Goal: Communication & Community: Share content

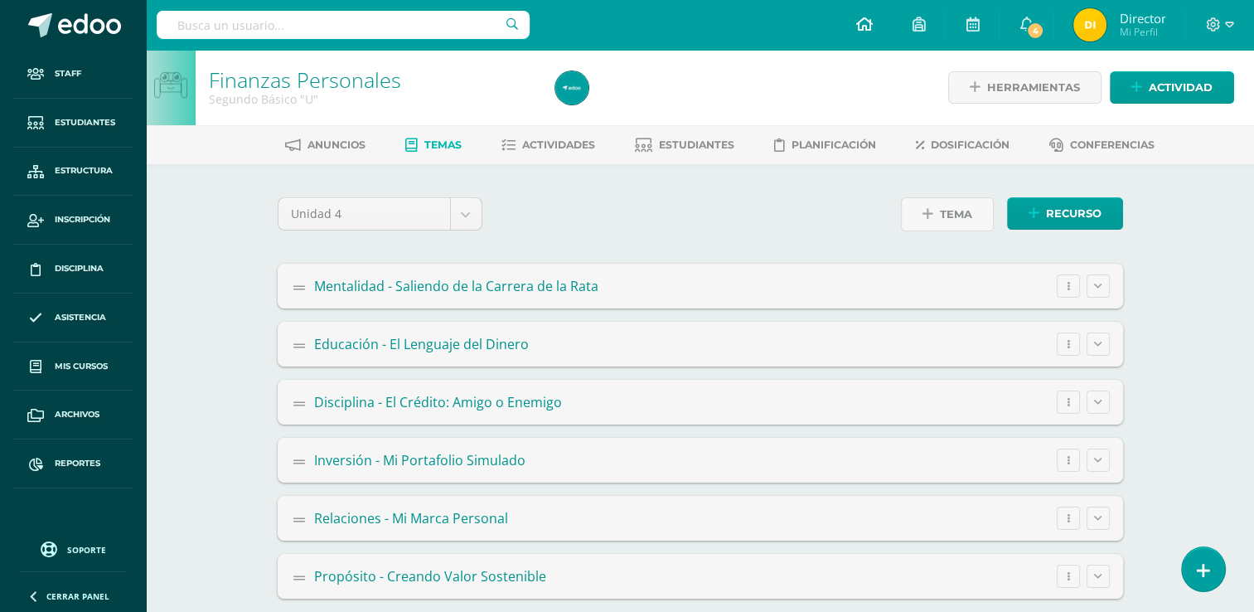
click at [864, 32] on span at bounding box center [863, 25] width 17 height 18
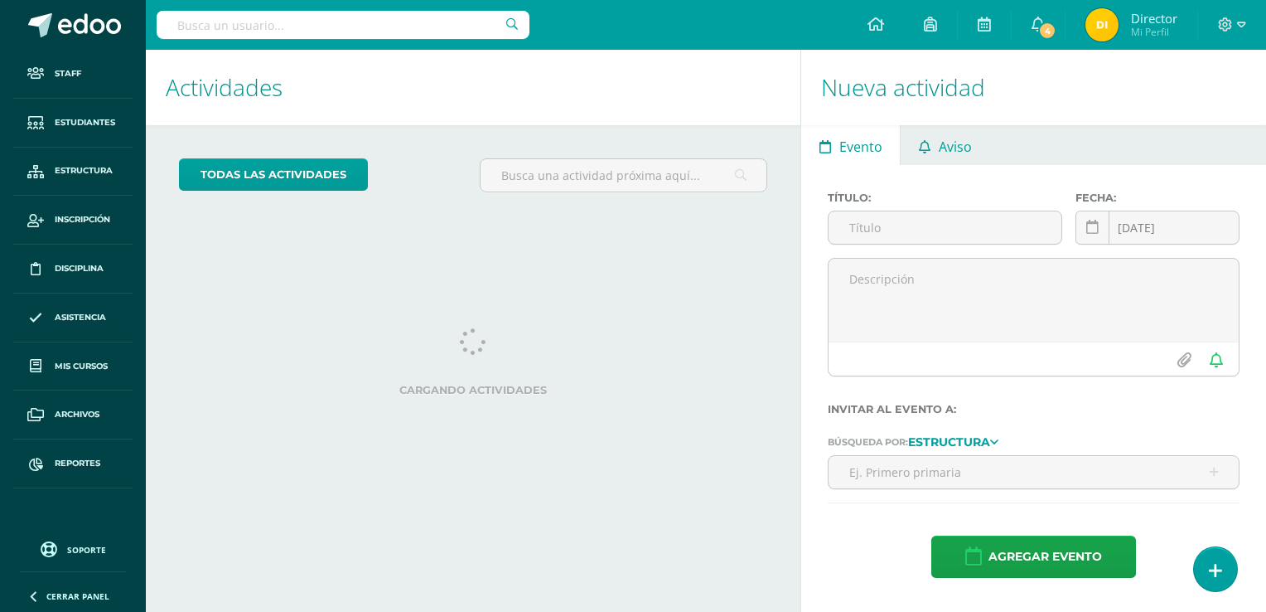
click at [945, 143] on span "Aviso" at bounding box center [955, 147] width 33 height 40
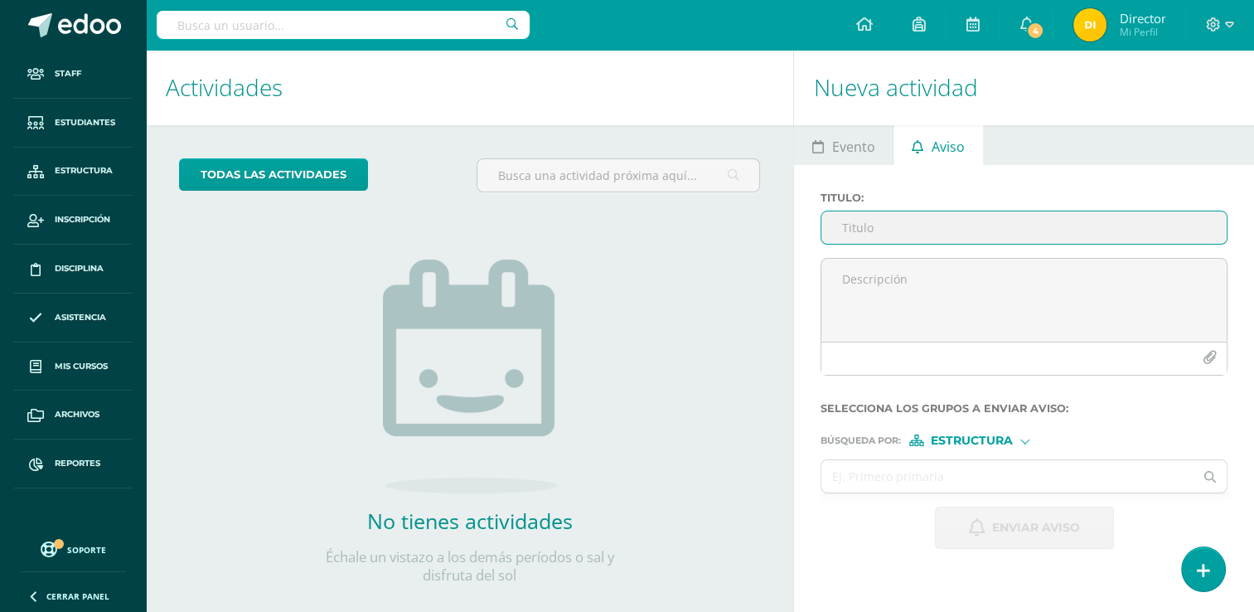
click at [958, 224] on input "Titulo :" at bounding box center [1023, 227] width 405 height 32
paste input "Circular No. 16-2025 - [GEOGRAPHIC_DATA] septiembre"
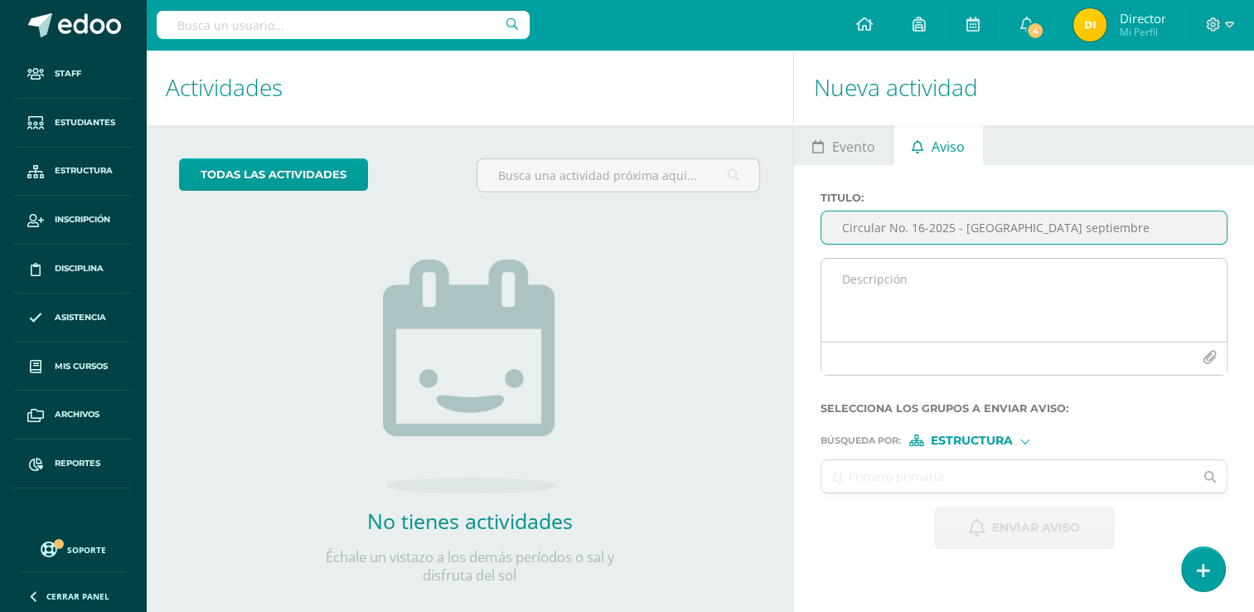
type input "Circular No. 16-2025 - [GEOGRAPHIC_DATA] septiembre"
click at [935, 277] on textarea at bounding box center [1023, 300] width 405 height 83
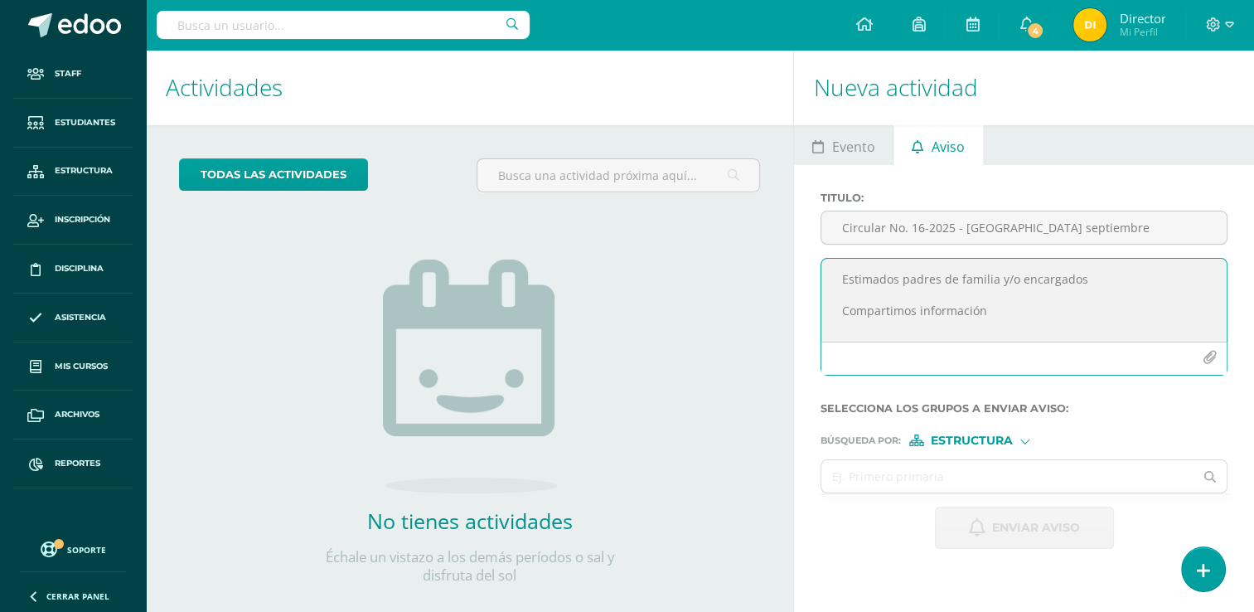
click at [1041, 313] on textarea "Estimados padres de familia y/o encargados Compartimos información" at bounding box center [1023, 300] width 405 height 83
type textarea "Estimados padres de familia y/o encargados Compartimos información con detalles…"
click at [1209, 361] on icon "button" at bounding box center [1209, 358] width 14 height 14
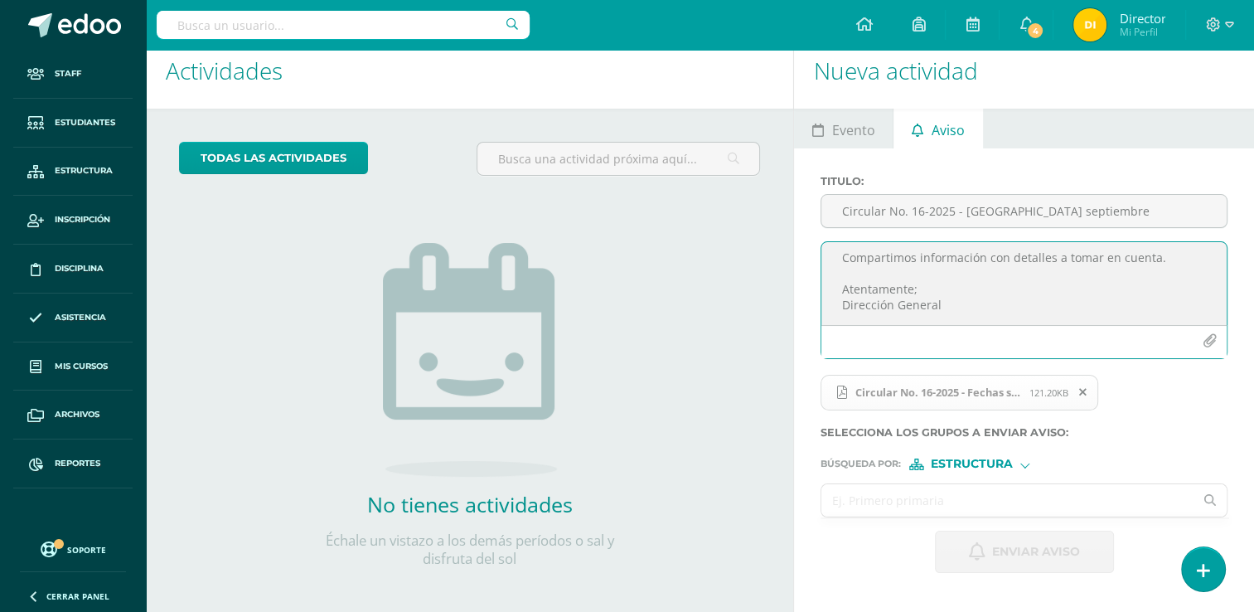
scroll to position [25, 0]
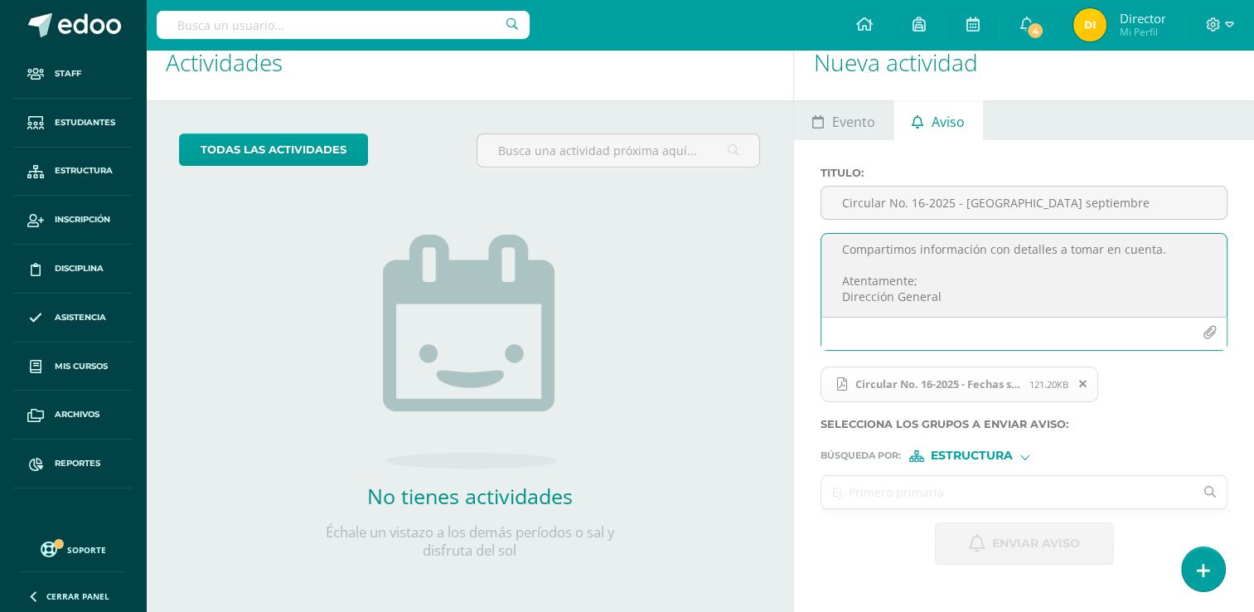
click at [964, 486] on input "text" at bounding box center [1007, 492] width 372 height 32
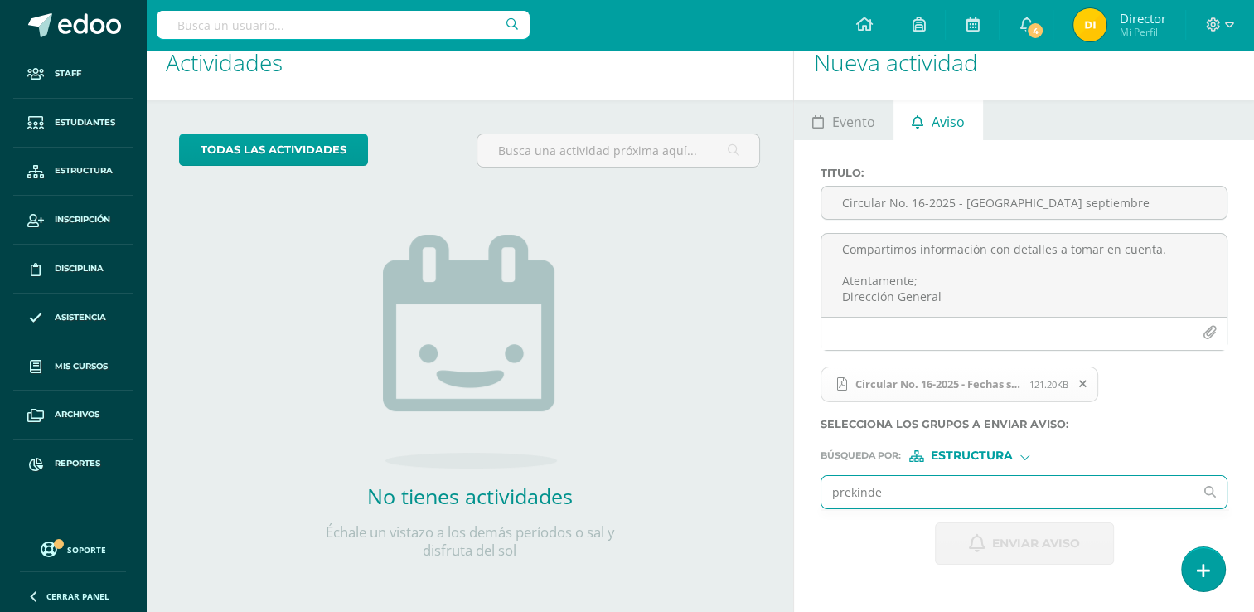
type input "prekinder"
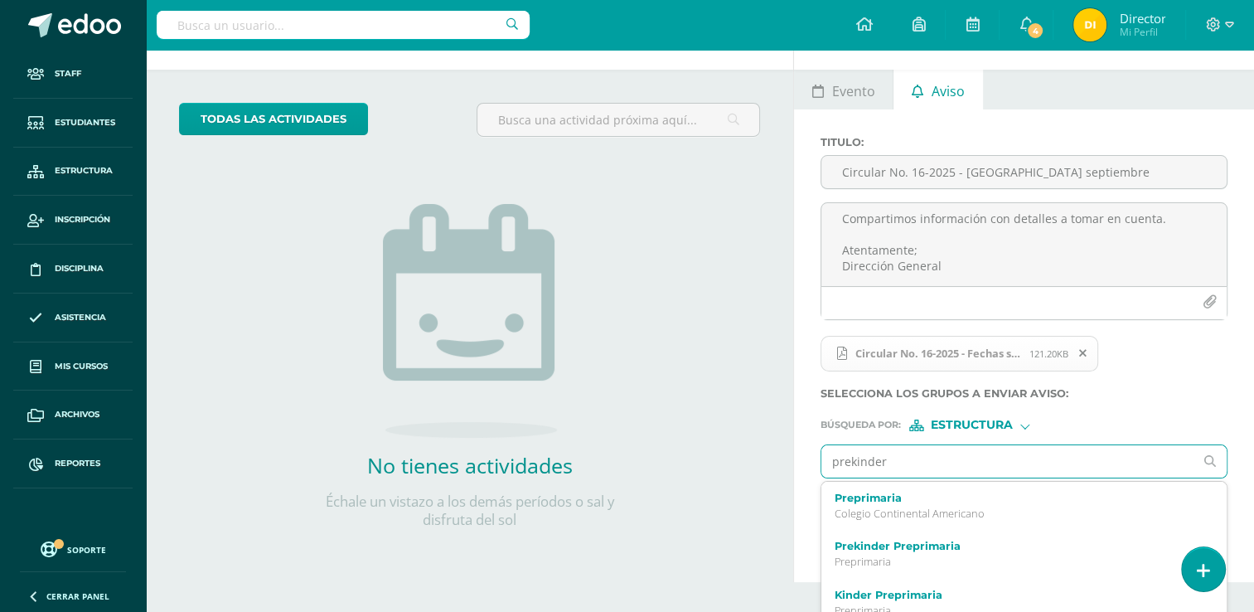
scroll to position [72, 0]
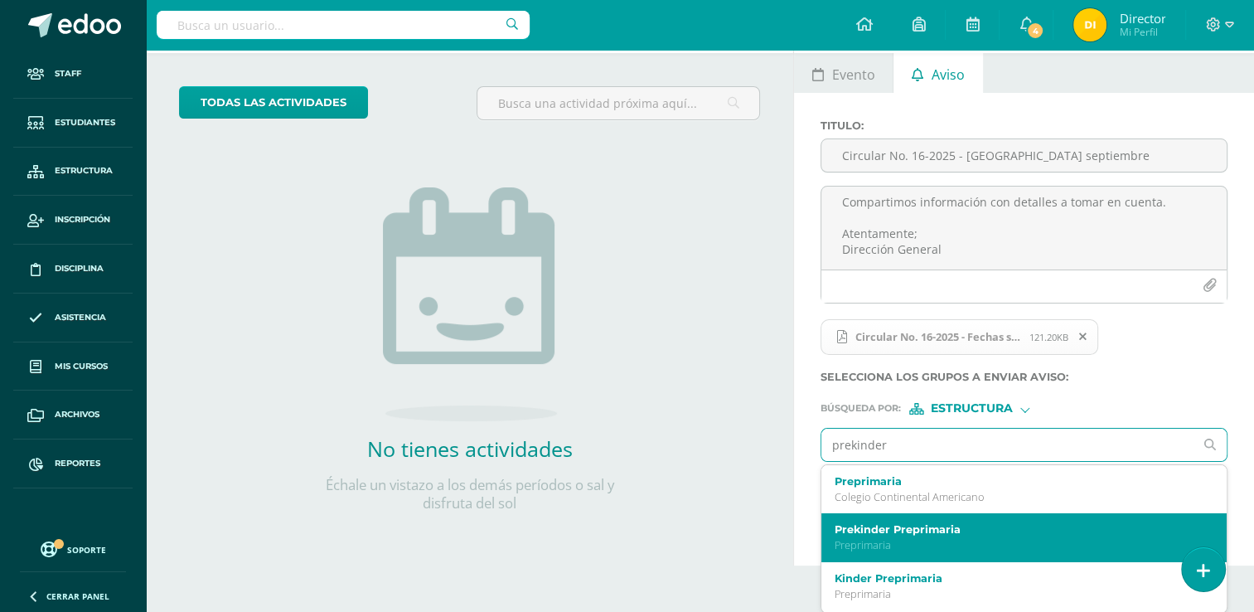
click at [941, 547] on p "Preprimaria" at bounding box center [1016, 545] width 363 height 14
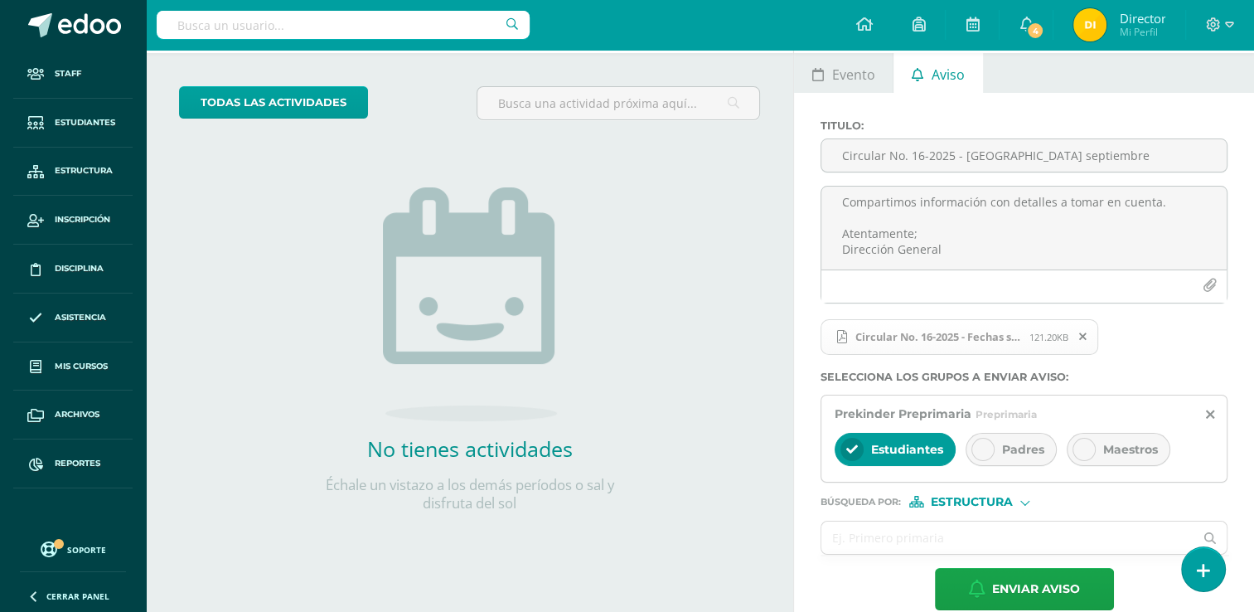
click at [1004, 448] on span "Padres" at bounding box center [1023, 449] width 42 height 15
click at [1121, 446] on span "Maestros" at bounding box center [1130, 449] width 55 height 15
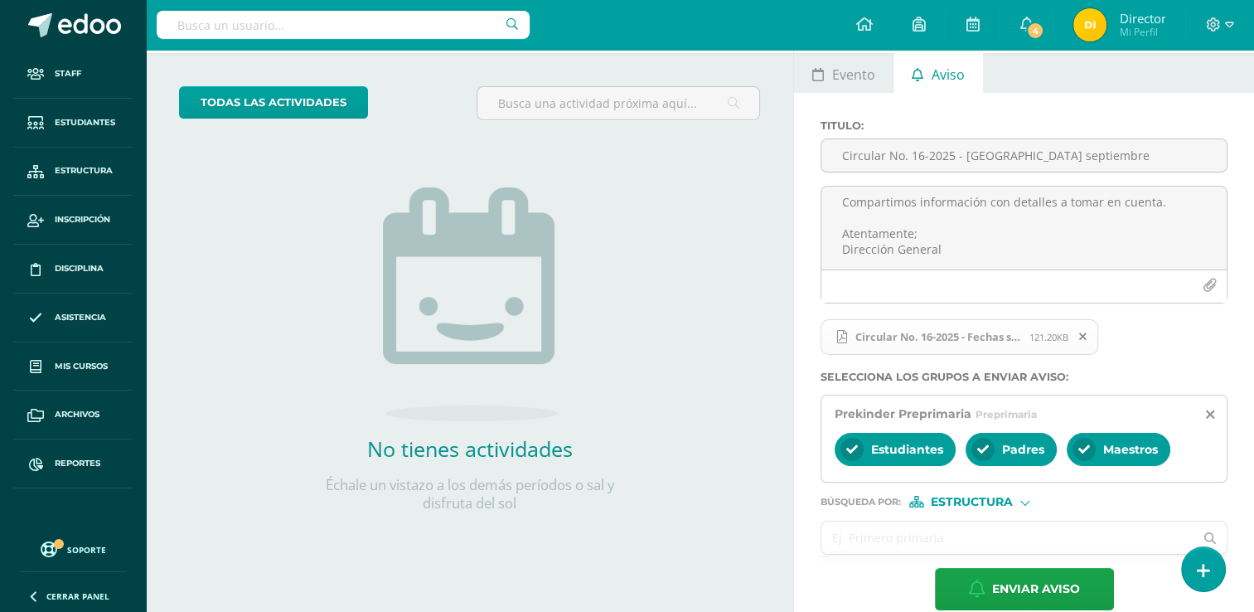
click at [1034, 533] on input "text" at bounding box center [1007, 537] width 372 height 32
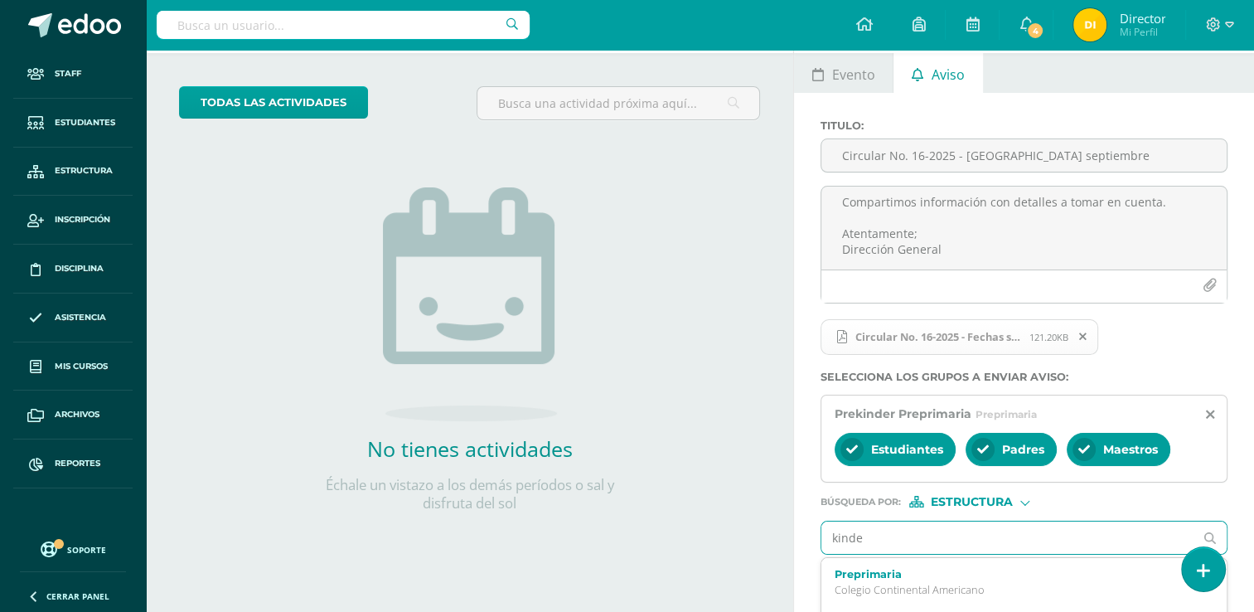
type input "kinder"
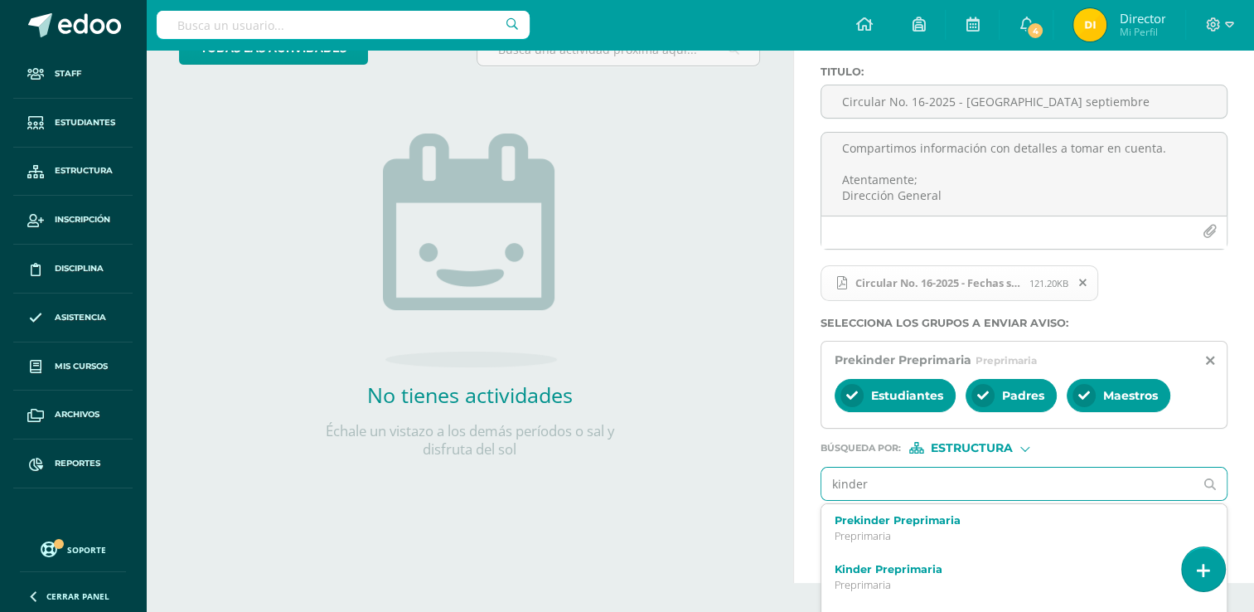
scroll to position [165, 0]
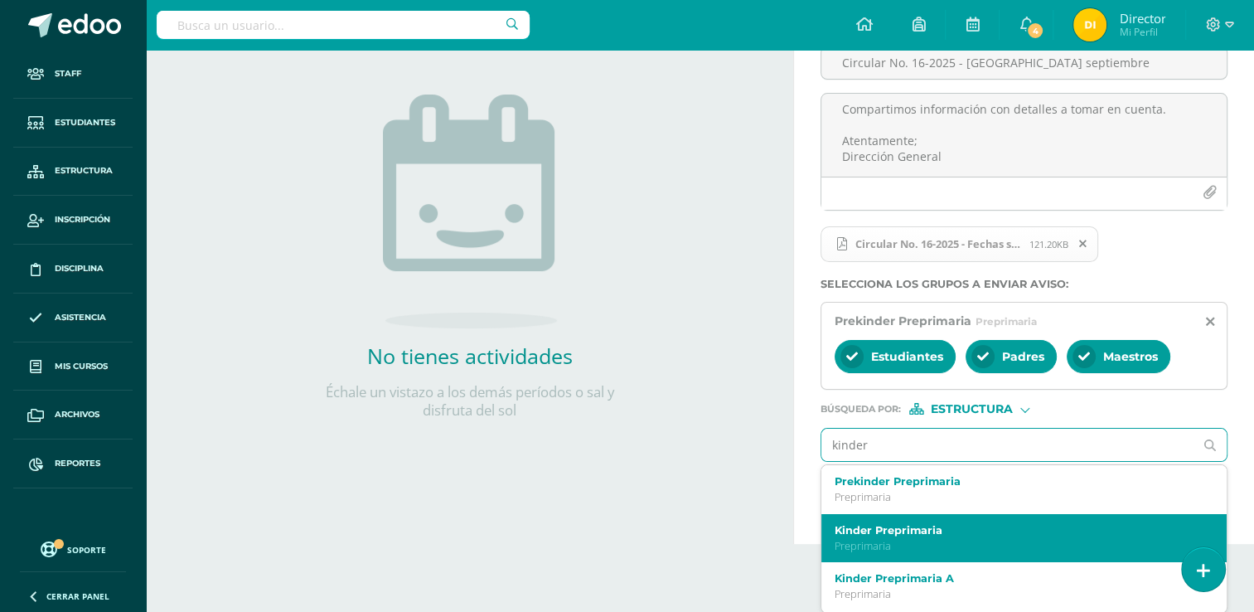
click at [1002, 545] on p "Preprimaria" at bounding box center [1016, 546] width 363 height 14
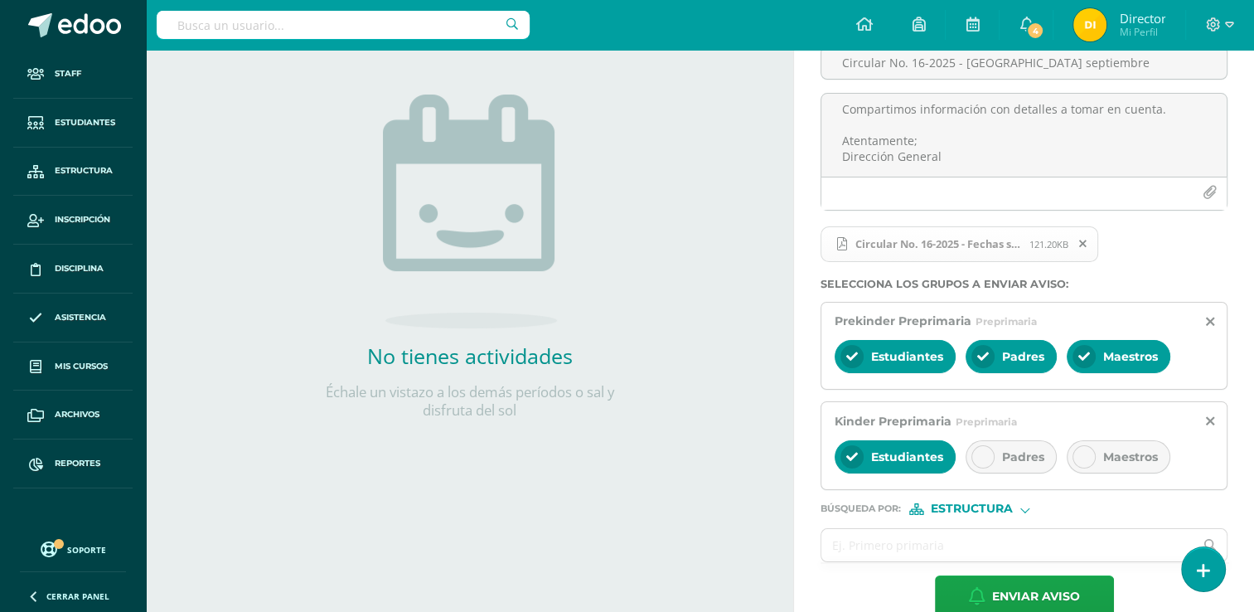
click at [1025, 459] on span "Padres" at bounding box center [1023, 456] width 42 height 15
click at [1115, 459] on span "Maestros" at bounding box center [1130, 456] width 55 height 15
click at [1089, 548] on input "text" at bounding box center [1007, 545] width 372 height 32
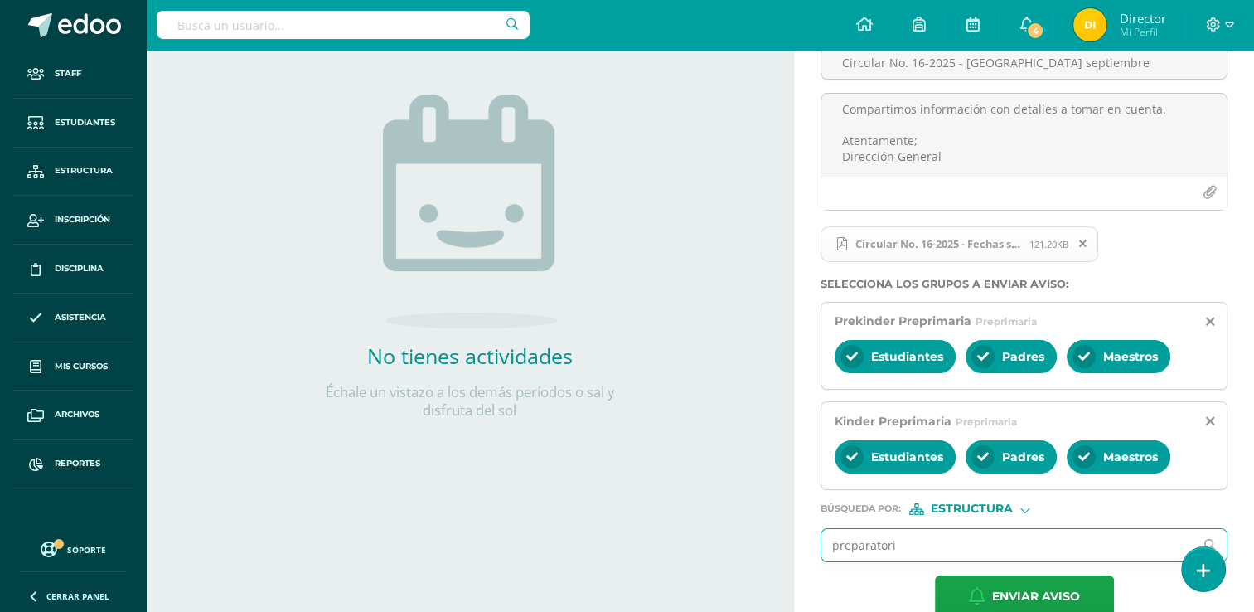
type input "preparatoria"
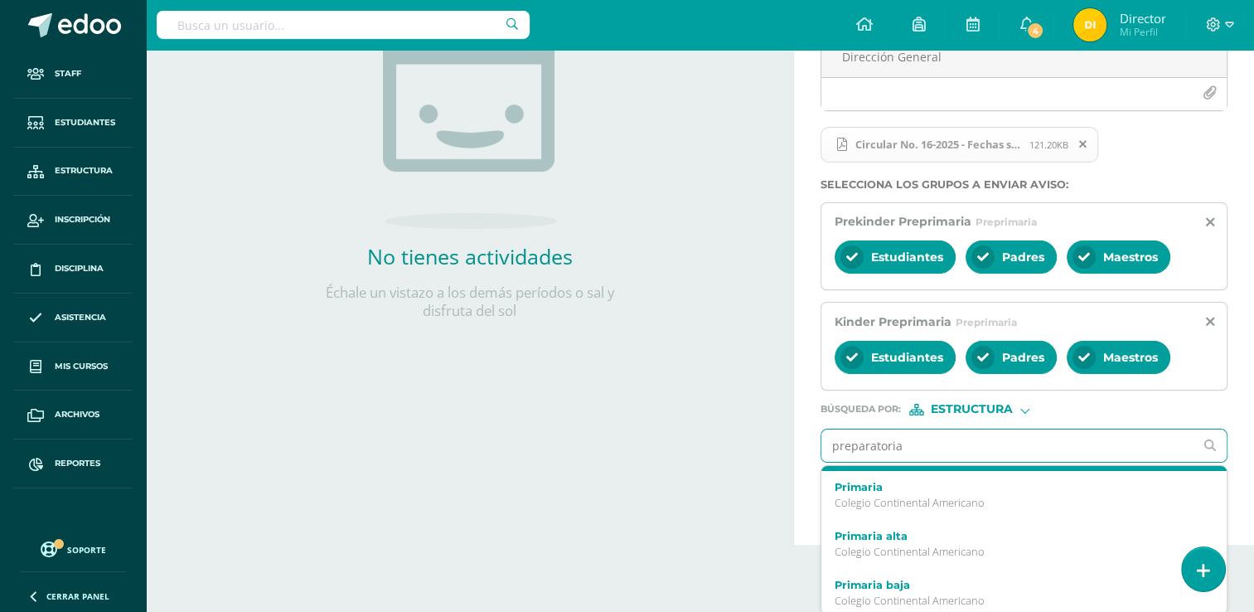
scroll to position [83, 0]
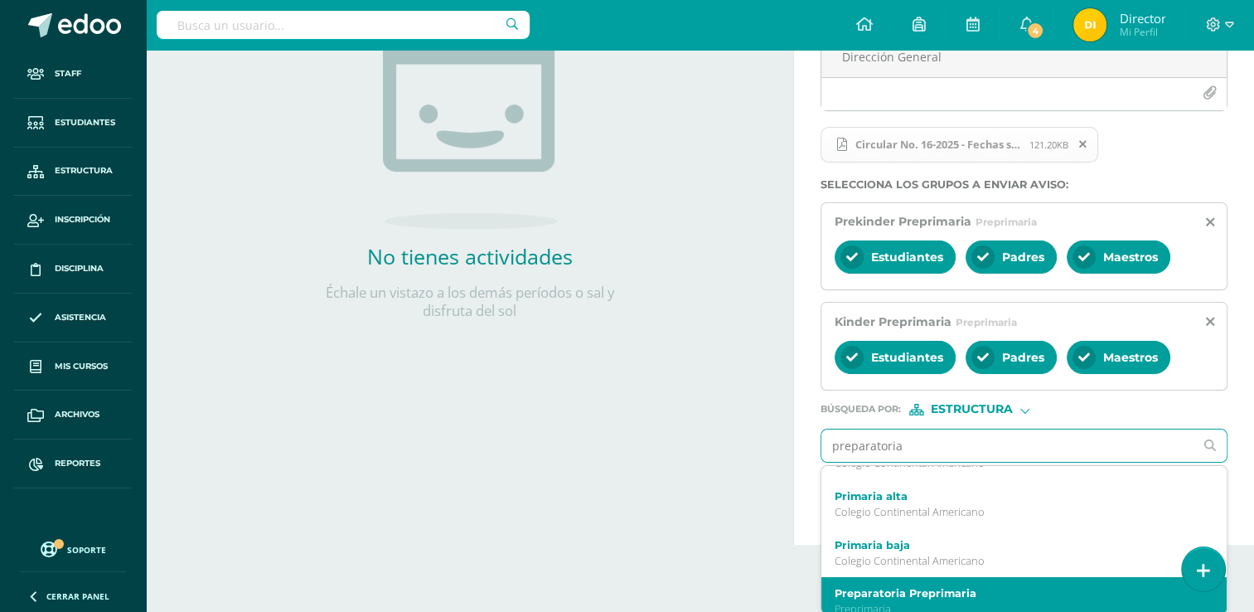
click at [917, 598] on div "Preparatoria Preprimaria Preprimaria" at bounding box center [1016, 601] width 363 height 29
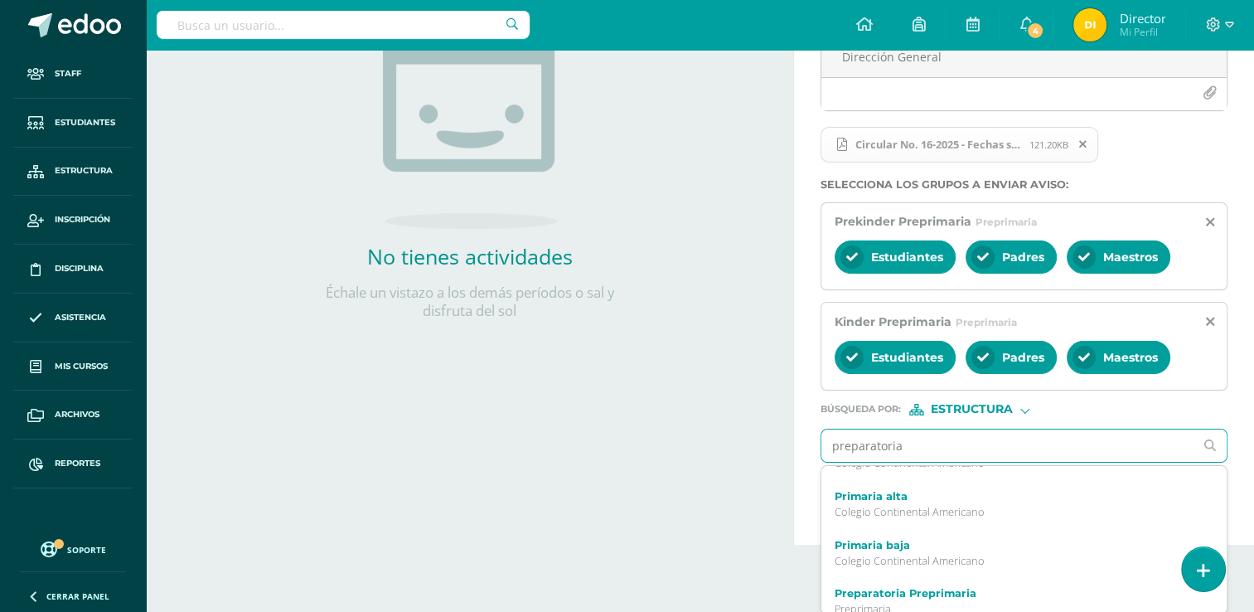
scroll to position [0, 0]
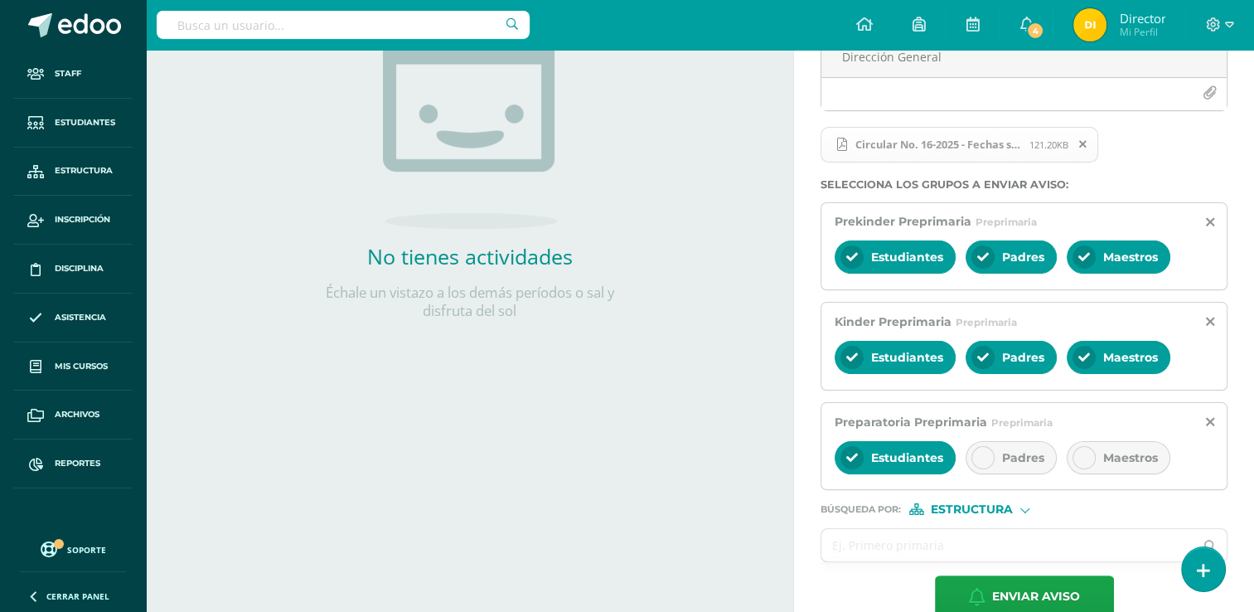
click at [1028, 446] on div "Padres" at bounding box center [1010, 457] width 91 height 33
click at [1138, 451] on span "Maestros" at bounding box center [1130, 457] width 55 height 15
click at [992, 554] on input "text" at bounding box center [1007, 545] width 372 height 32
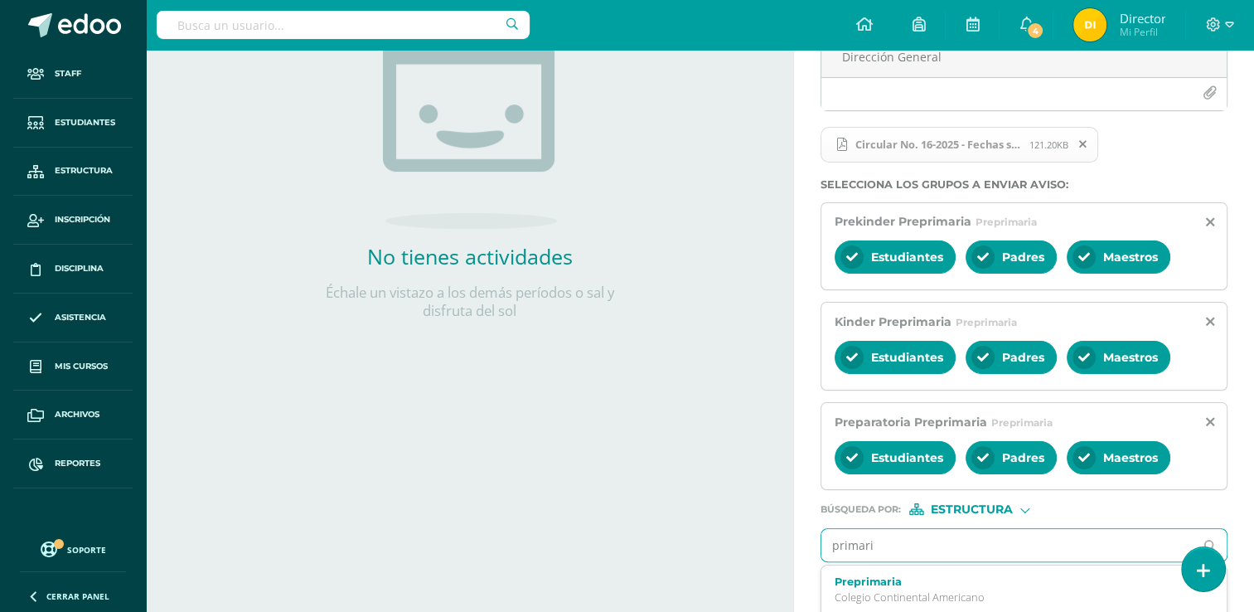
type input "primaria"
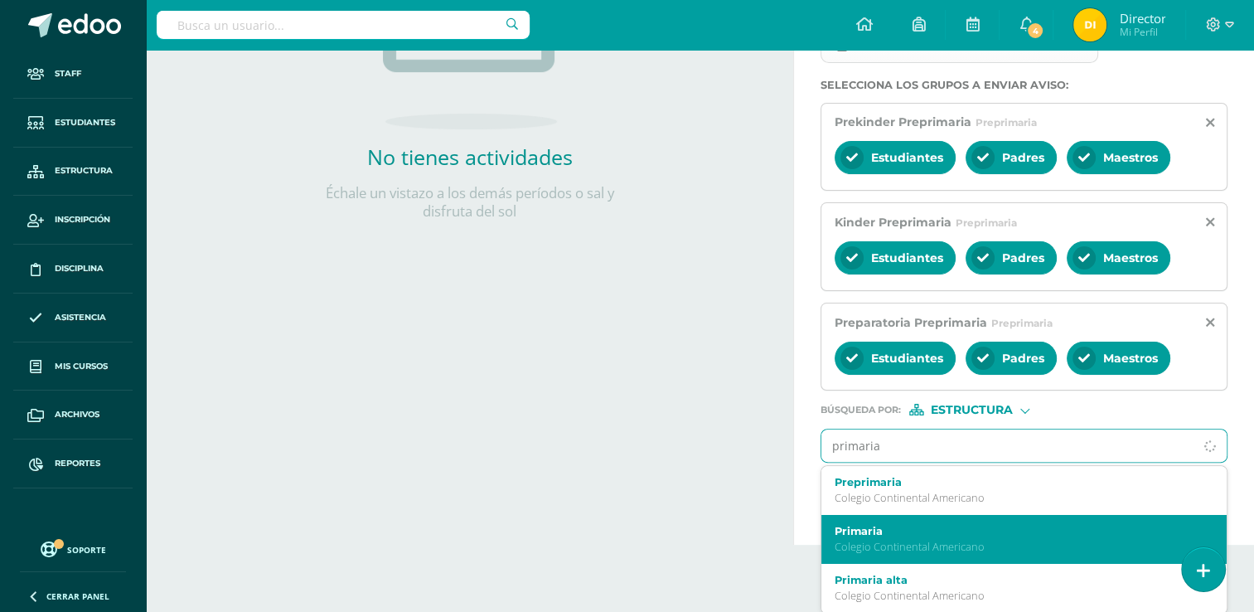
click at [989, 542] on p "Colegio Continental Americano" at bounding box center [1016, 546] width 363 height 14
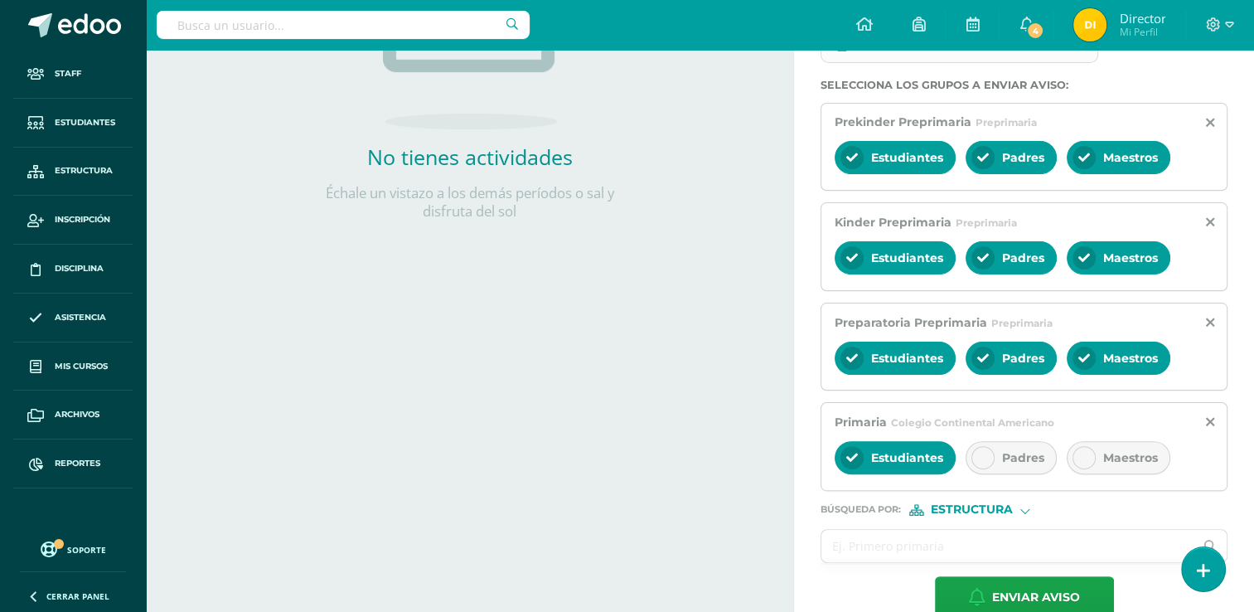
click at [1009, 459] on span "Padres" at bounding box center [1023, 457] width 42 height 15
click at [1115, 451] on span "Maestros" at bounding box center [1130, 457] width 55 height 15
click at [865, 545] on input "text" at bounding box center [1007, 546] width 372 height 32
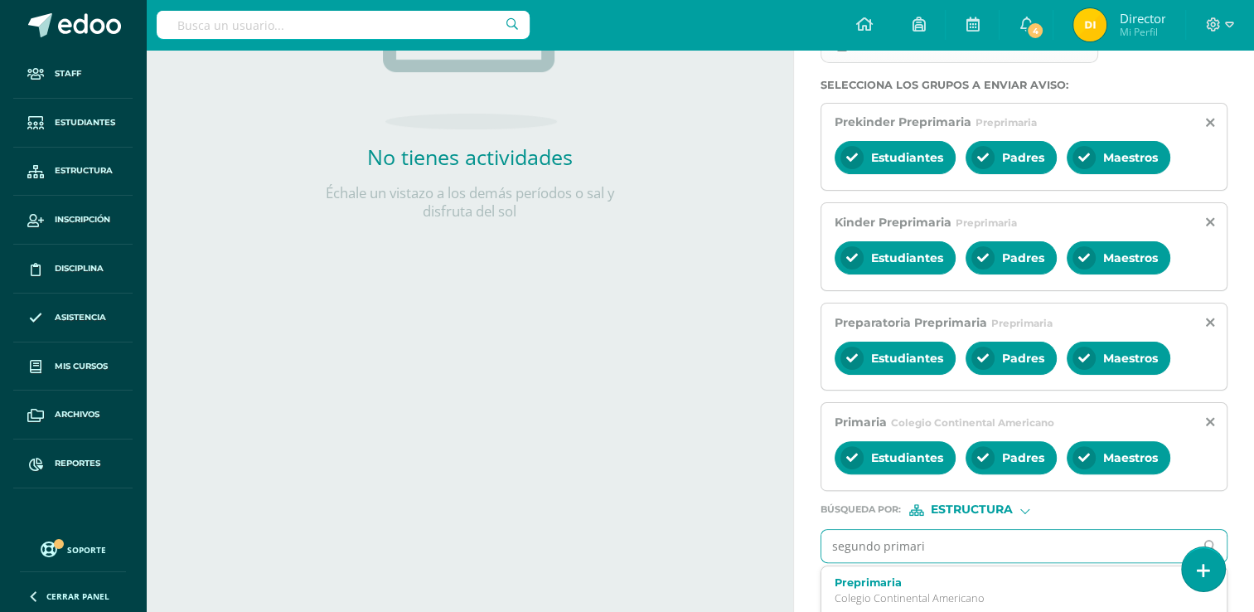
type input "segundo primaria"
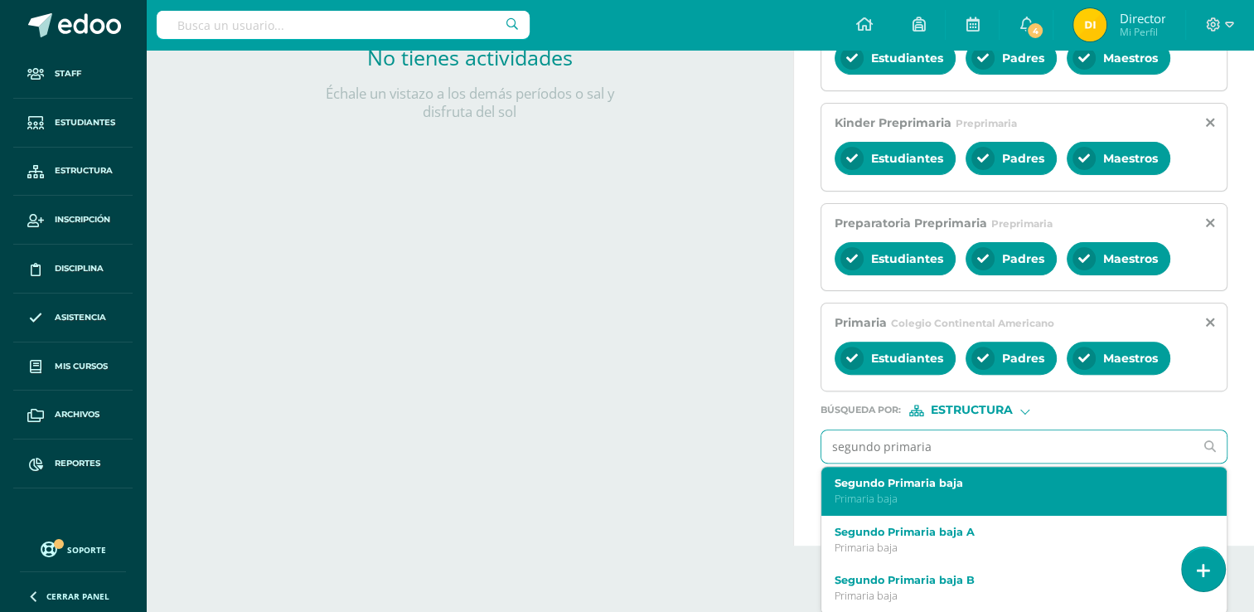
click at [885, 477] on label "Segundo Primaria baja" at bounding box center [1016, 483] width 363 height 12
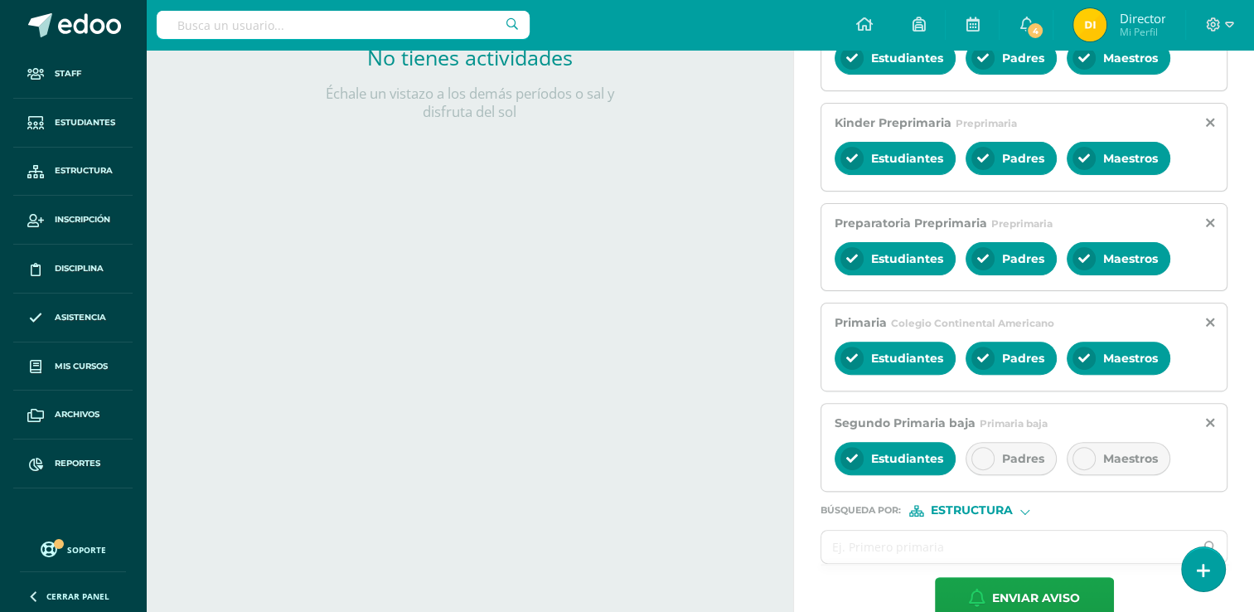
click at [1024, 456] on span "Padres" at bounding box center [1023, 458] width 42 height 15
click at [1103, 462] on span "Maestros" at bounding box center [1130, 458] width 55 height 15
click at [960, 547] on input "text" at bounding box center [1007, 546] width 372 height 32
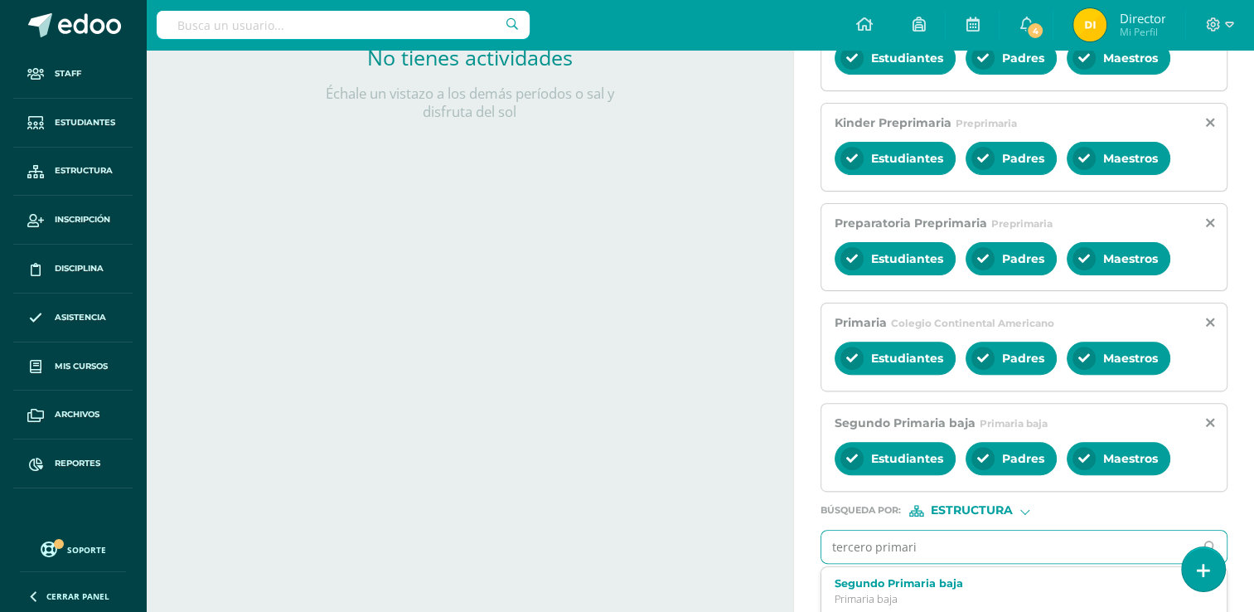
type input "tercero primaria"
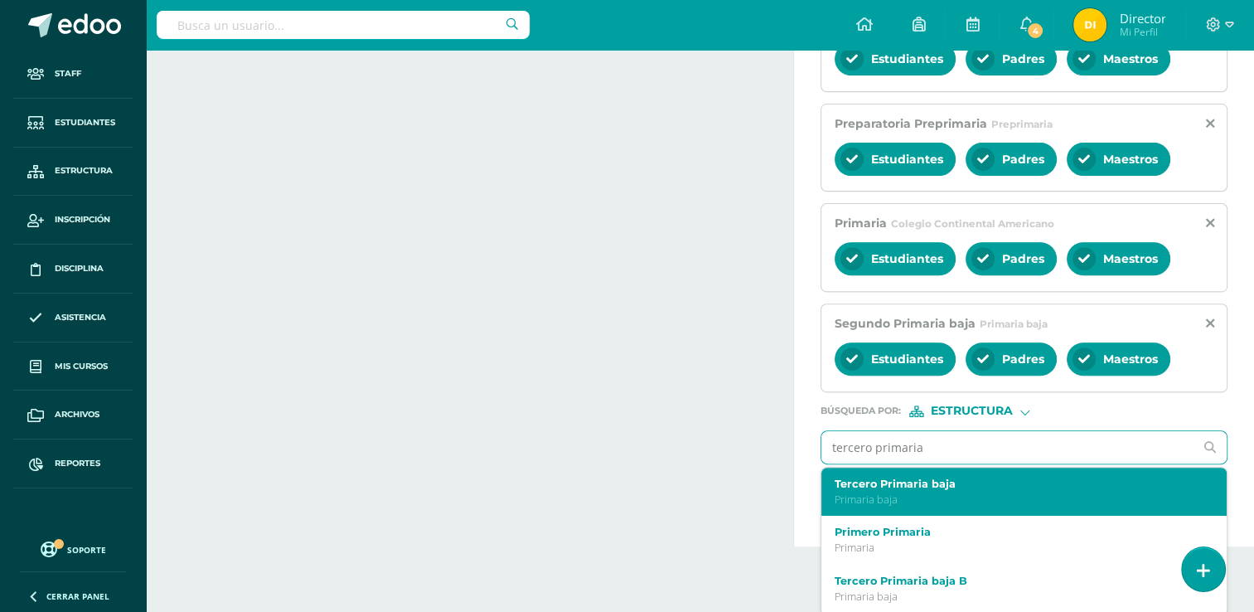
click at [951, 494] on p "Primaria baja" at bounding box center [1016, 499] width 363 height 14
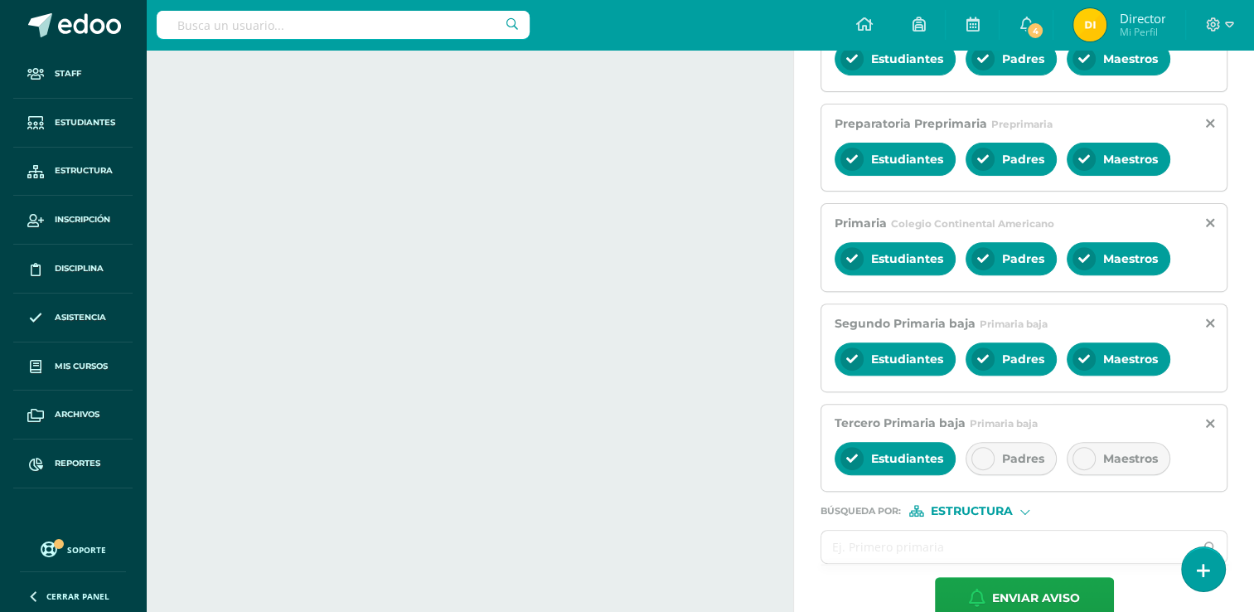
click at [1009, 456] on span "Padres" at bounding box center [1023, 458] width 42 height 15
click at [1114, 462] on div "Maestros" at bounding box center [1119, 458] width 104 height 33
click at [986, 535] on input "text" at bounding box center [1007, 546] width 372 height 32
type input "c"
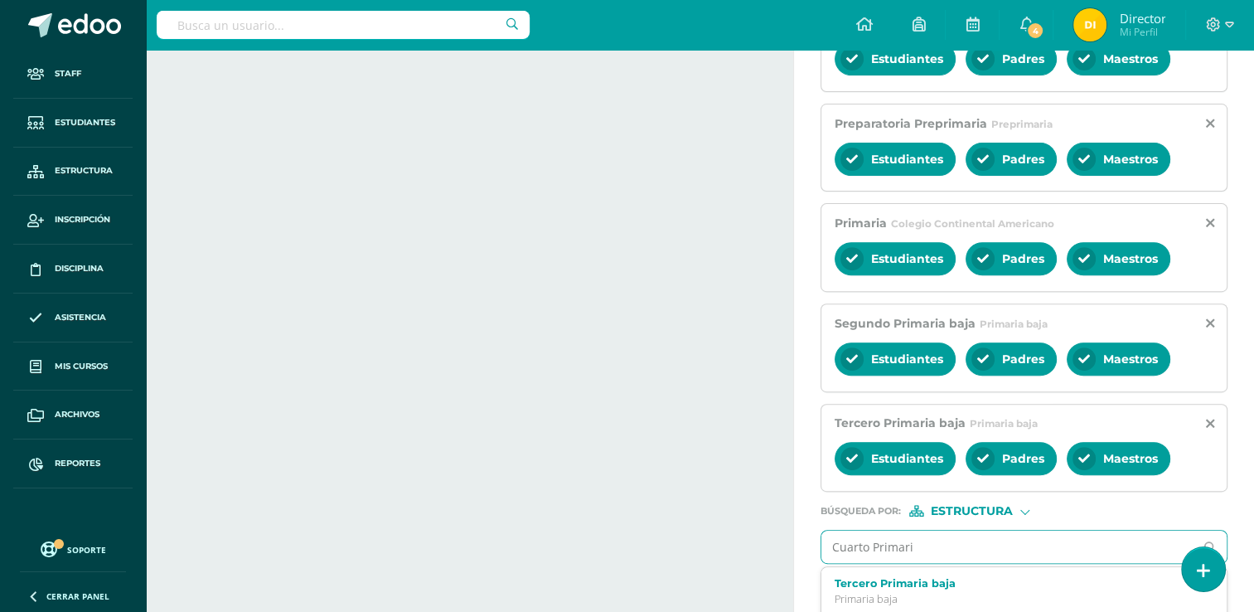
type input "Cuarto Primaria"
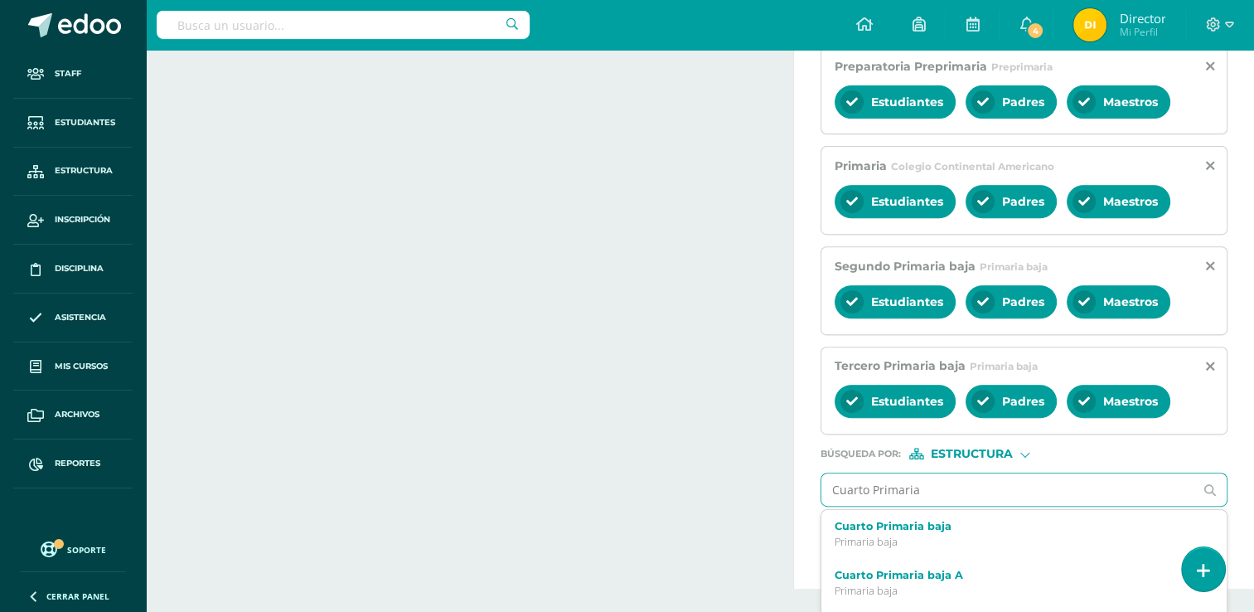
scroll to position [662, 0]
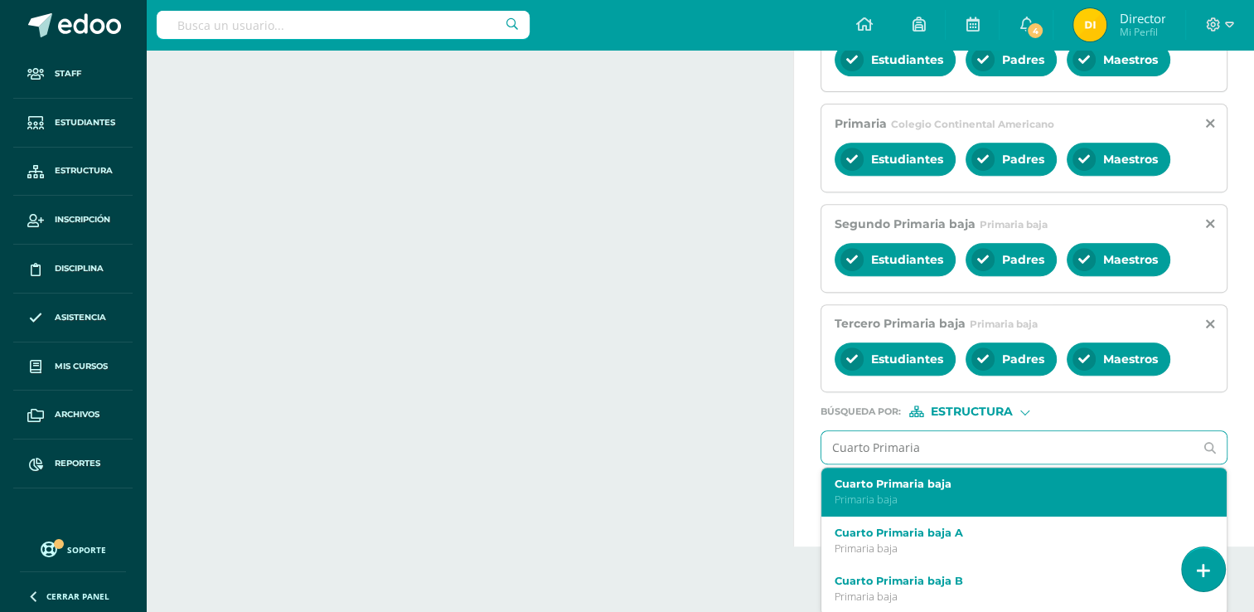
click at [973, 495] on p "Primaria baja" at bounding box center [1016, 499] width 363 height 14
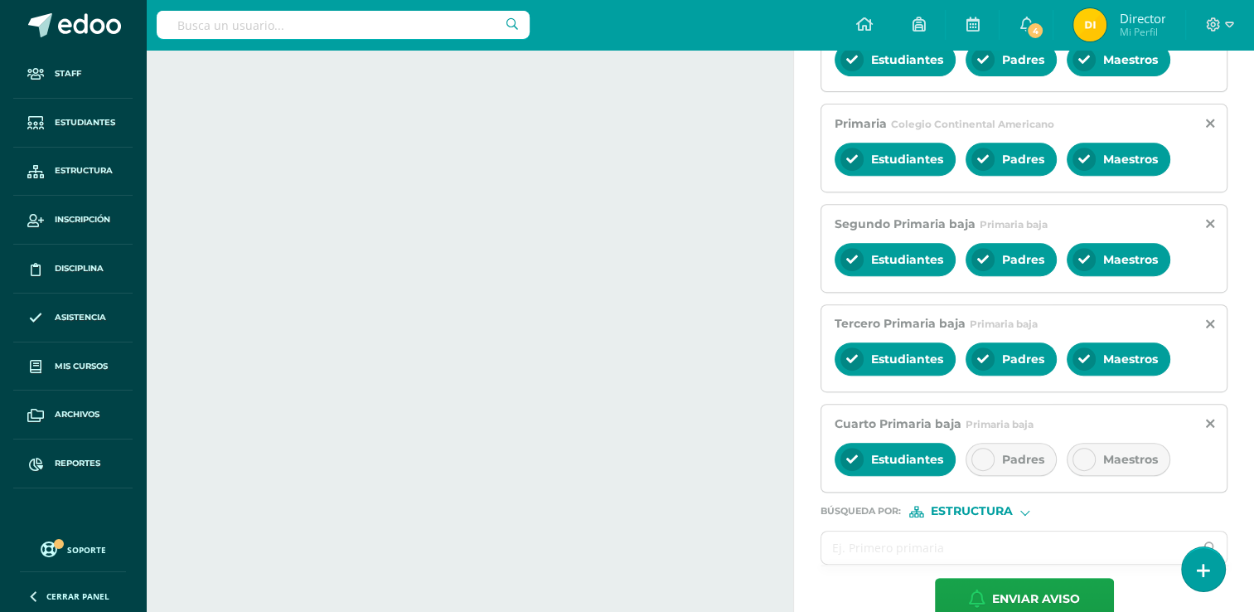
click at [1003, 463] on div "Padres" at bounding box center [1010, 459] width 91 height 33
click at [1119, 463] on div "Maestros" at bounding box center [1119, 459] width 104 height 33
click at [1043, 543] on input "text" at bounding box center [1007, 547] width 372 height 32
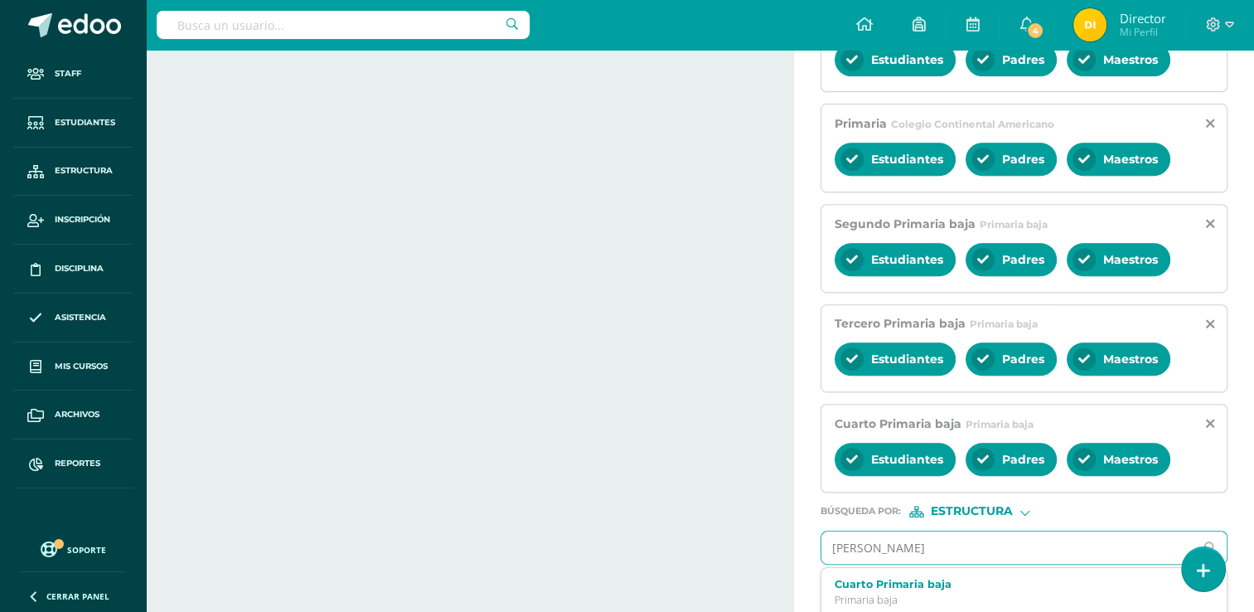
type input "Quinto Primaria"
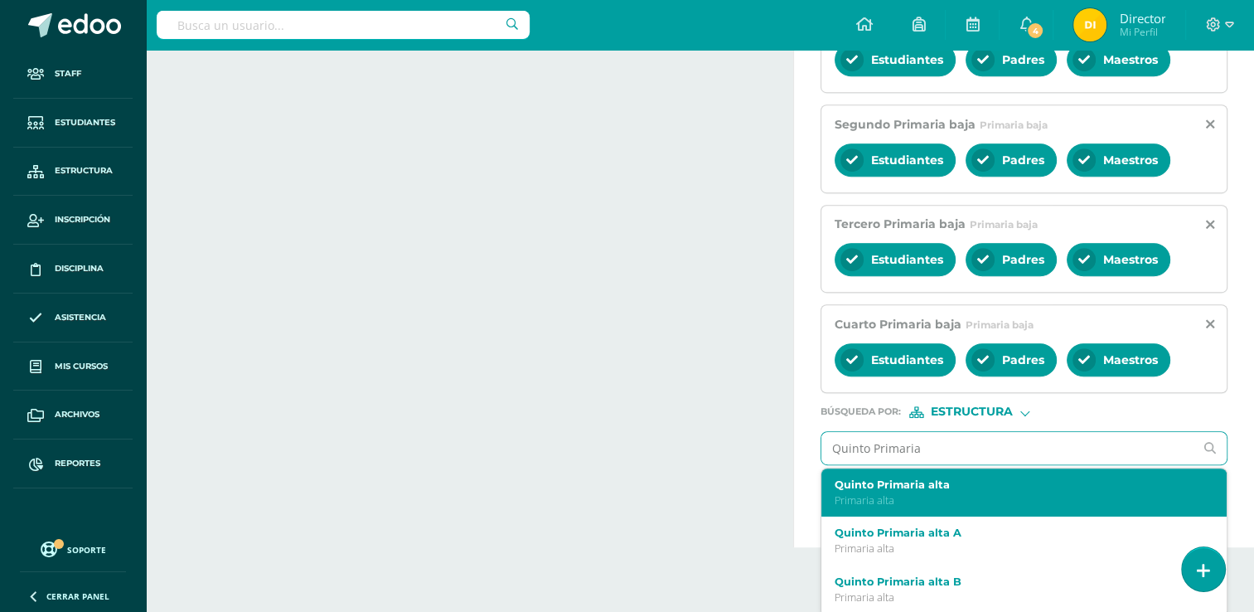
click at [1024, 498] on p "Primaria alta" at bounding box center [1016, 500] width 363 height 14
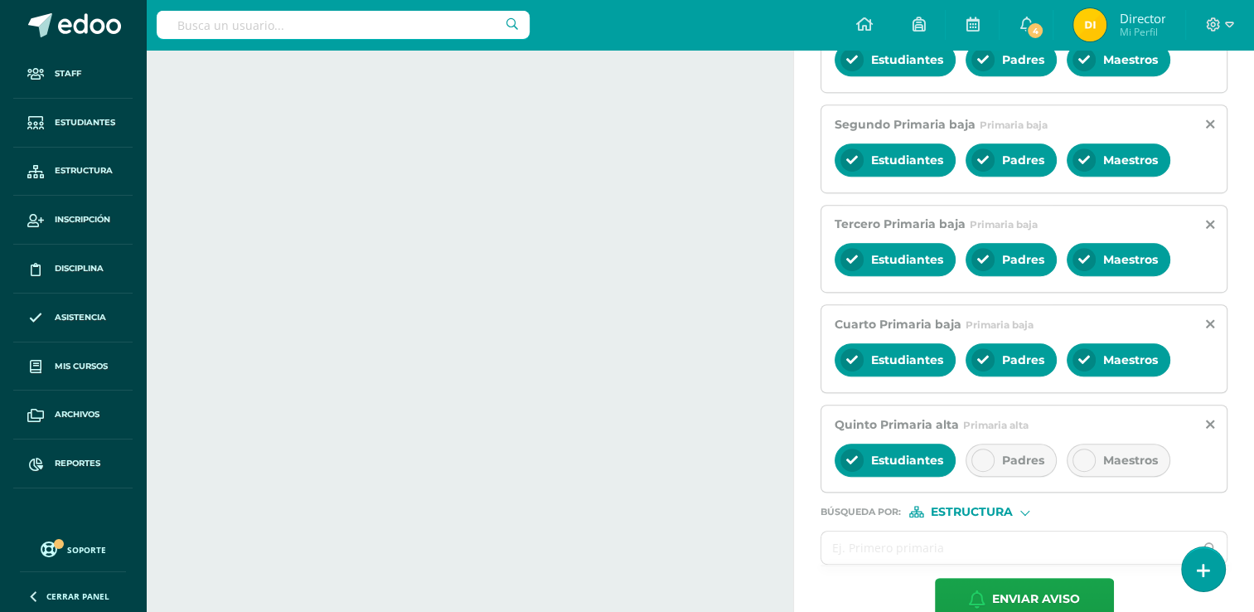
click at [1018, 466] on div "Padres" at bounding box center [1010, 459] width 91 height 33
click at [1120, 446] on div "Maestros" at bounding box center [1119, 459] width 104 height 33
click at [894, 544] on input "text" at bounding box center [1007, 547] width 372 height 32
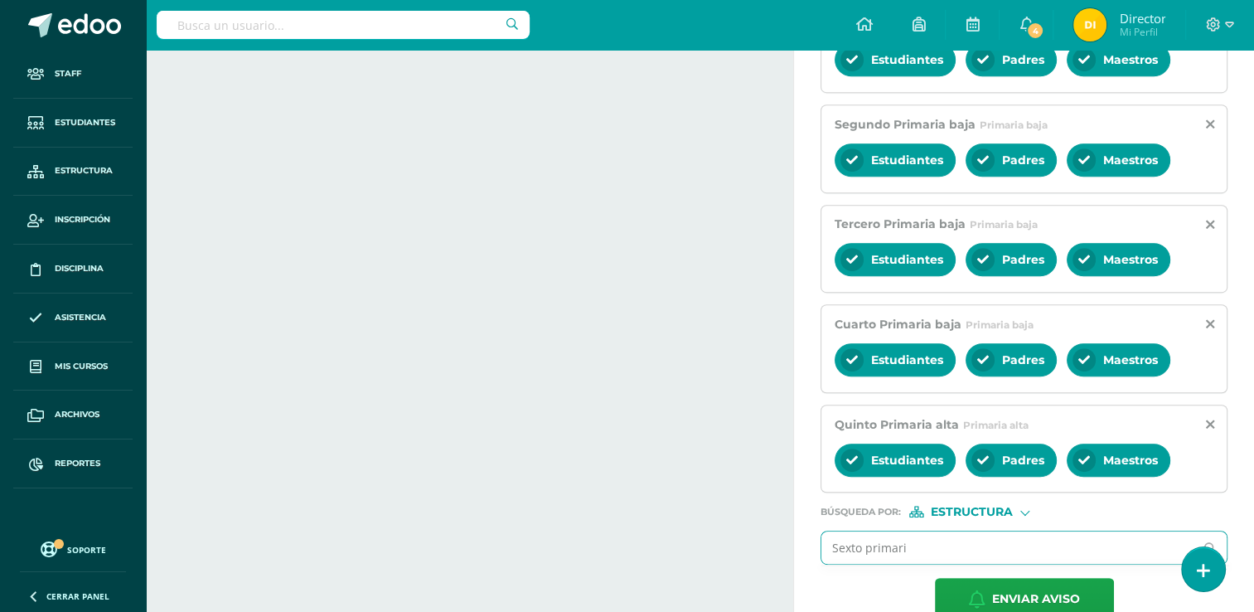
type input "Sexto primaria"
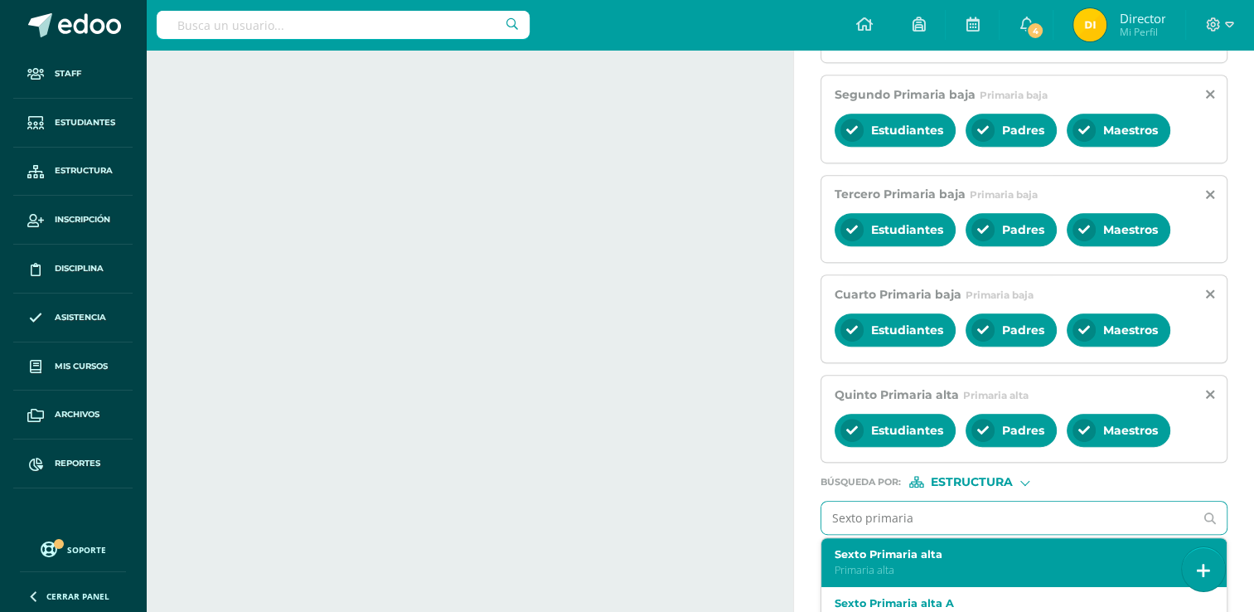
click at [904, 563] on p "Primaria alta" at bounding box center [1016, 570] width 363 height 14
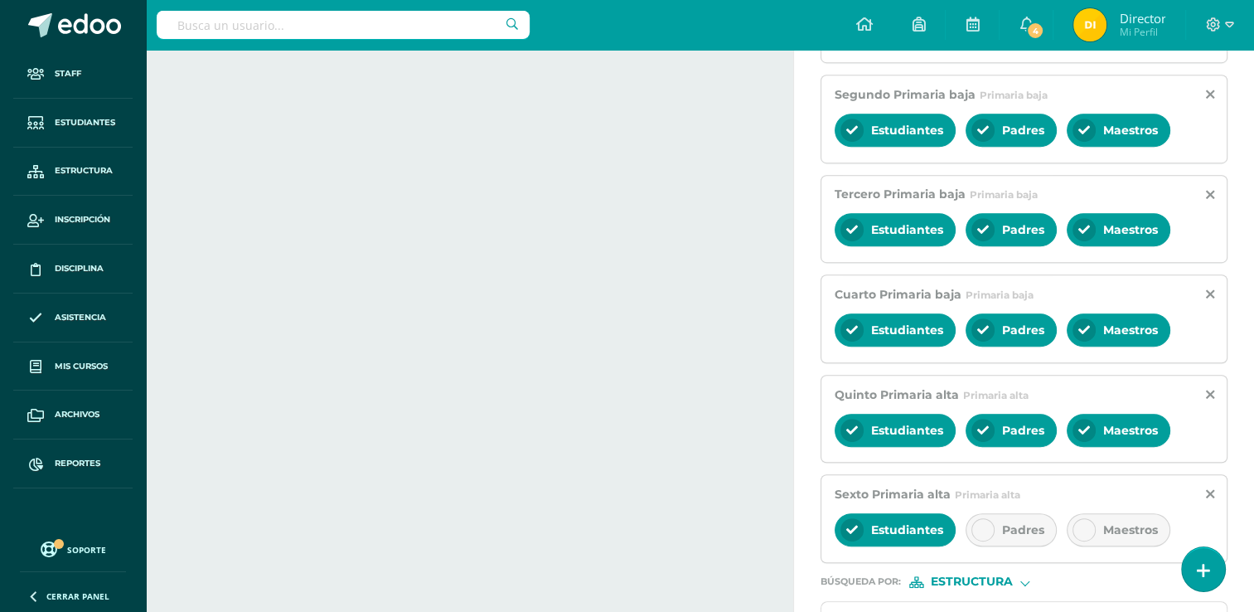
click at [1003, 522] on span "Padres" at bounding box center [1023, 529] width 42 height 15
click at [1091, 529] on div at bounding box center [1083, 529] width 23 height 23
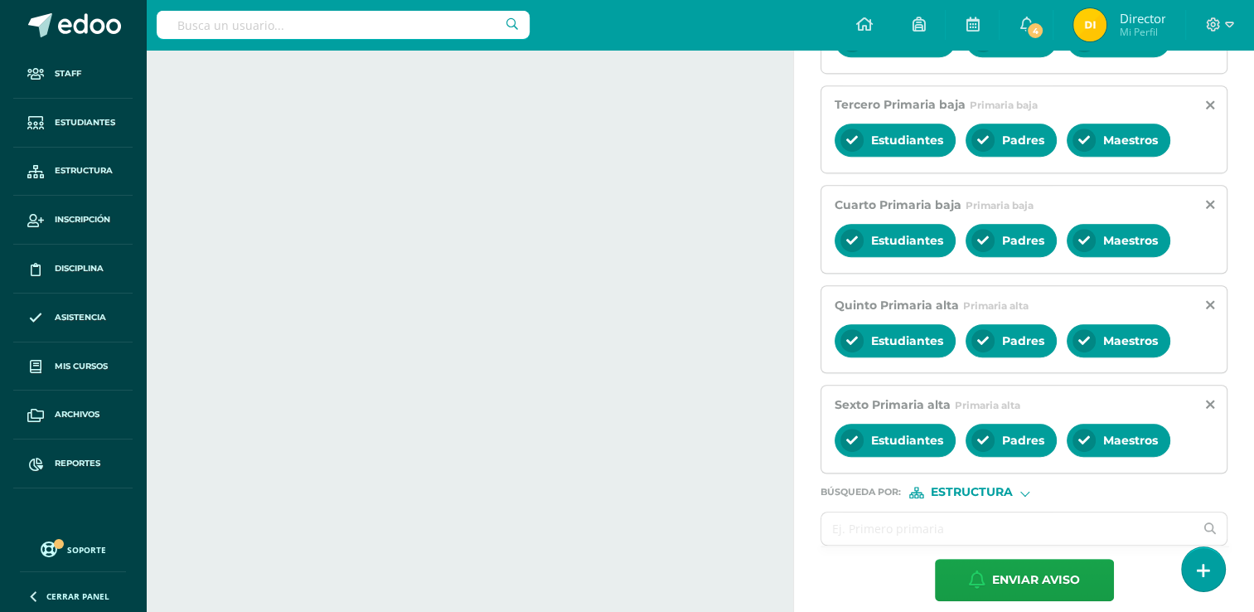
scroll to position [891, 0]
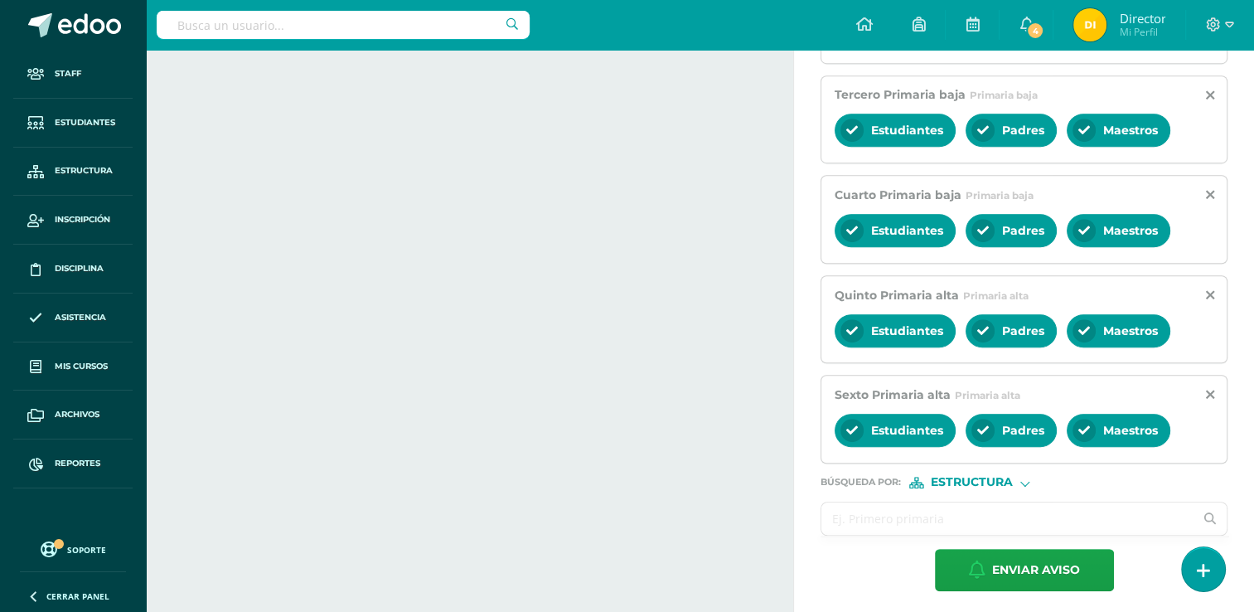
click at [928, 505] on input "text" at bounding box center [1007, 518] width 372 height 32
type input "r"
type input "Primero Básico"
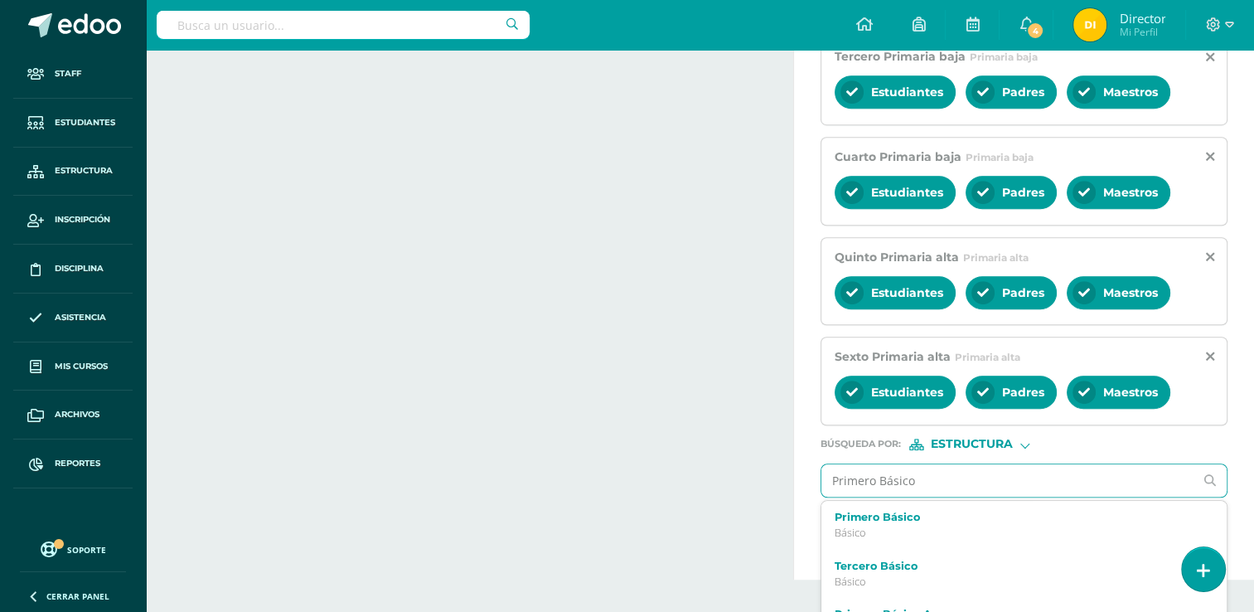
scroll to position [931, 0]
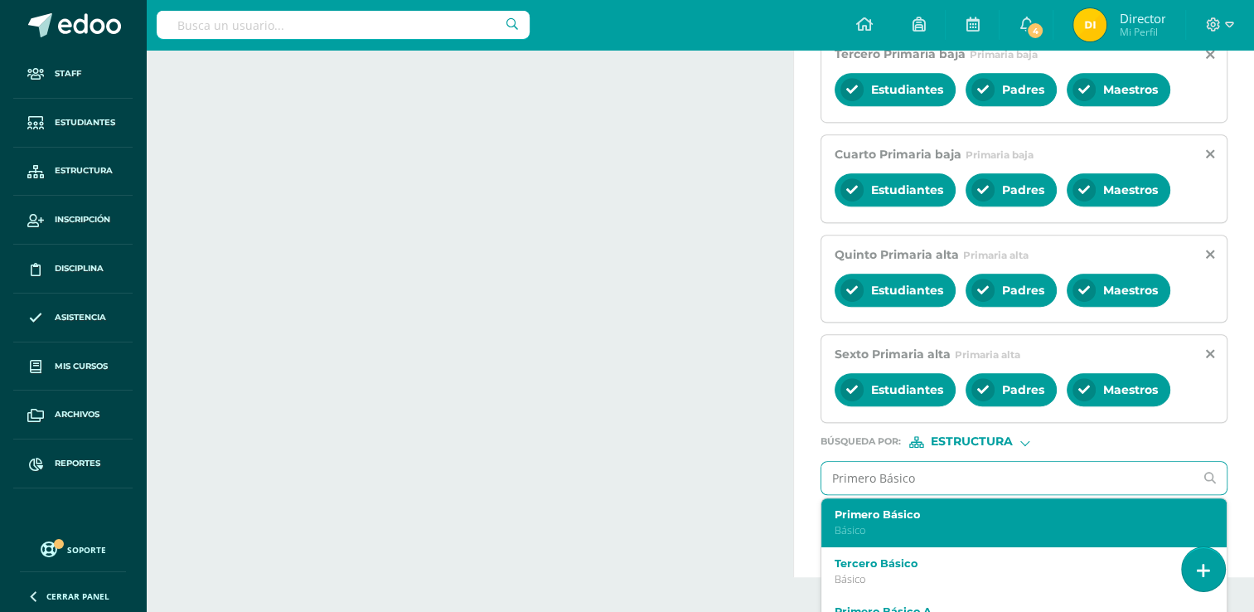
click at [926, 523] on p "Básico" at bounding box center [1016, 530] width 363 height 14
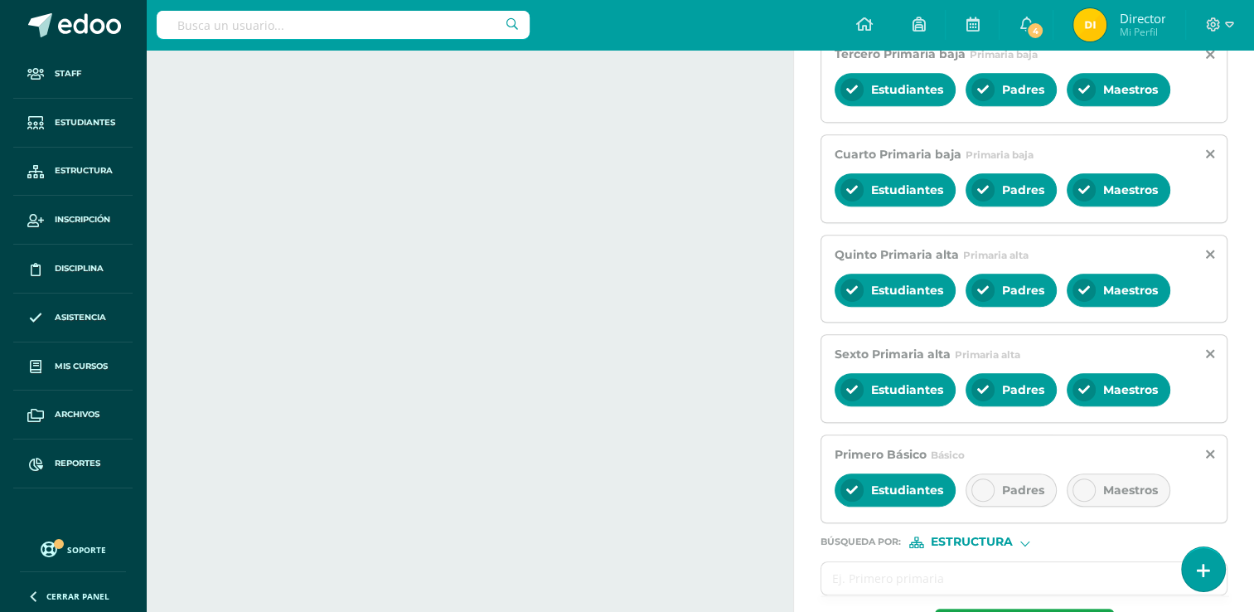
click at [990, 486] on div at bounding box center [982, 489] width 23 height 23
click at [1111, 499] on div "Maestros" at bounding box center [1119, 489] width 104 height 33
click at [849, 574] on input "text" at bounding box center [1007, 578] width 372 height 32
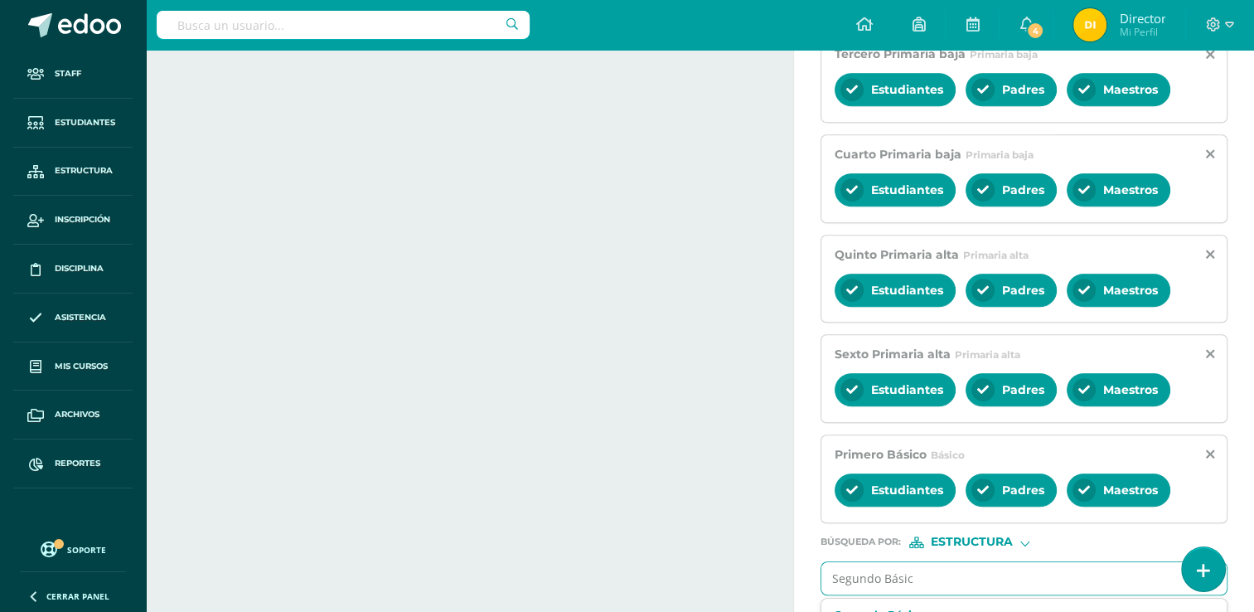
type input "Segundo Básico"
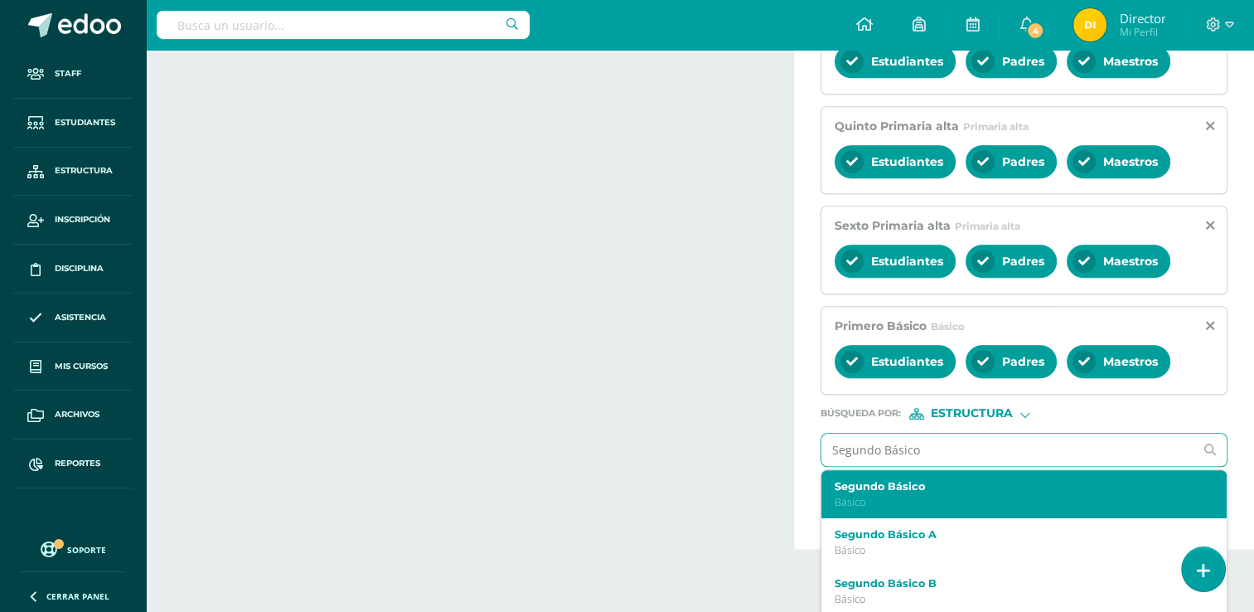
click at [885, 499] on p "Básico" at bounding box center [1016, 502] width 363 height 14
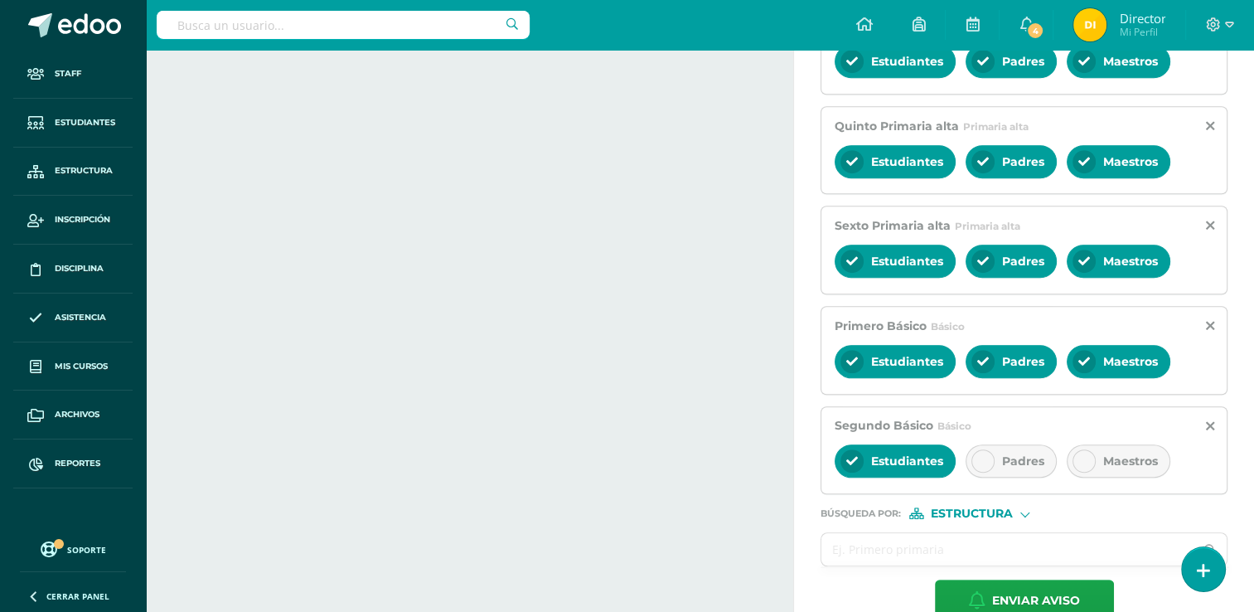
click at [1016, 459] on span "Padres" at bounding box center [1023, 460] width 42 height 15
click at [1115, 459] on span "Maestros" at bounding box center [1130, 460] width 55 height 15
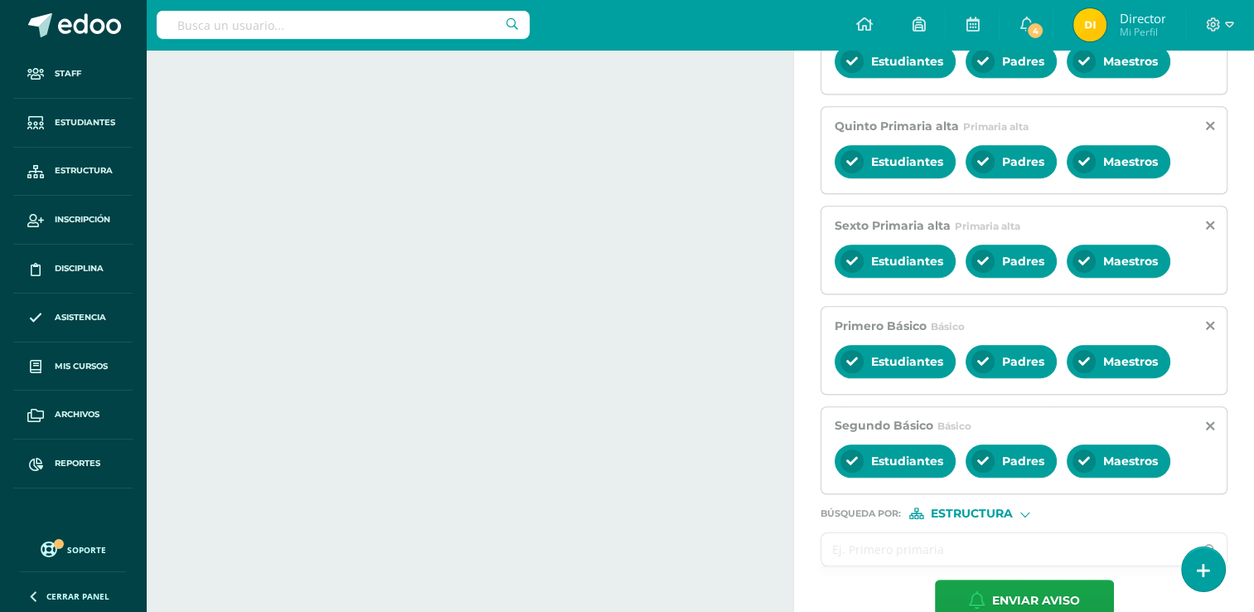
click at [911, 550] on input "text" at bounding box center [1007, 549] width 372 height 32
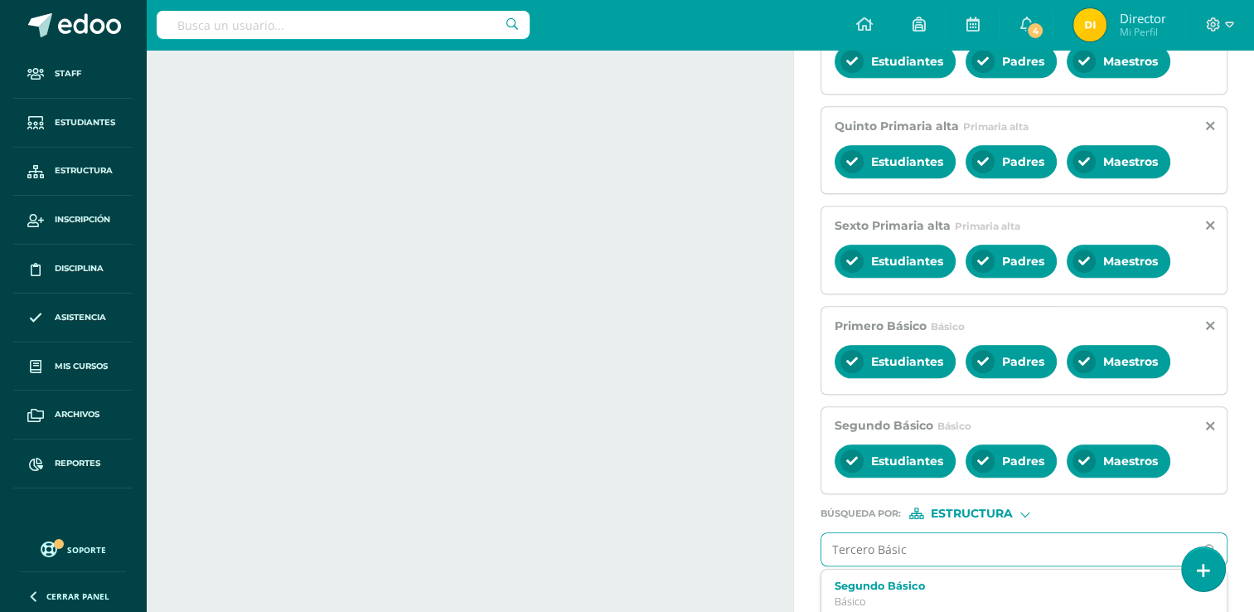
type input "Tercero Básico"
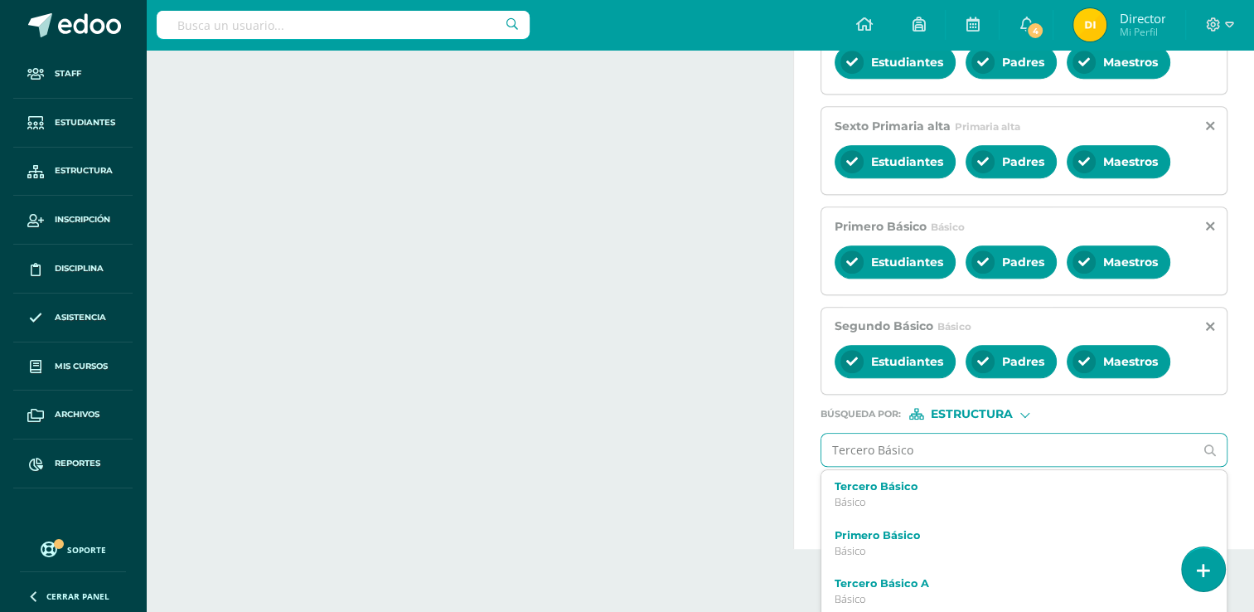
click at [912, 499] on p "Básico" at bounding box center [1016, 502] width 363 height 14
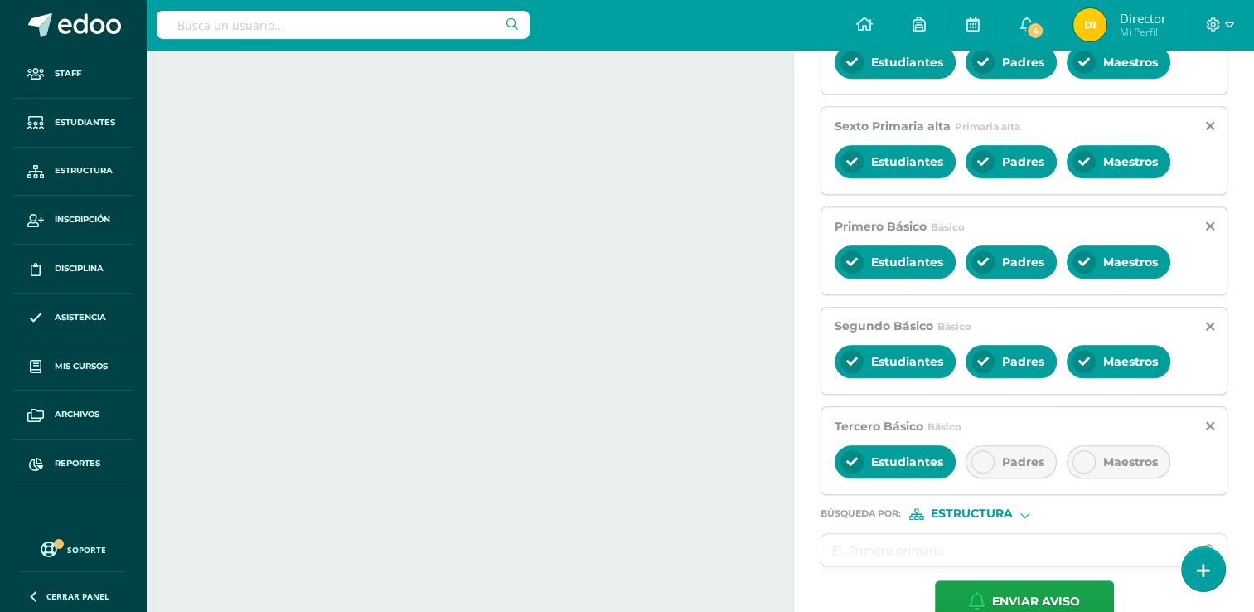
click at [1012, 460] on span "Padres" at bounding box center [1023, 461] width 42 height 15
click at [1087, 451] on div at bounding box center [1083, 461] width 23 height 23
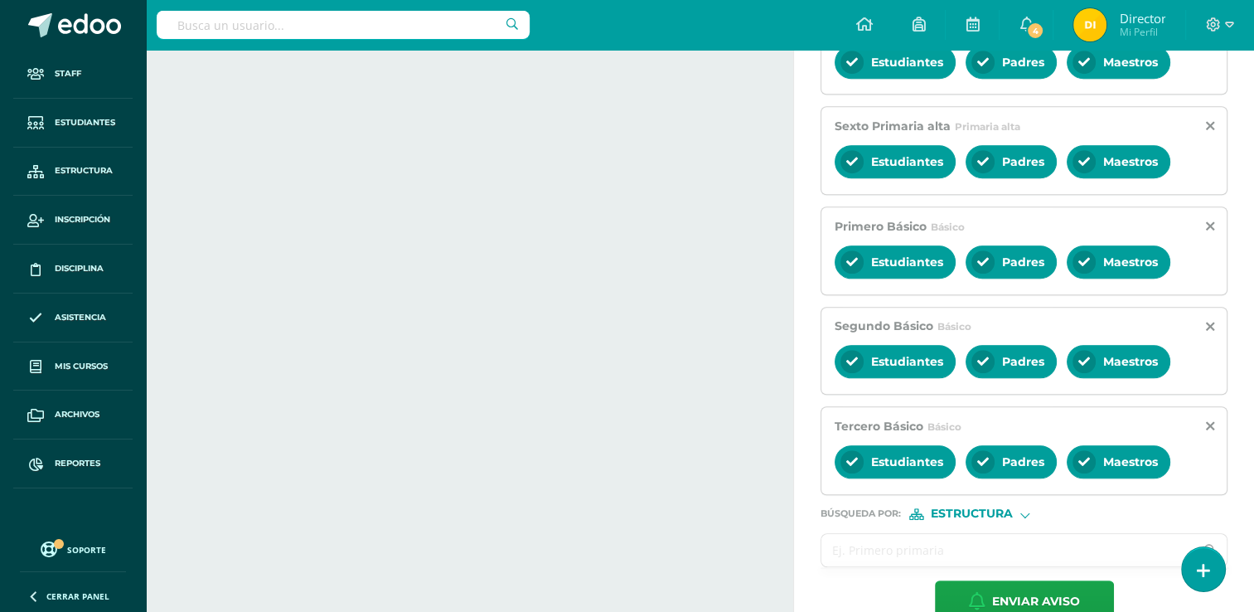
click at [908, 555] on input "text" at bounding box center [1007, 550] width 372 height 32
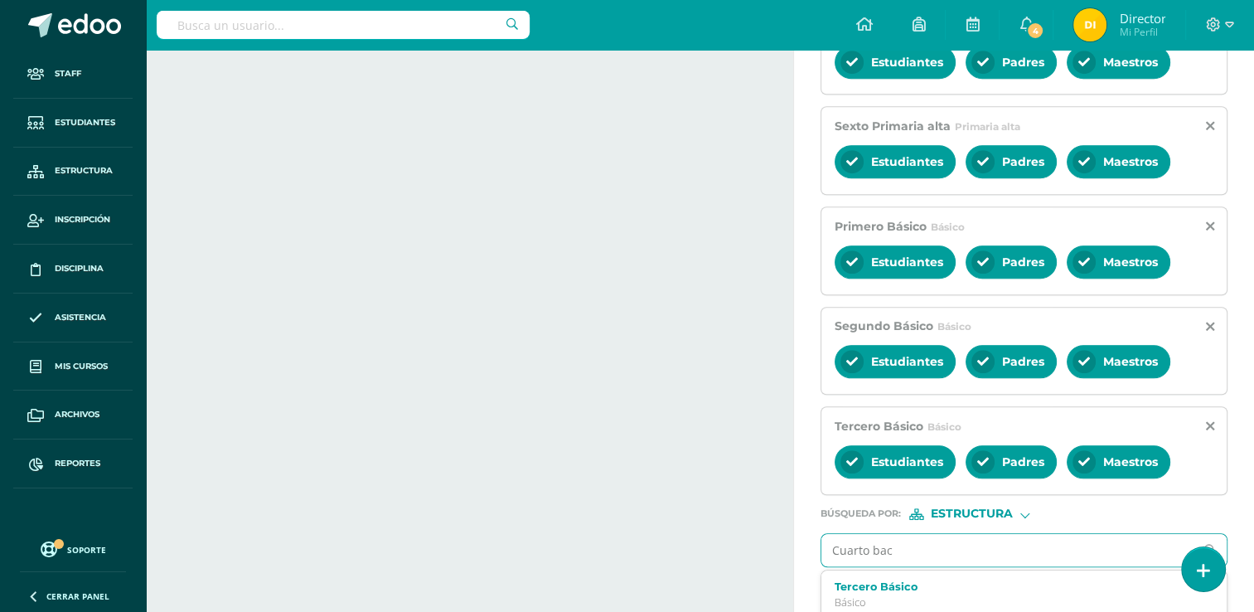
type input "Cuarto [PERSON_NAME]"
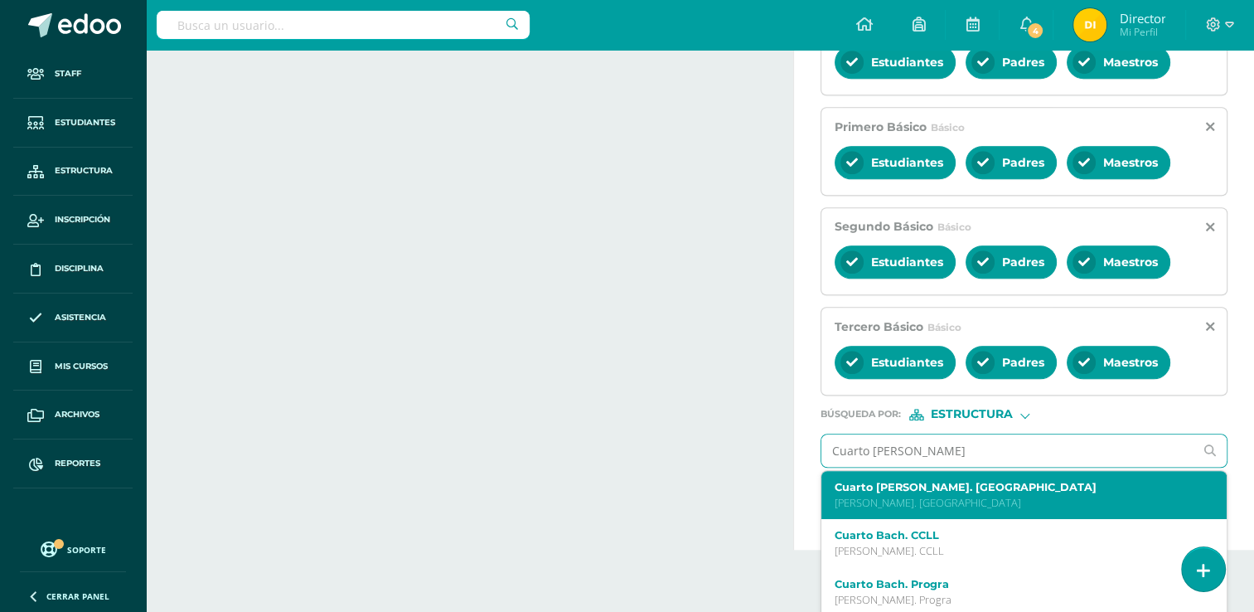
click at [910, 496] on p "[PERSON_NAME]. [GEOGRAPHIC_DATA]" at bounding box center [1016, 503] width 363 height 14
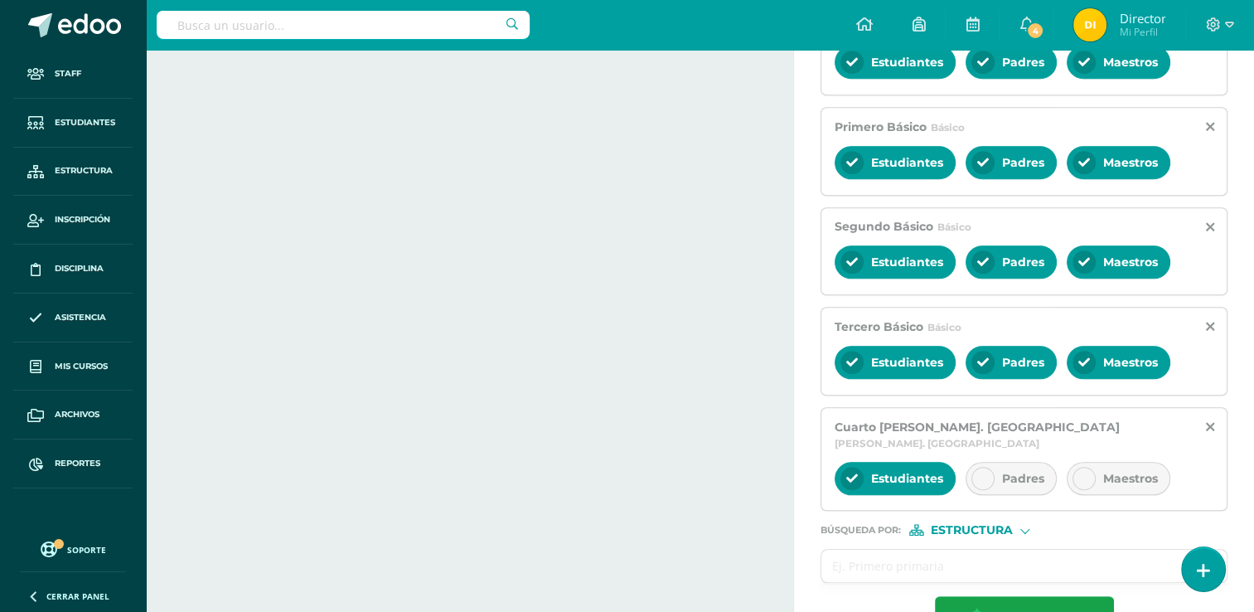
click at [1038, 462] on div "Padres" at bounding box center [1010, 478] width 91 height 33
click at [1097, 462] on div "Maestros" at bounding box center [1119, 478] width 104 height 33
click at [949, 549] on input "text" at bounding box center [1007, 565] width 372 height 32
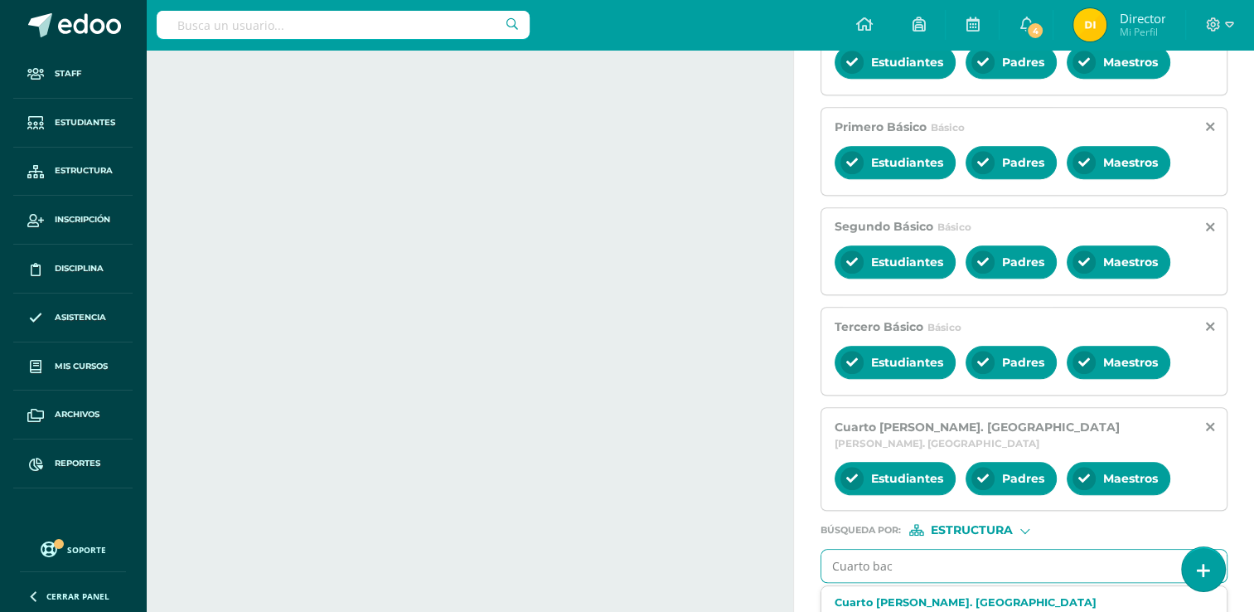
type input "Cuarto [PERSON_NAME]"
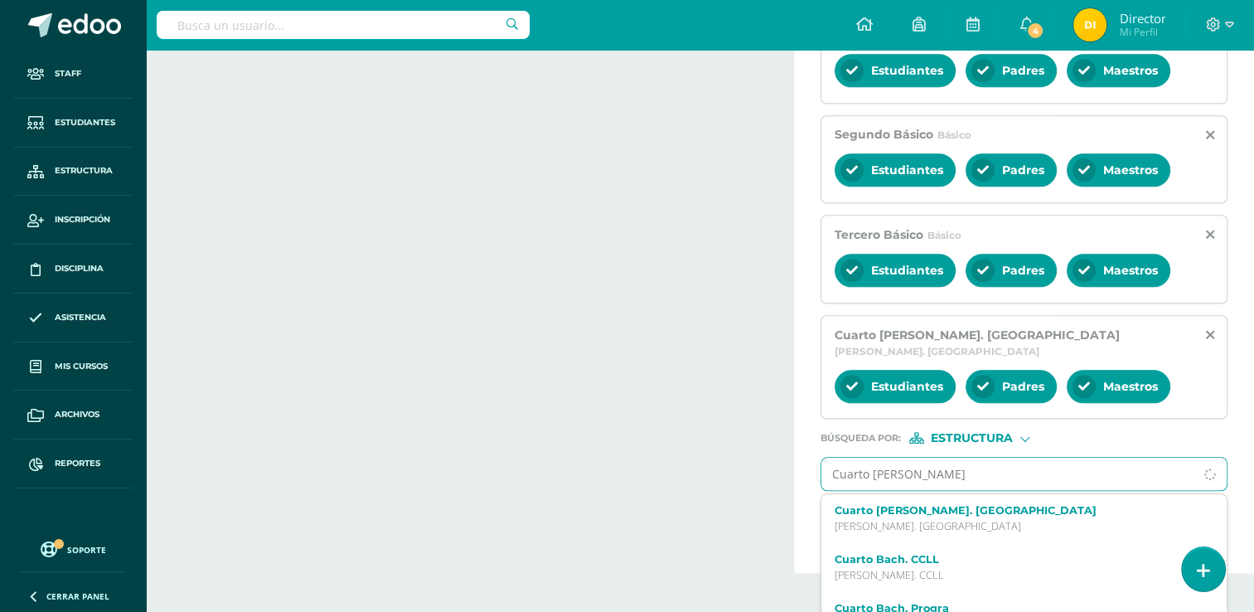
scroll to position [1358, 0]
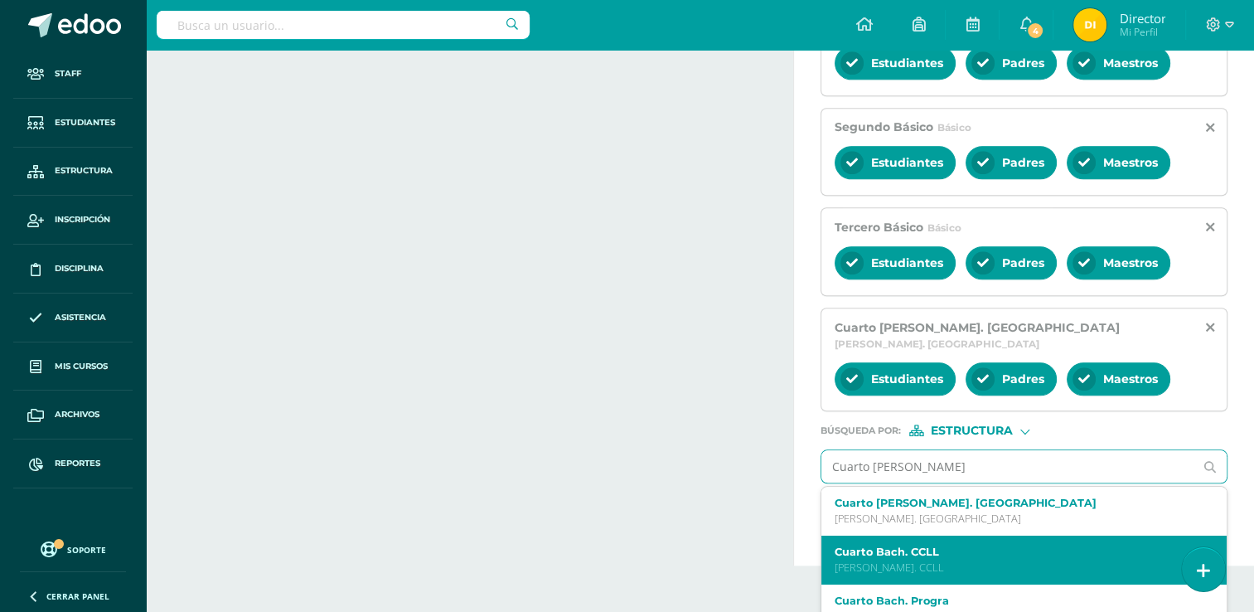
click at [952, 545] on label "Cuarto Bach. CCLL" at bounding box center [1016, 551] width 363 height 12
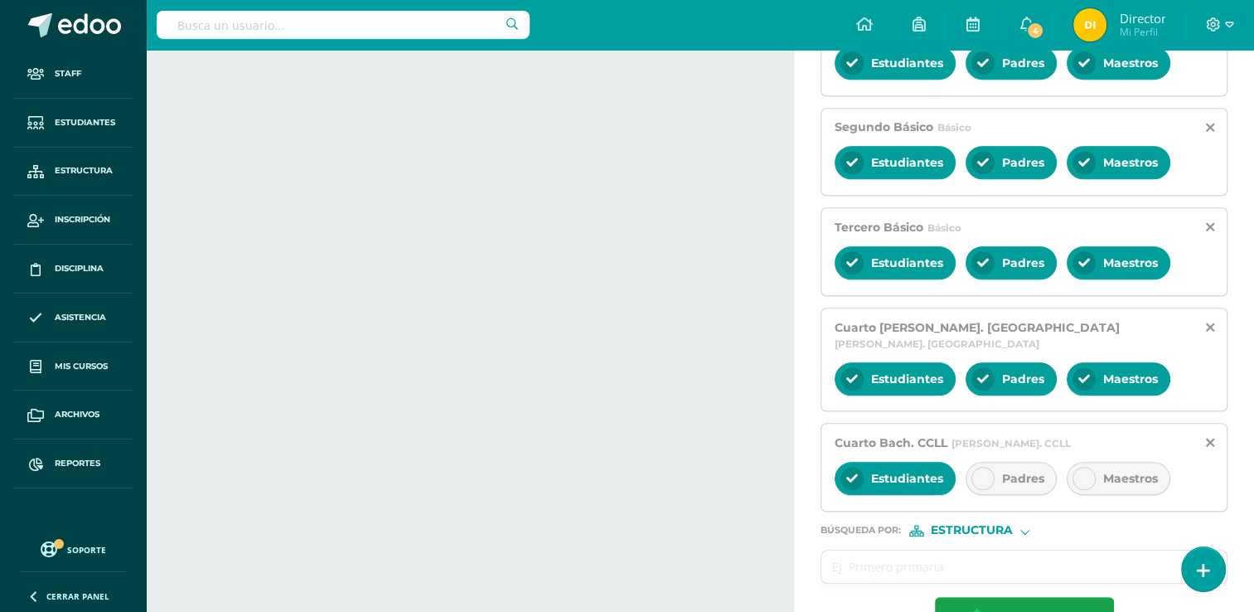
click at [1041, 462] on div "Padres" at bounding box center [1010, 478] width 91 height 33
click at [1105, 471] on span "Maestros" at bounding box center [1130, 478] width 55 height 15
click at [968, 550] on input "text" at bounding box center [1007, 566] width 372 height 32
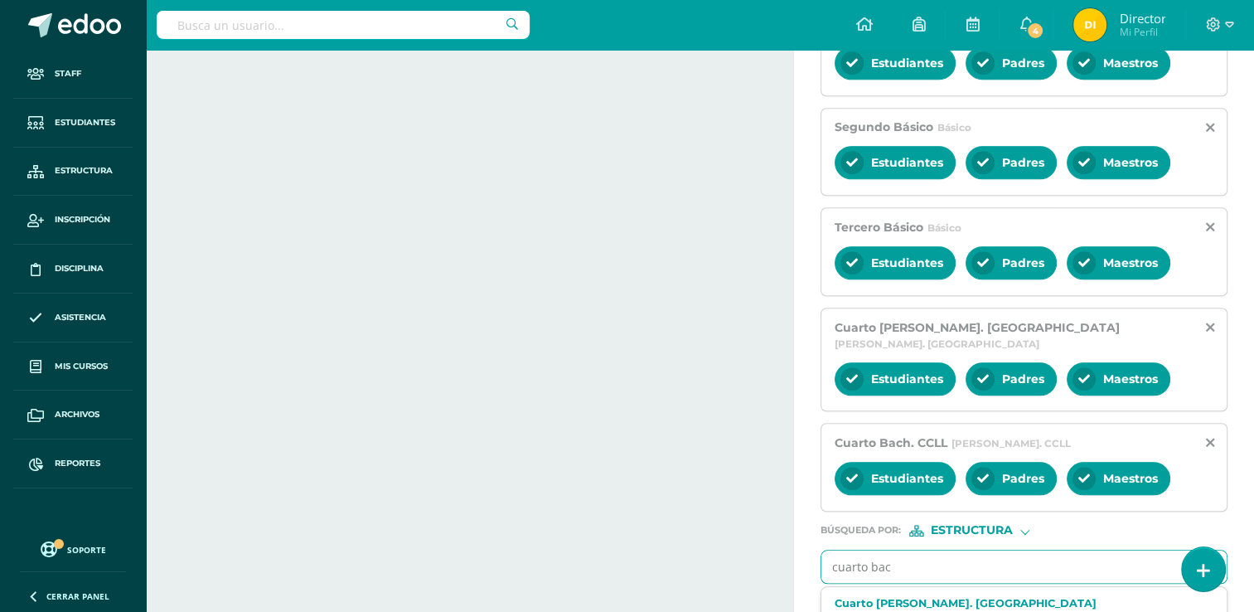
type input "cuarto [PERSON_NAME]"
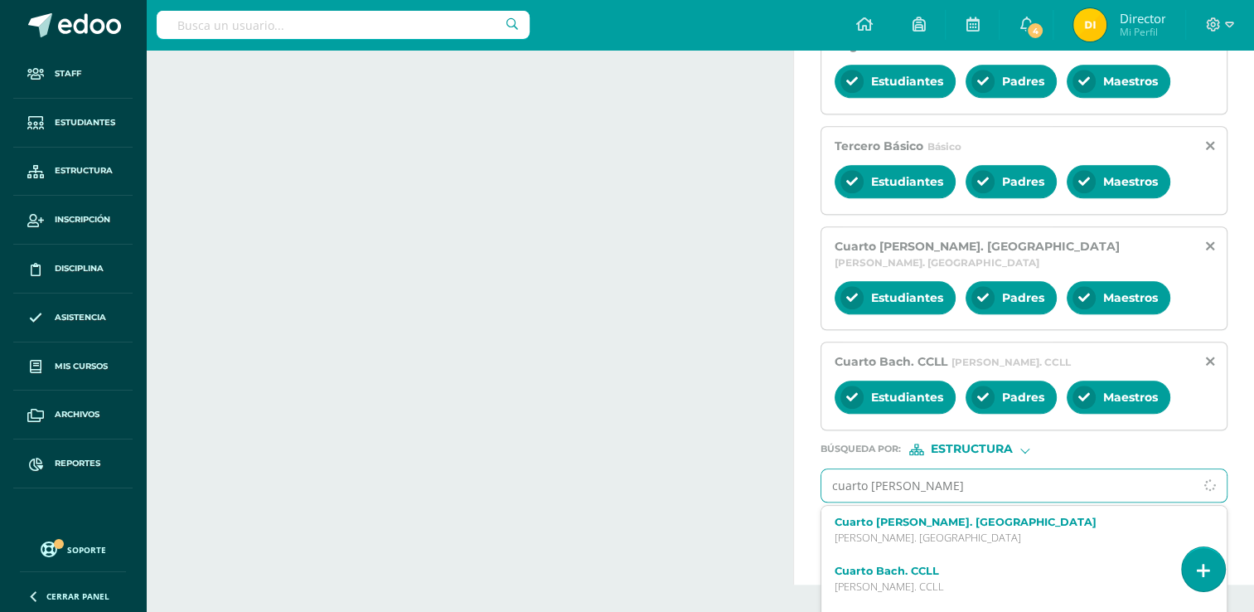
scroll to position [1458, 0]
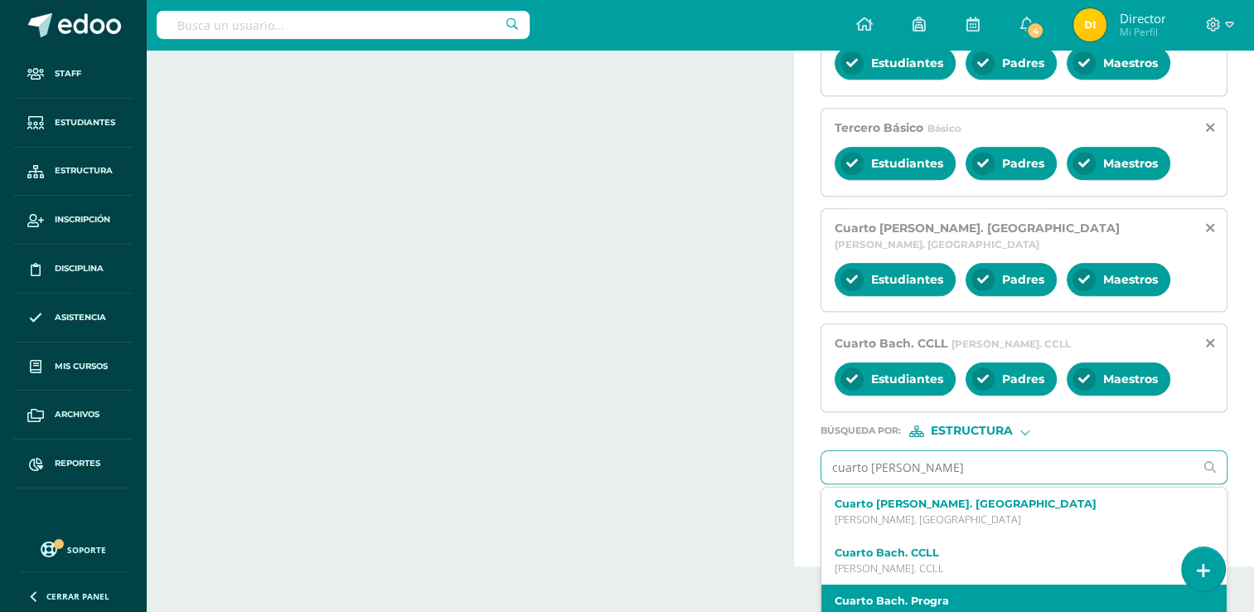
click at [961, 594] on label "Cuarto Bach. Progra" at bounding box center [1016, 600] width 363 height 12
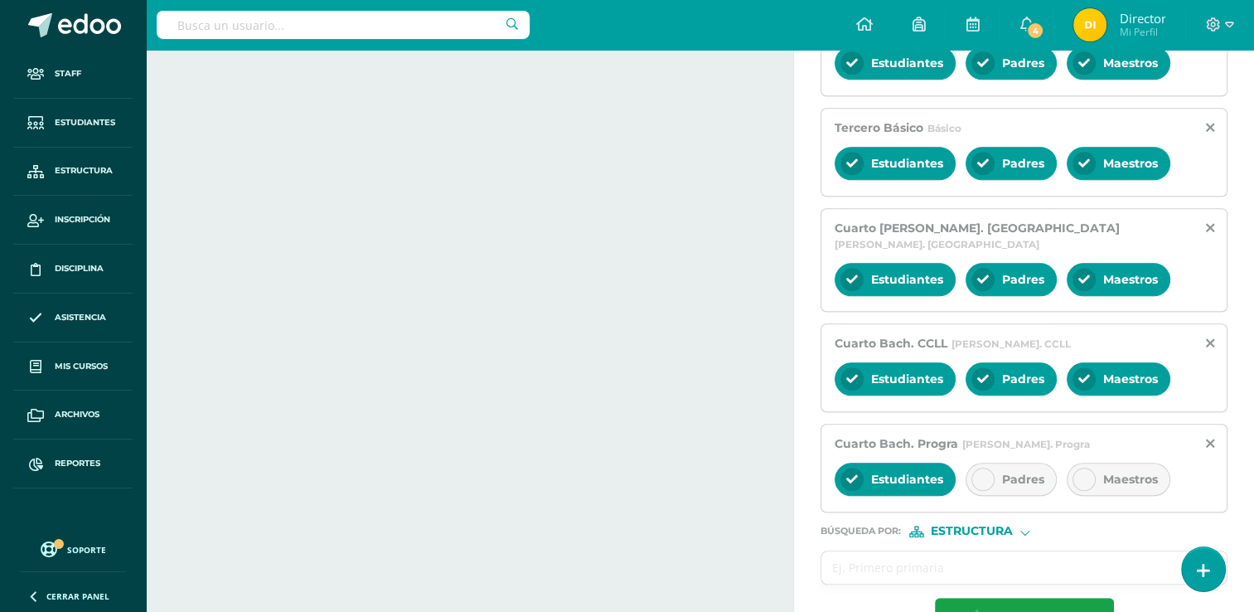
click at [1023, 465] on div "Padres" at bounding box center [1010, 478] width 91 height 33
click at [1134, 472] on span "Maestros" at bounding box center [1130, 479] width 55 height 15
click at [1051, 551] on input "text" at bounding box center [1007, 567] width 372 height 32
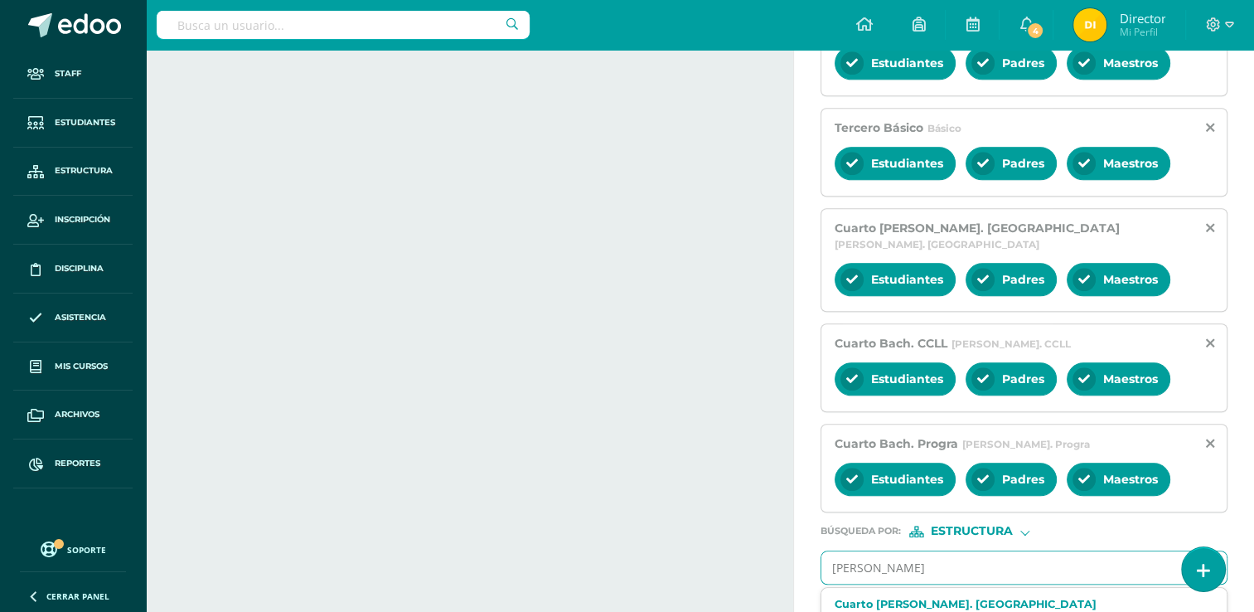
type input "[PERSON_NAME]"
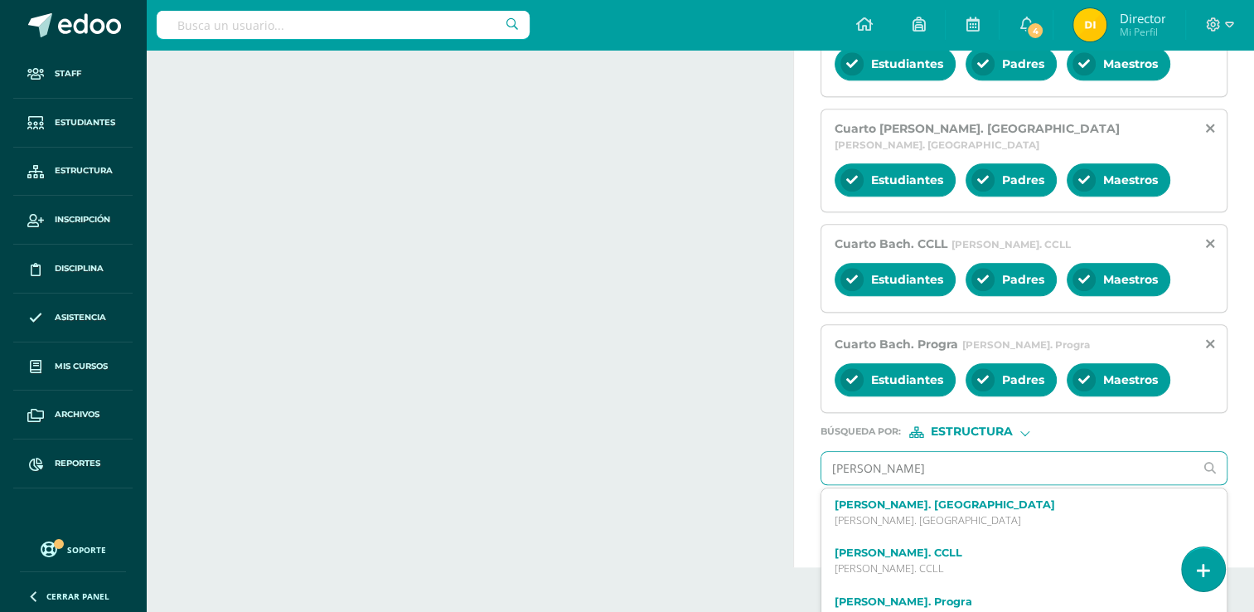
click at [1030, 561] on p "[PERSON_NAME]. CCLL" at bounding box center [1016, 568] width 363 height 14
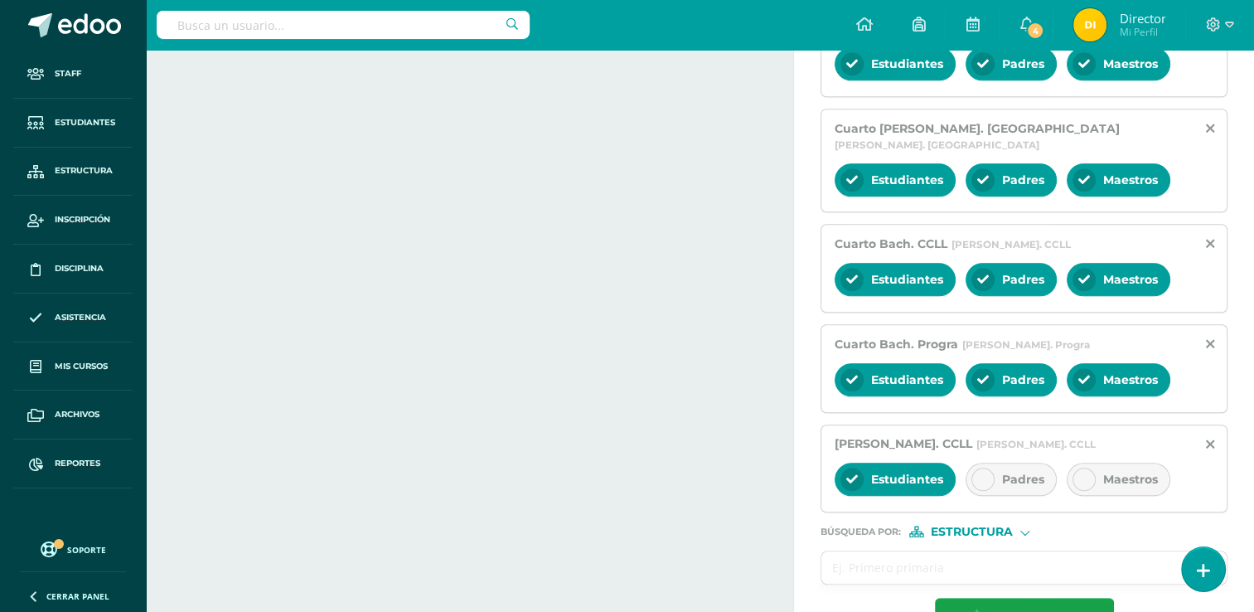
click at [1028, 462] on div "Padres" at bounding box center [1010, 478] width 91 height 33
click at [1142, 462] on div "Maestros" at bounding box center [1119, 478] width 104 height 33
click at [1086, 552] on input "text" at bounding box center [1007, 567] width 372 height 32
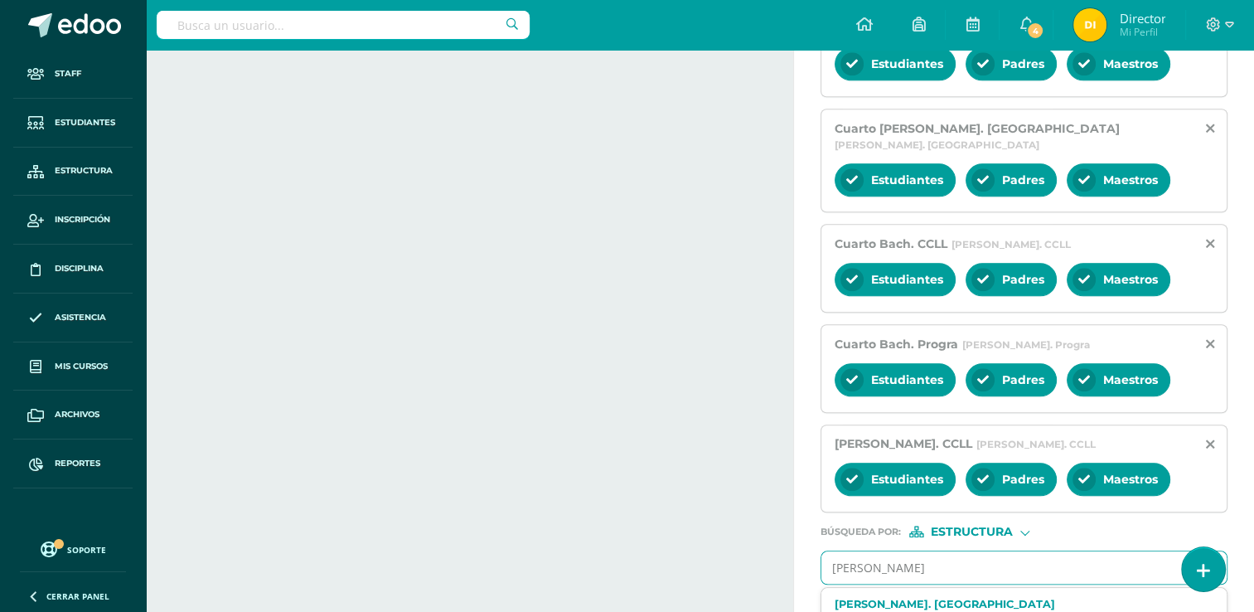
type input "[PERSON_NAME]"
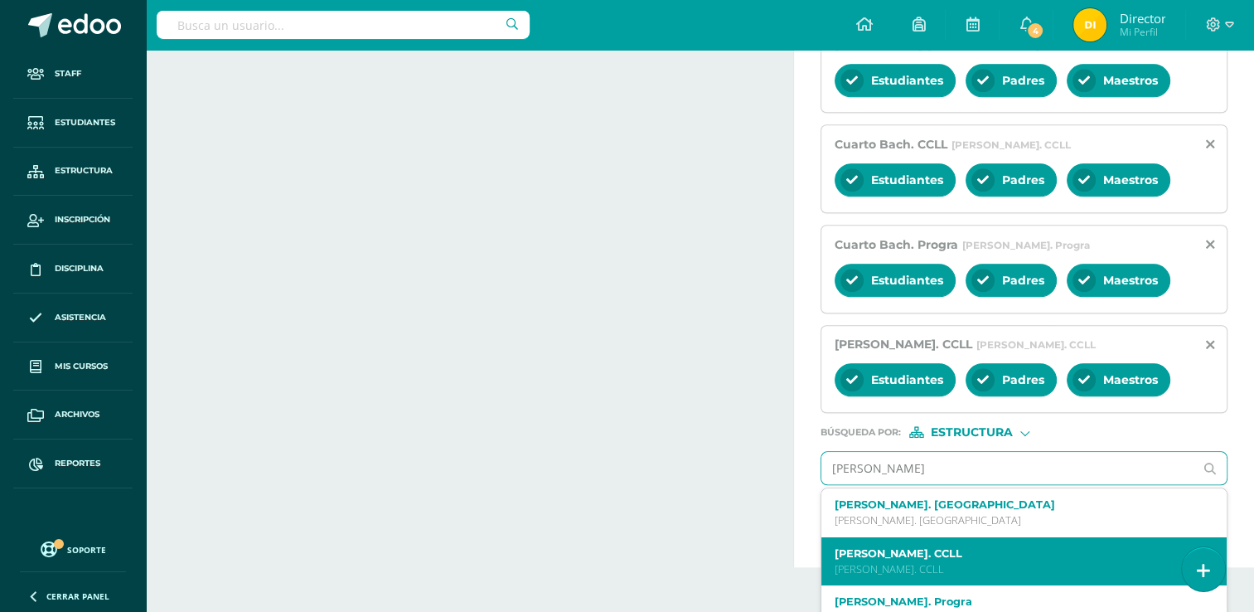
click at [1043, 547] on div "[PERSON_NAME]. CCLL [PERSON_NAME]. CCLL" at bounding box center [1016, 561] width 363 height 29
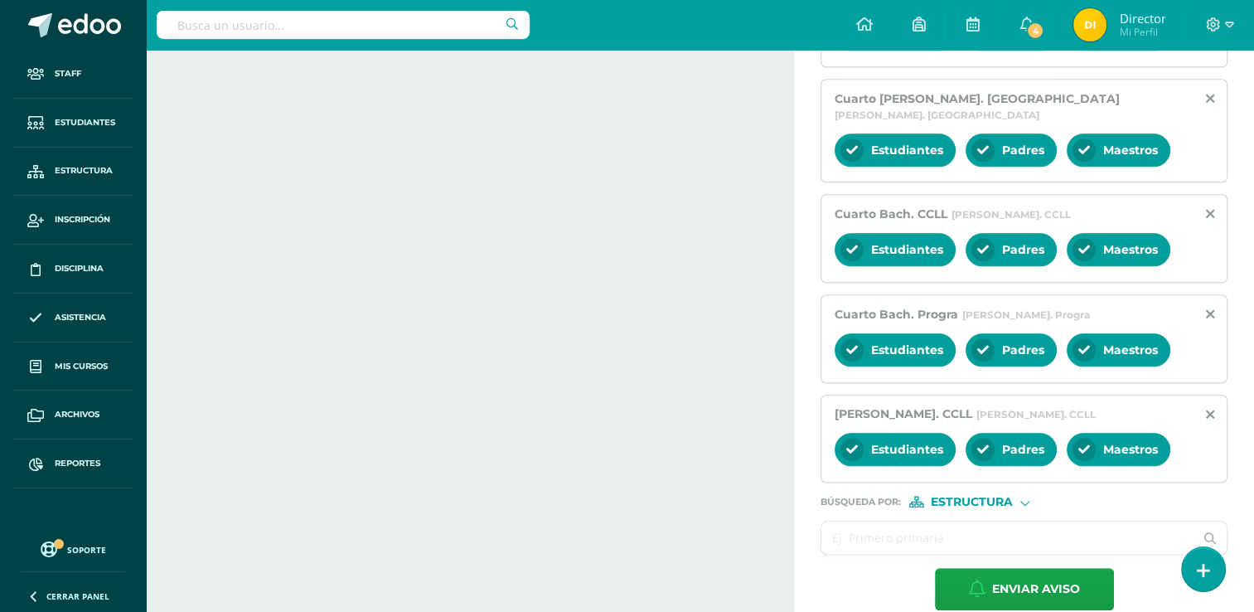
click at [1051, 521] on input "text" at bounding box center [1007, 537] width 372 height 32
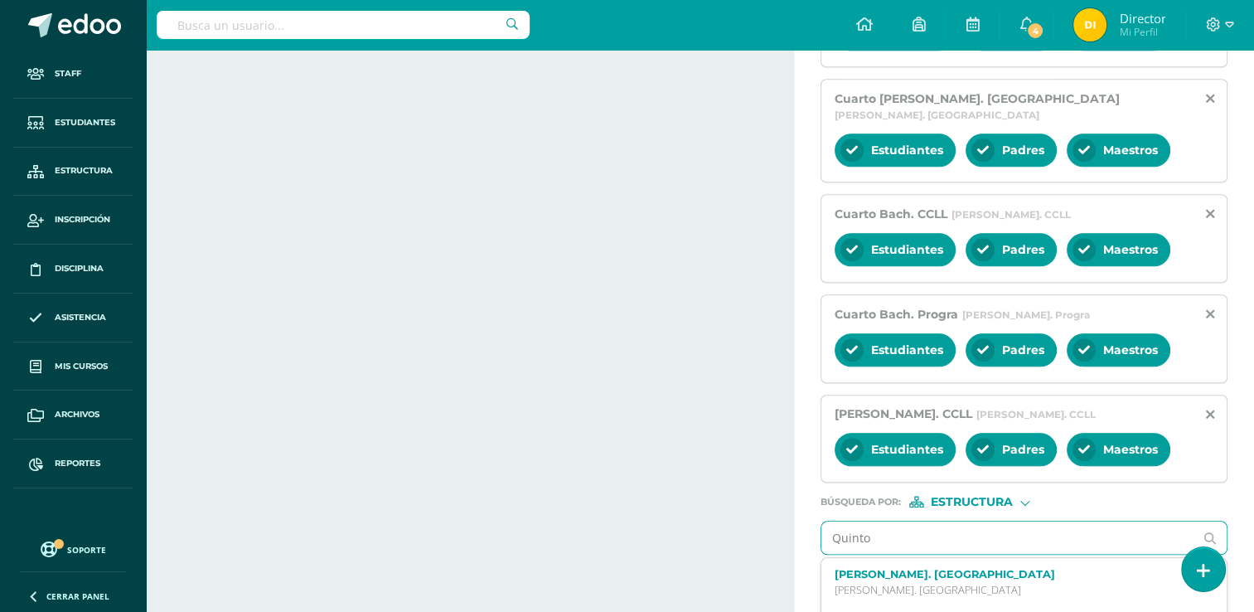
type input "Quinto"
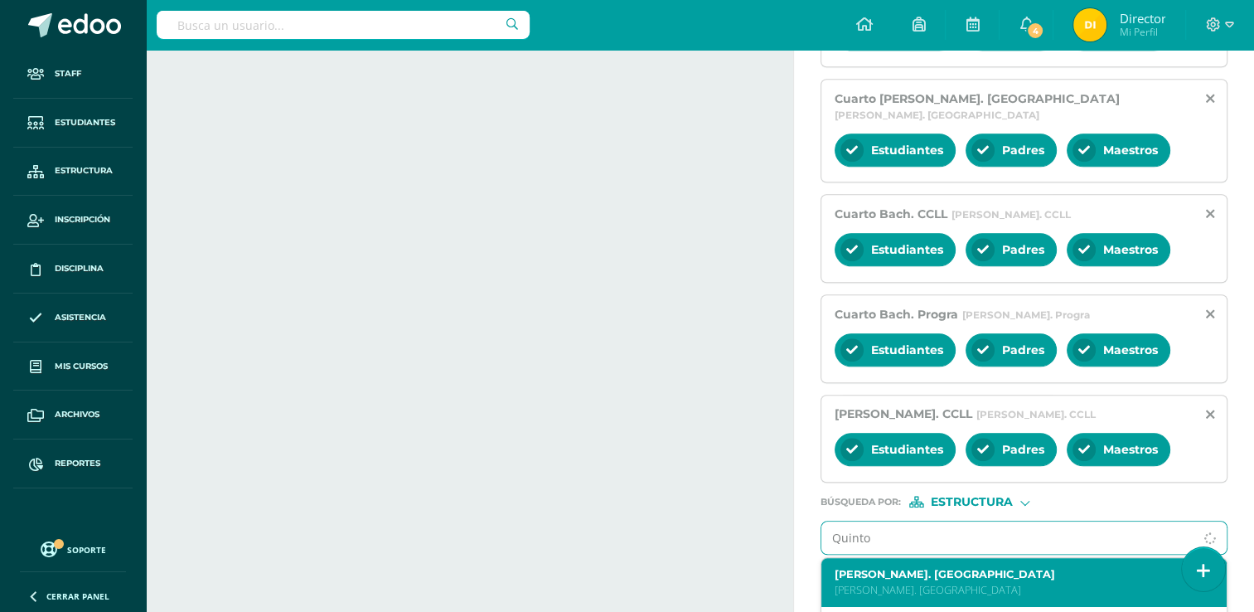
click at [1037, 568] on label "[PERSON_NAME]. [GEOGRAPHIC_DATA]" at bounding box center [1016, 574] width 363 height 12
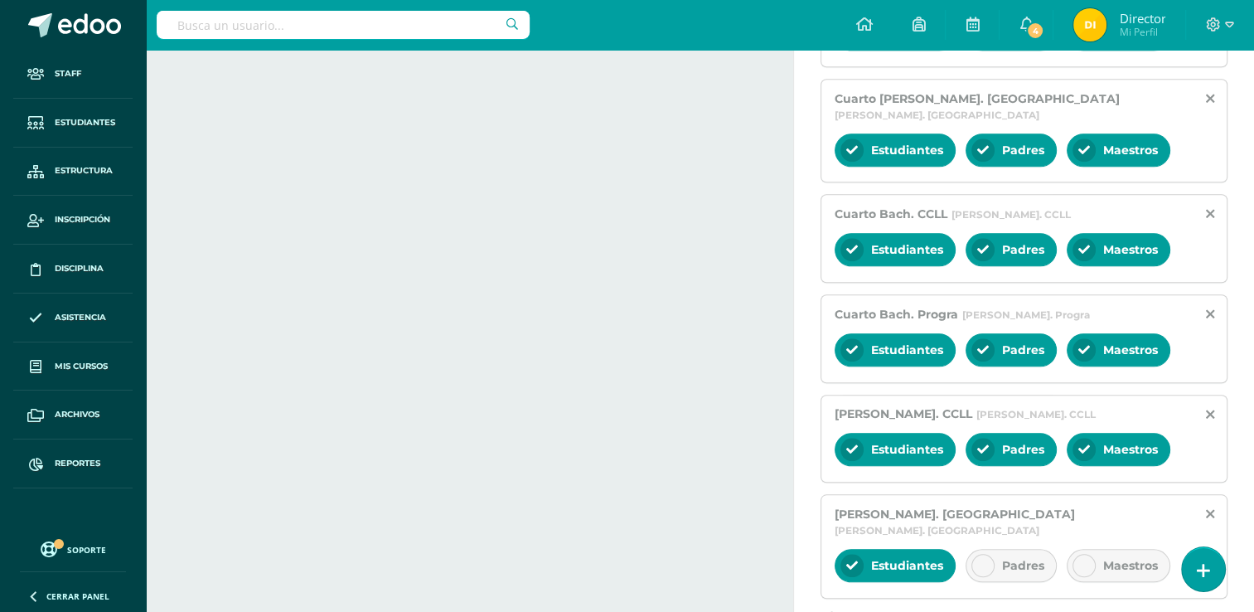
click at [1031, 549] on div "Padres" at bounding box center [1010, 565] width 91 height 33
click at [1088, 554] on div at bounding box center [1083, 565] width 23 height 23
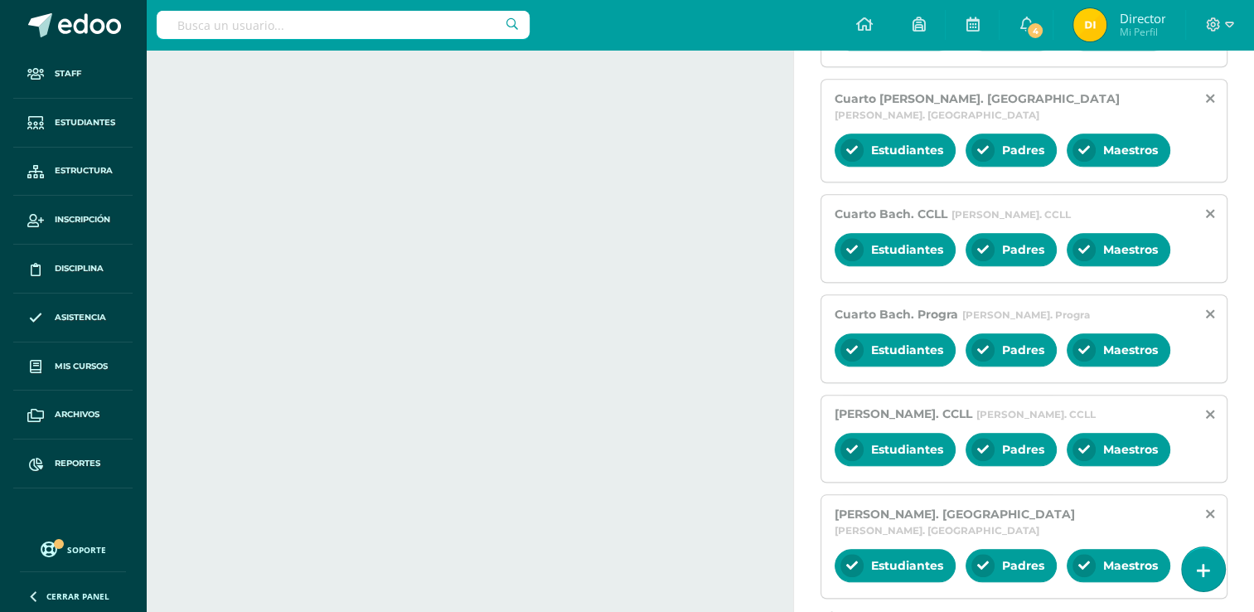
scroll to position [1686, 0]
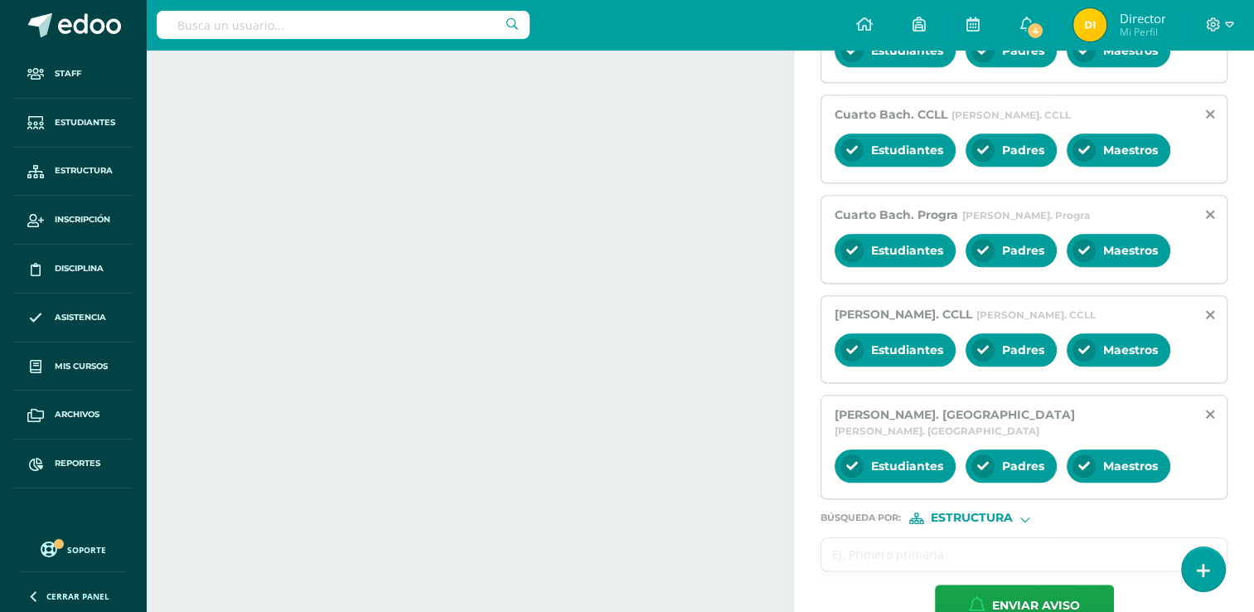
click at [1083, 538] on input "text" at bounding box center [1007, 554] width 372 height 32
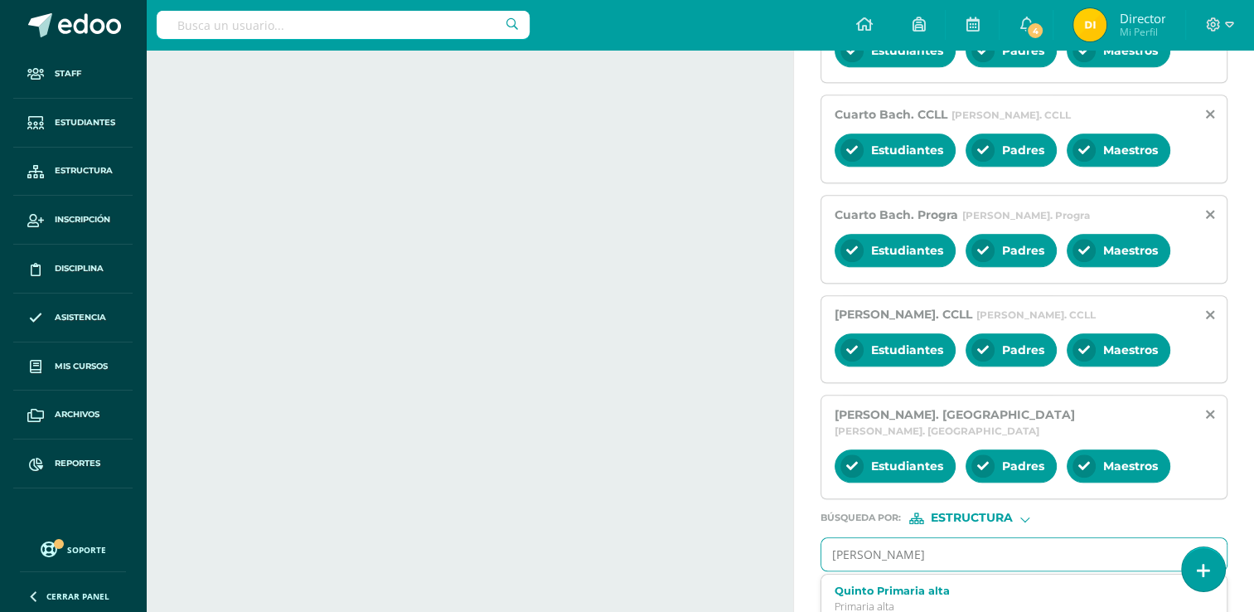
type input "[PERSON_NAME]"
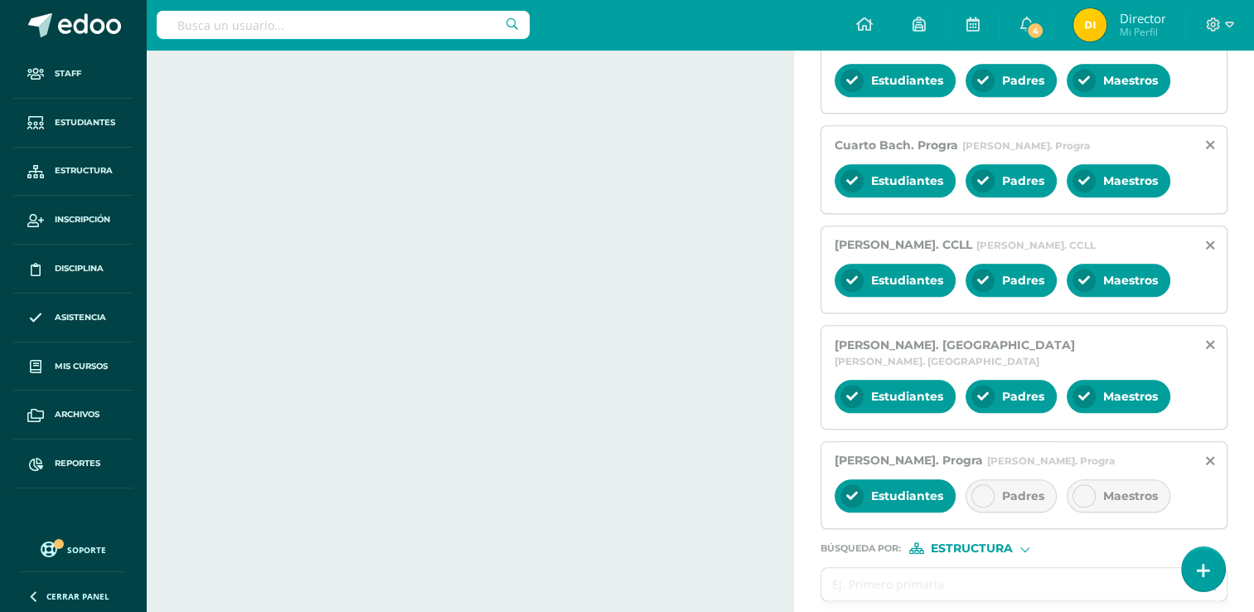
click at [1015, 488] on span "Padres" at bounding box center [1023, 495] width 42 height 15
click at [1094, 479] on div "Maestros" at bounding box center [1119, 495] width 104 height 33
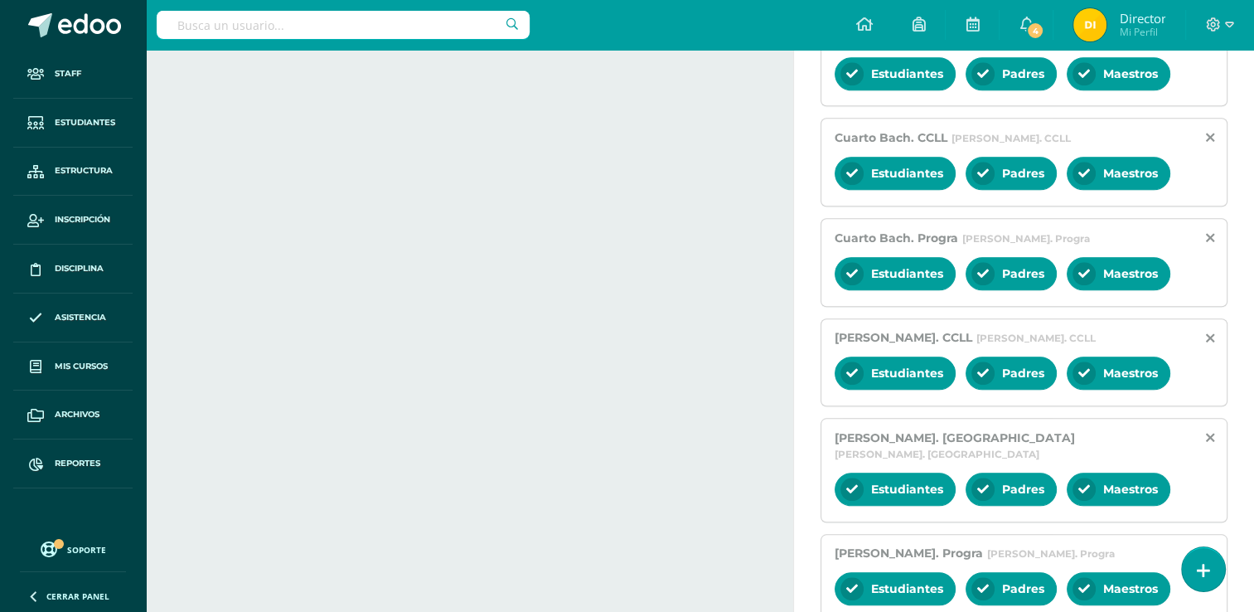
scroll to position [1786, 0]
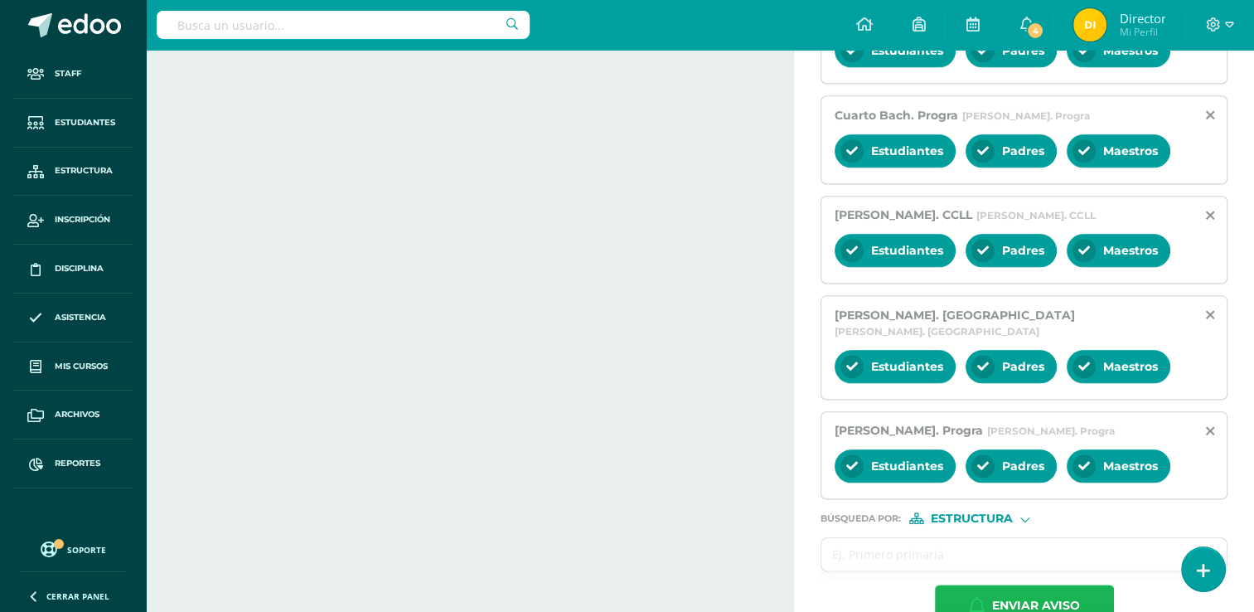
click at [992, 585] on span "Enviar aviso" at bounding box center [1036, 605] width 88 height 41
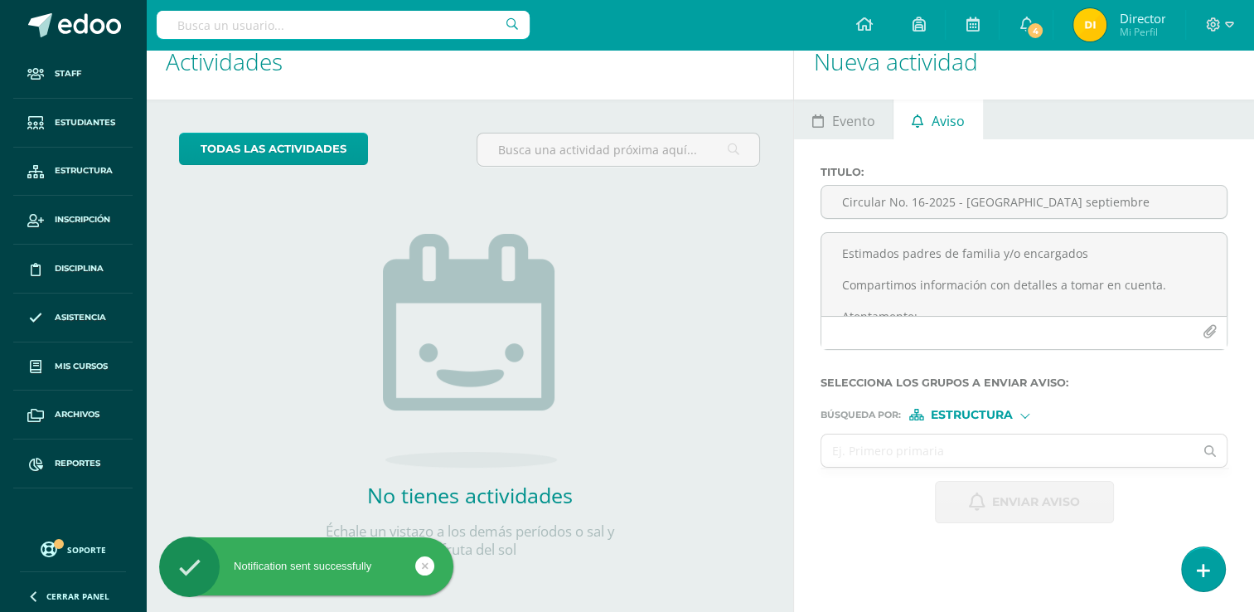
scroll to position [25, 0]
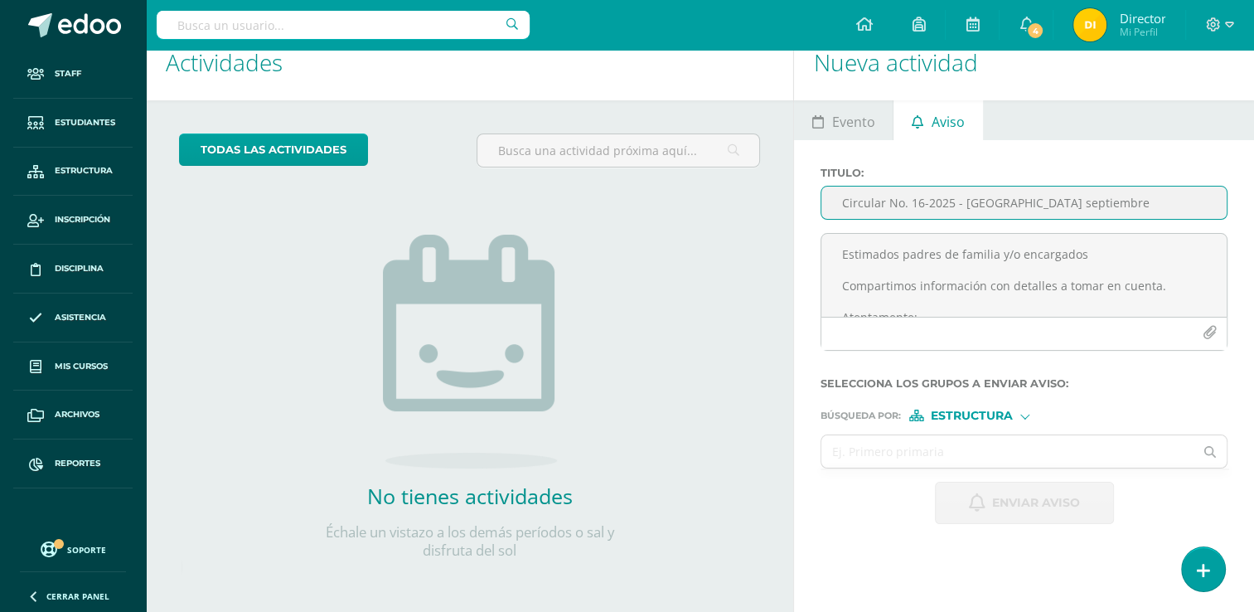
drag, startPoint x: 951, startPoint y: 201, endPoint x: 932, endPoint y: 206, distance: 19.9
click at [951, 201] on input "Circular No. 16-2025 - [GEOGRAPHIC_DATA] septiembre" at bounding box center [1023, 202] width 405 height 32
paste input "Circular No. 18-2025 - Ensayo Sexto Primaria"
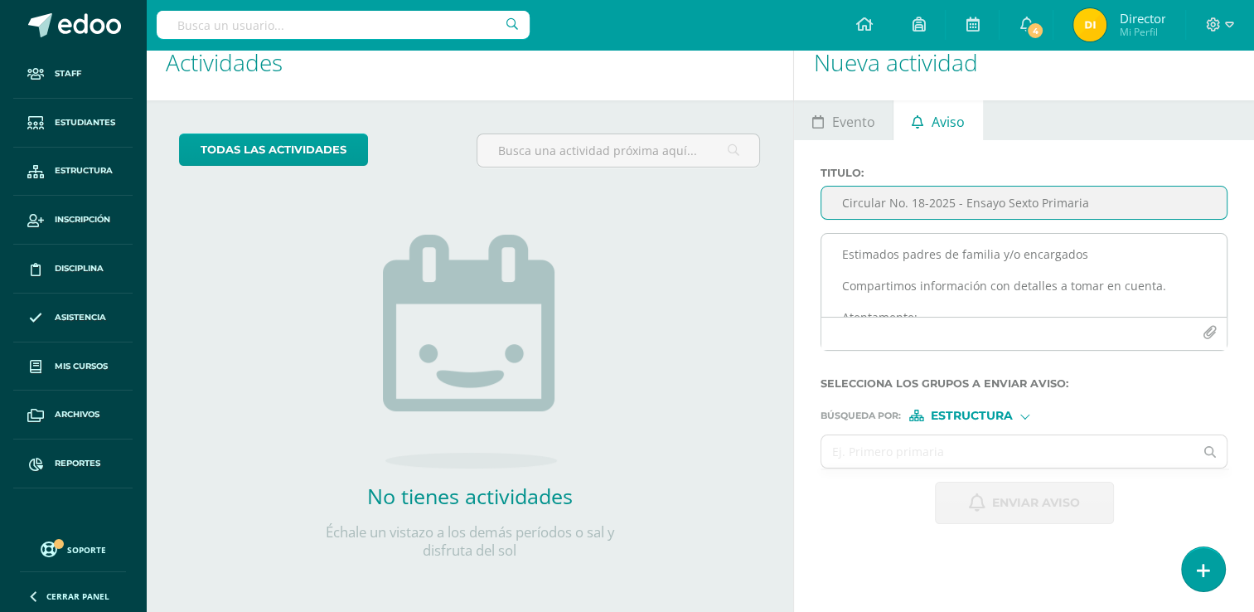
type input "Circular No. 18-2025 - Ensayo Sexto Primaria"
click at [951, 250] on textarea "Estimados padres de familia y/o encargados Compartimos información con detalles…" at bounding box center [1023, 275] width 405 height 83
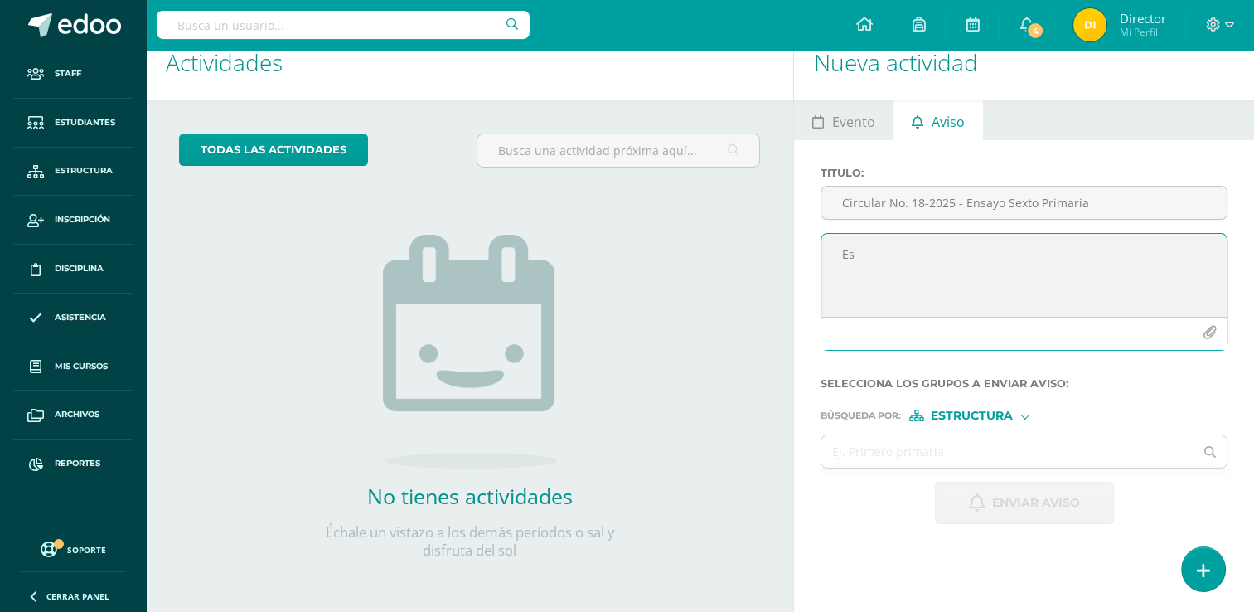
type textarea "E"
paste textarea "Estimados padres de familia y/o encargados Compartimos información con detalles…"
type textarea "Estimados padres de familia y/o encargados Compartimos información con detalles…"
click at [985, 435] on input "text" at bounding box center [1007, 451] width 372 height 32
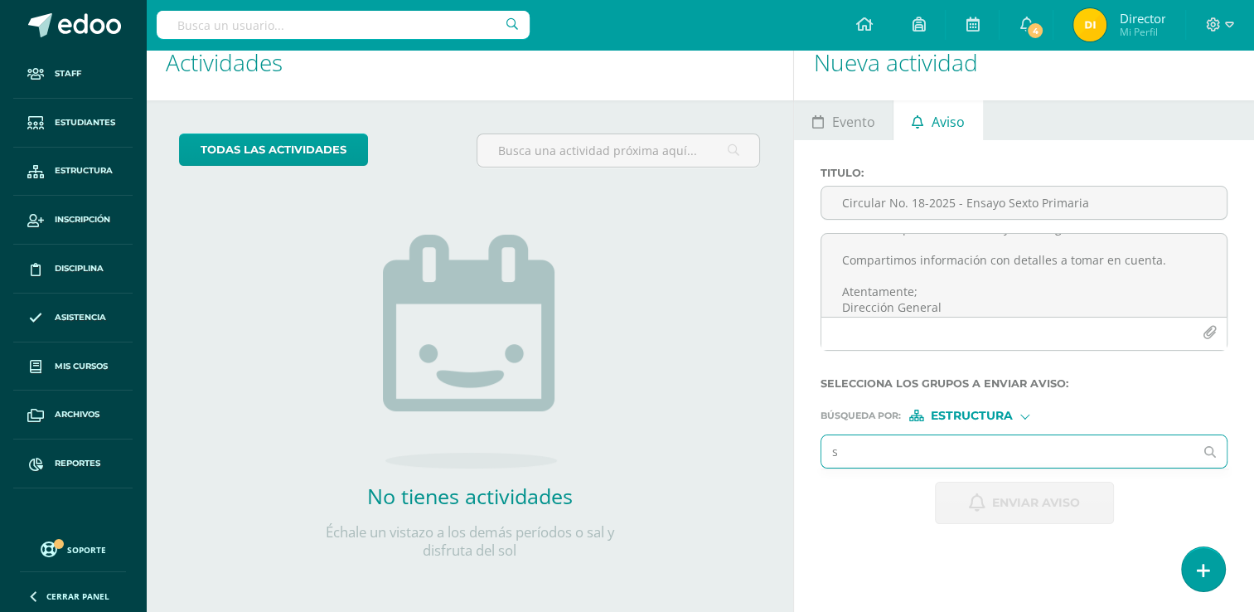
scroll to position [31, 0]
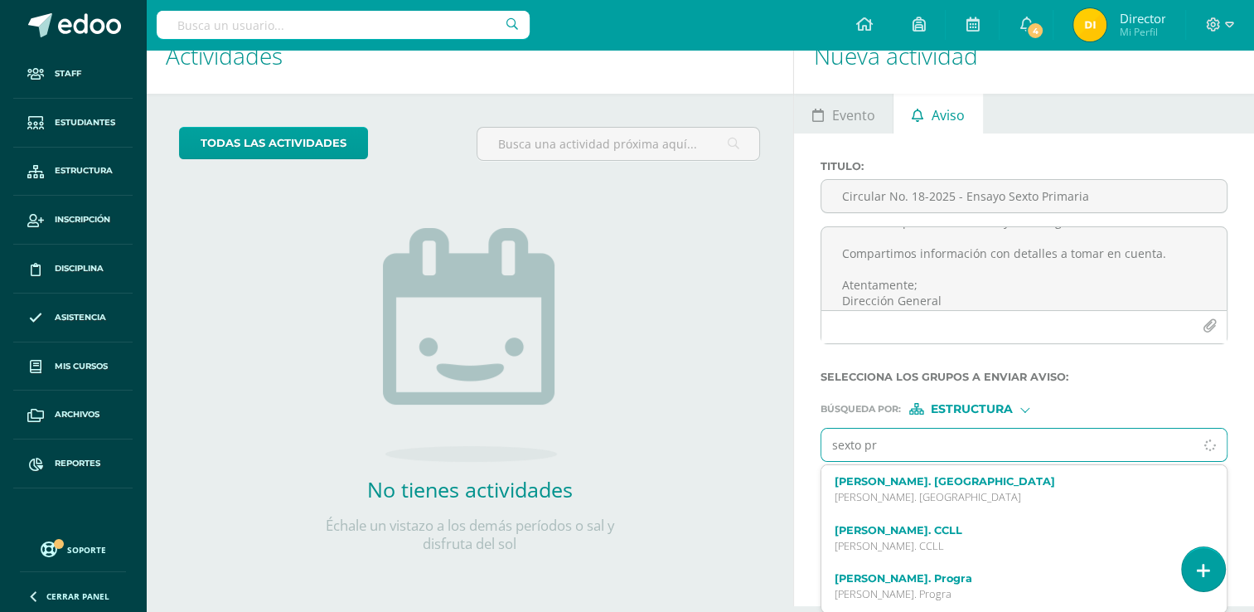
type input "sexto pri"
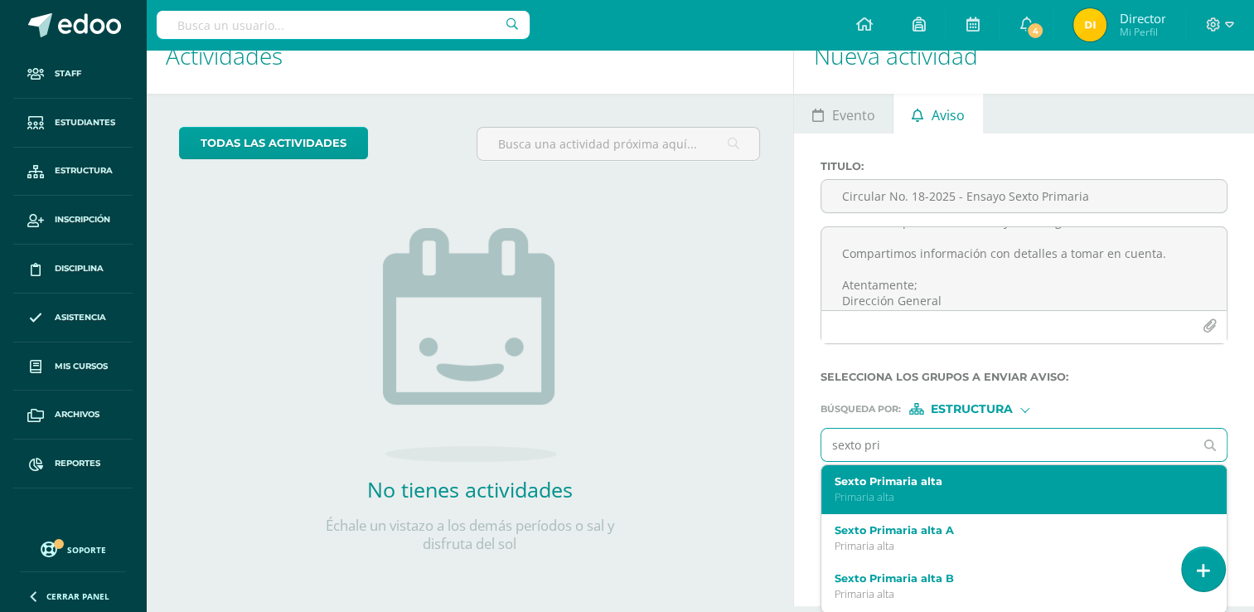
click at [956, 502] on div "Sexto Primaria alta Primaria alta" at bounding box center [1023, 489] width 405 height 49
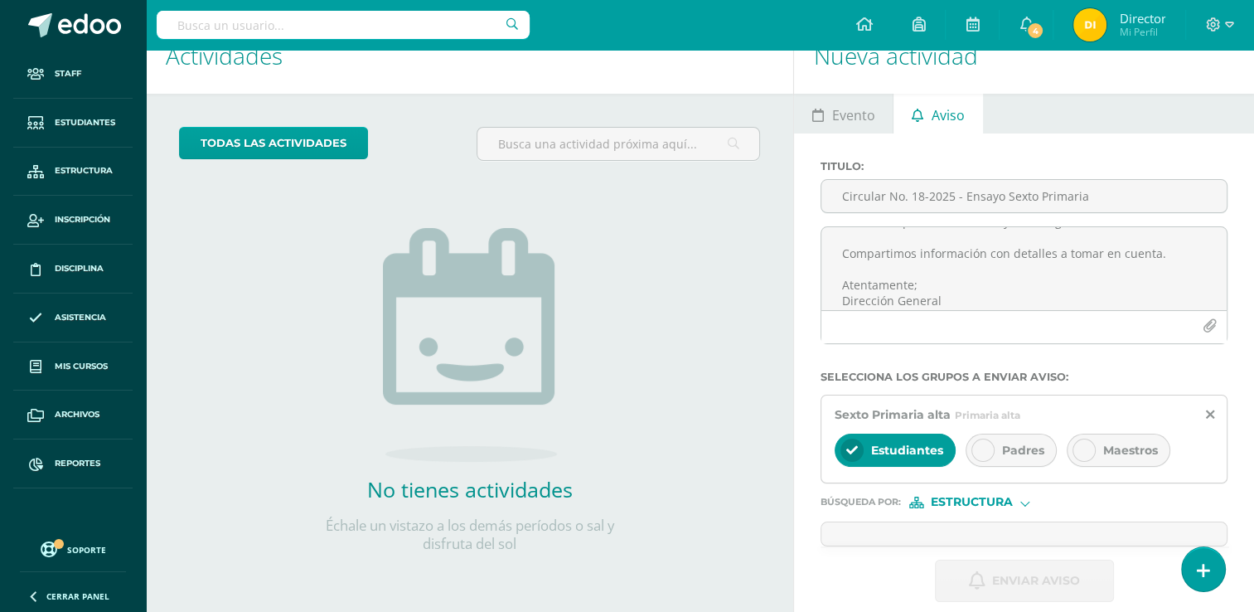
scroll to position [55, 0]
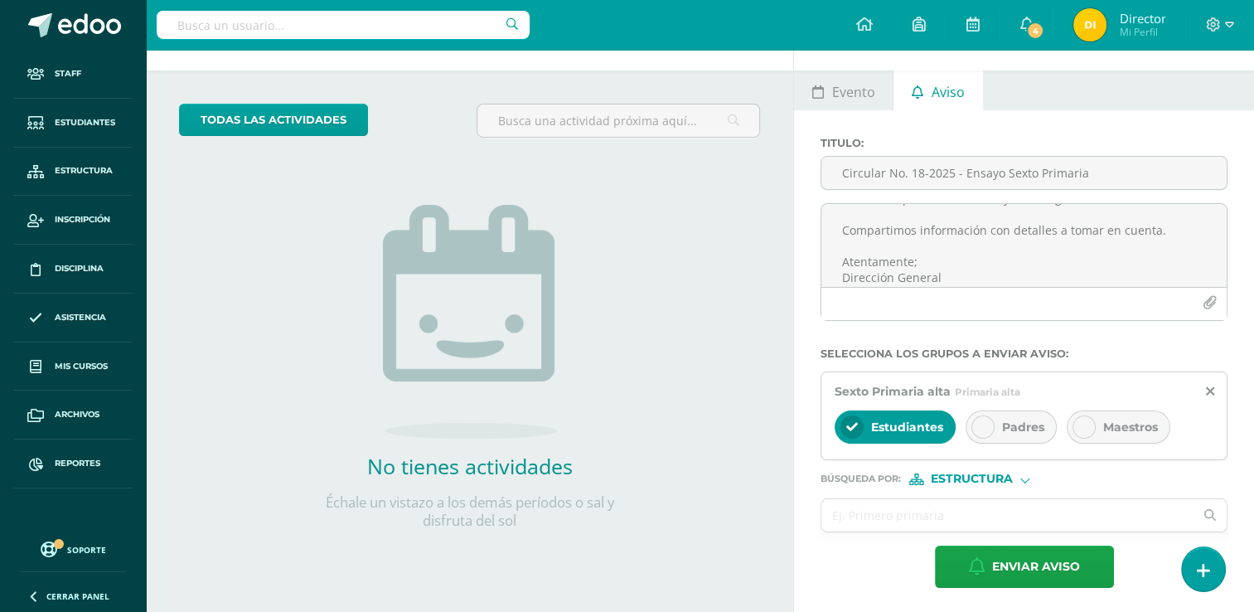
click at [1002, 426] on span "Padres" at bounding box center [1023, 426] width 42 height 15
click at [1112, 429] on span "Maestros" at bounding box center [1130, 426] width 55 height 15
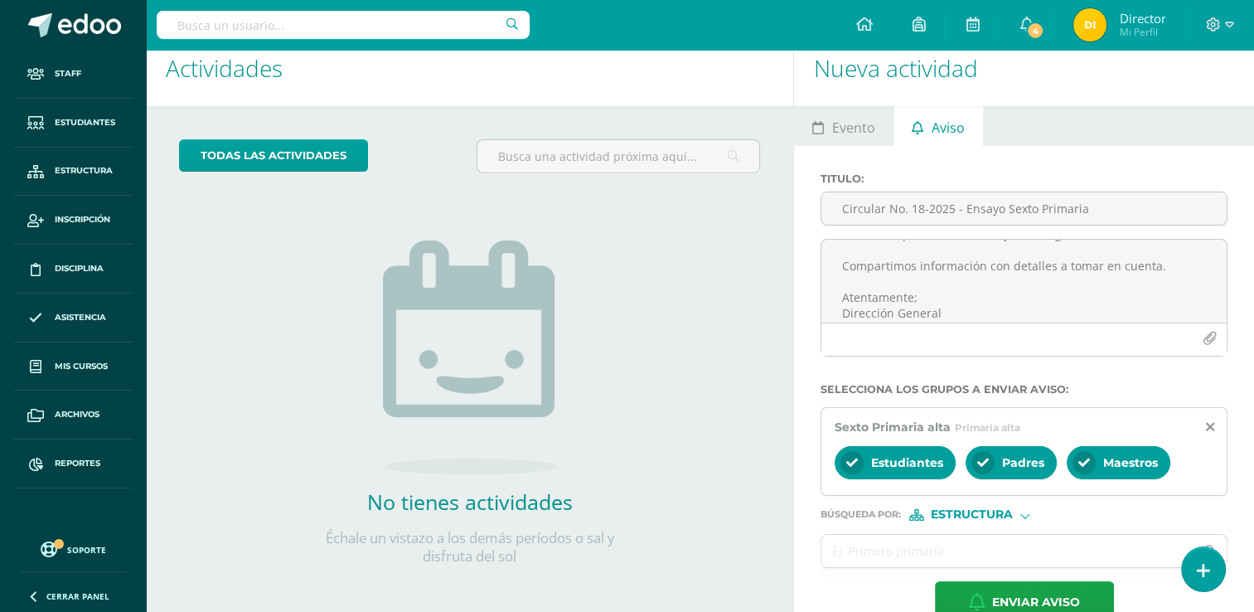
scroll to position [0, 0]
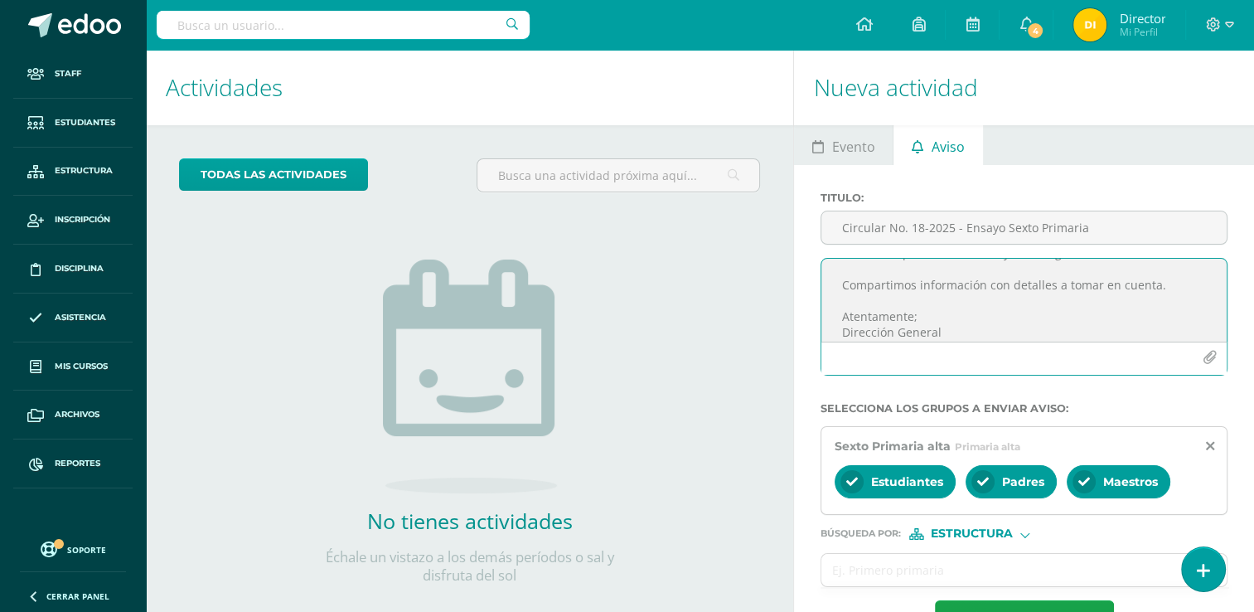
click at [1004, 323] on textarea "Estimados padres de familia y/o encargados Compartimos información con detalles…" at bounding box center [1023, 300] width 405 height 83
click at [1211, 360] on icon "button" at bounding box center [1209, 358] width 14 height 14
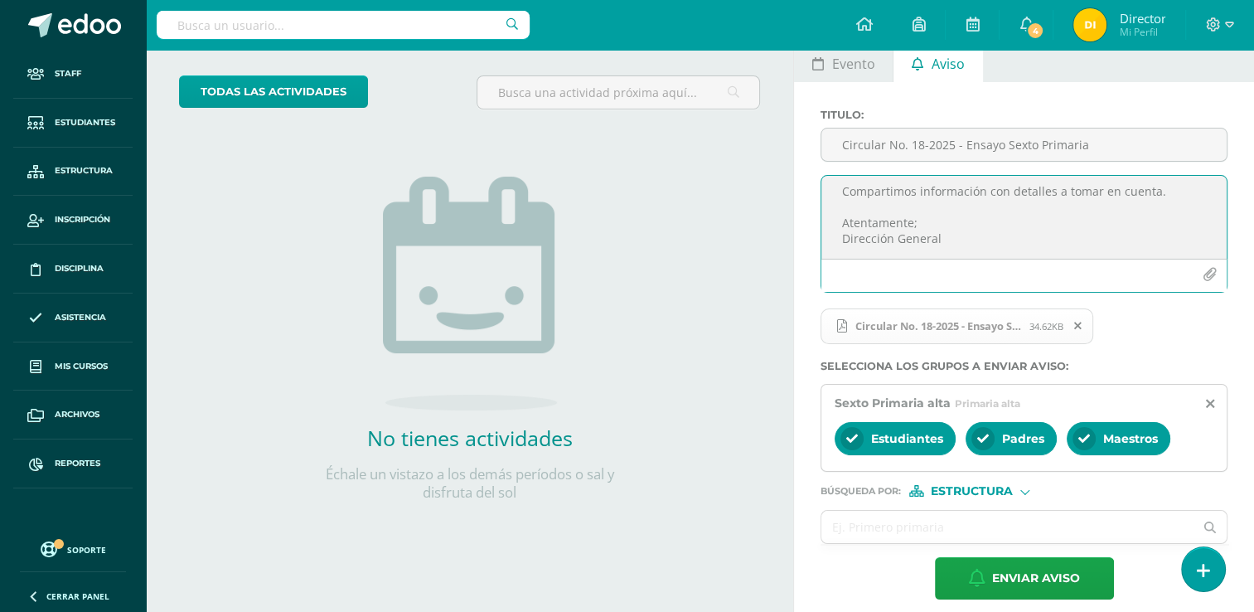
scroll to position [95, 0]
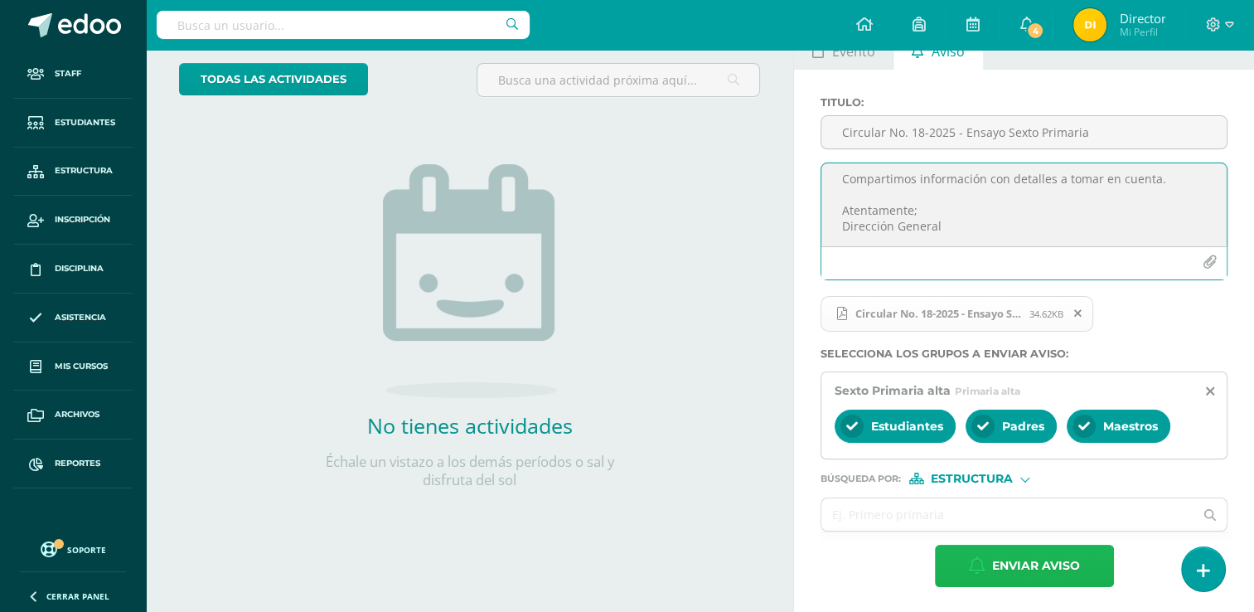
click at [992, 570] on span "Enviar aviso" at bounding box center [1036, 565] width 88 height 41
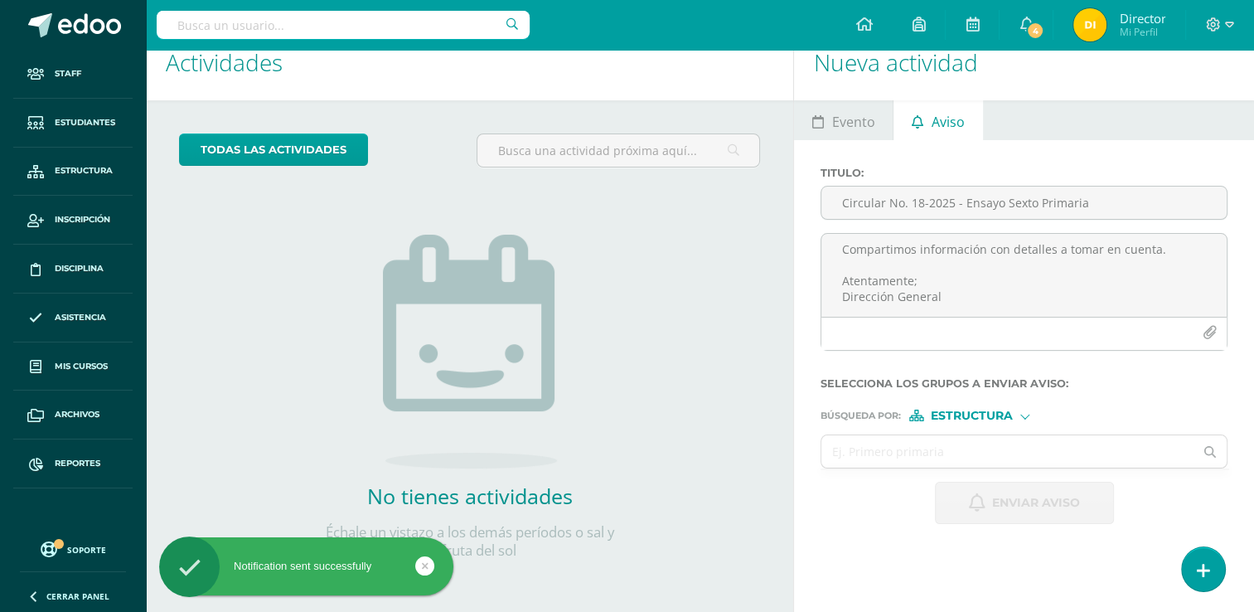
scroll to position [0, 0]
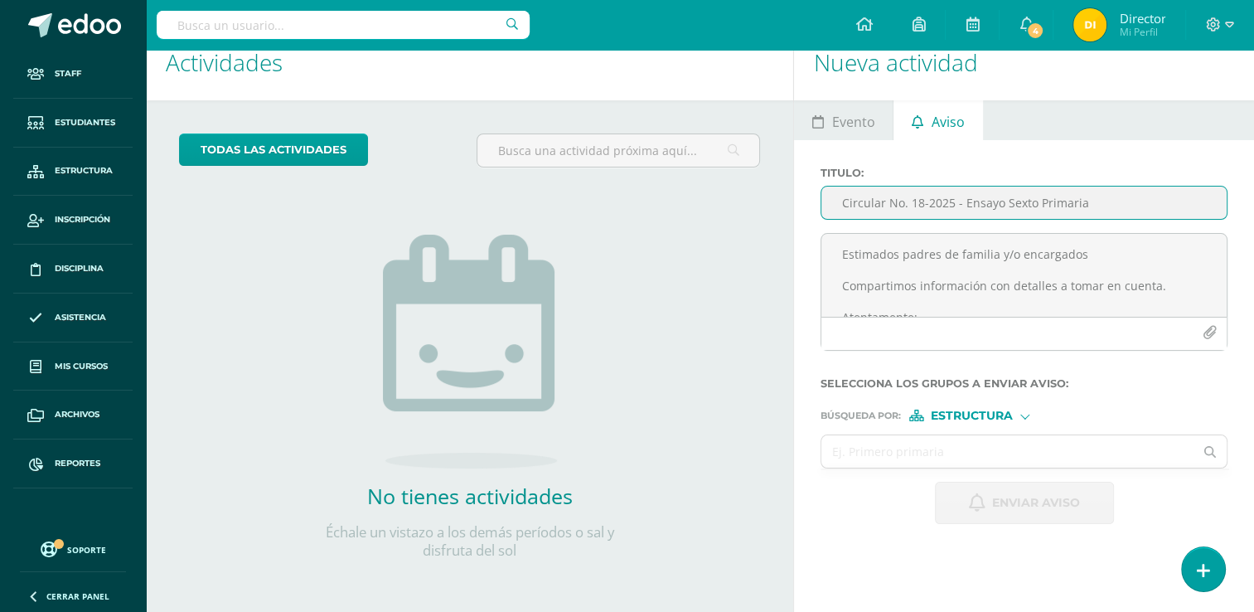
click at [1033, 204] on input "Circular No. 18-2025 - Ensayo Sexto Primaria" at bounding box center [1023, 202] width 405 height 32
paste input "Circular No. 17-2025- Ensayo Preprimaria"
type input "Circular No. 17-2025- Ensayo Preprimaria"
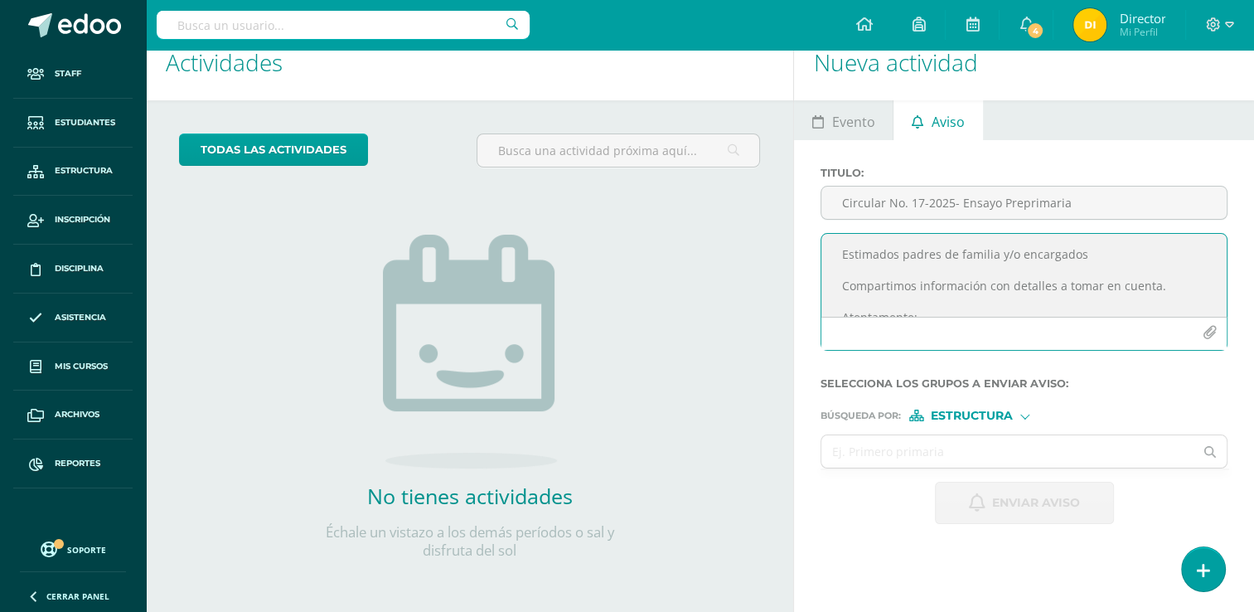
click at [958, 254] on textarea "Estimados padres de familia y/o encargados Compartimos información con detalles…" at bounding box center [1023, 275] width 405 height 83
click at [970, 244] on textarea "Estimados padres de familia y/o encargados Compartimos información con detalles…" at bounding box center [1023, 275] width 405 height 83
paste textarea "Estimados padres de familia y/o encargados Compartimos información con detalles…"
type textarea "Estimados padres de familia y/o encargados Compartimos información con detalles…"
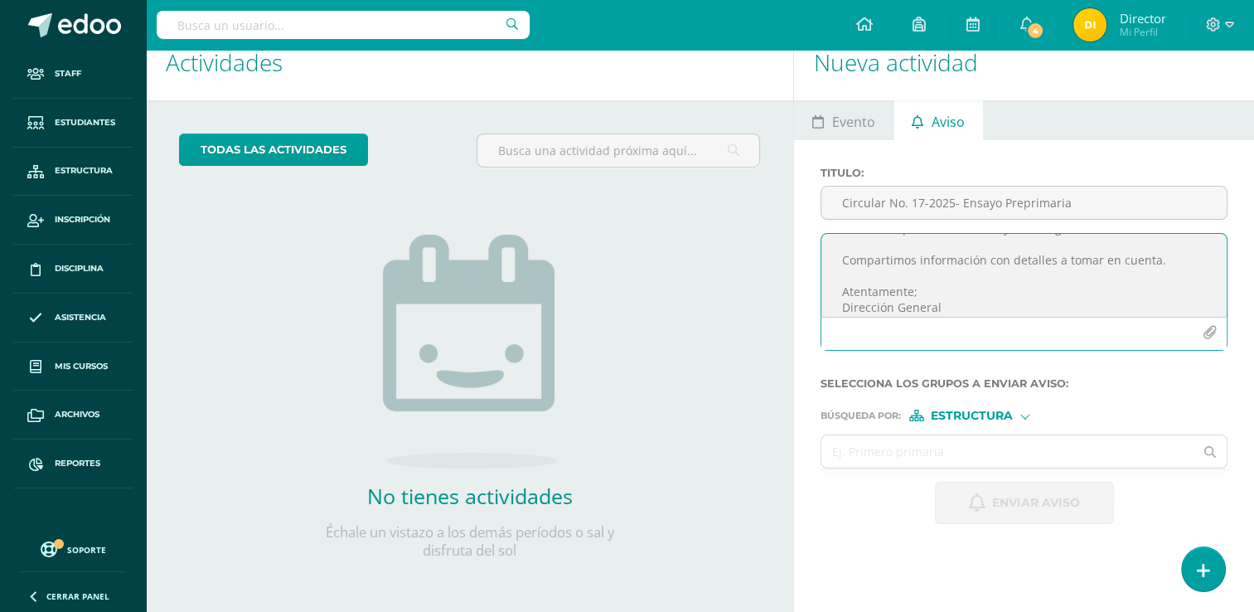
click at [1207, 331] on icon "button" at bounding box center [1209, 333] width 14 height 14
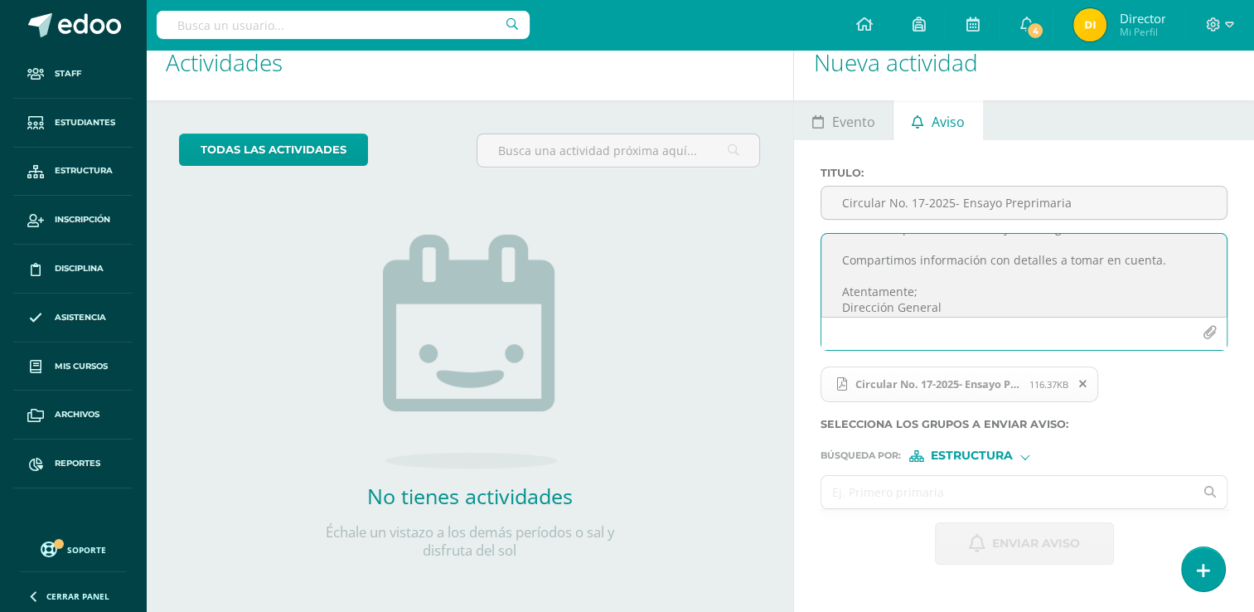
click at [999, 477] on input "text" at bounding box center [1007, 492] width 372 height 32
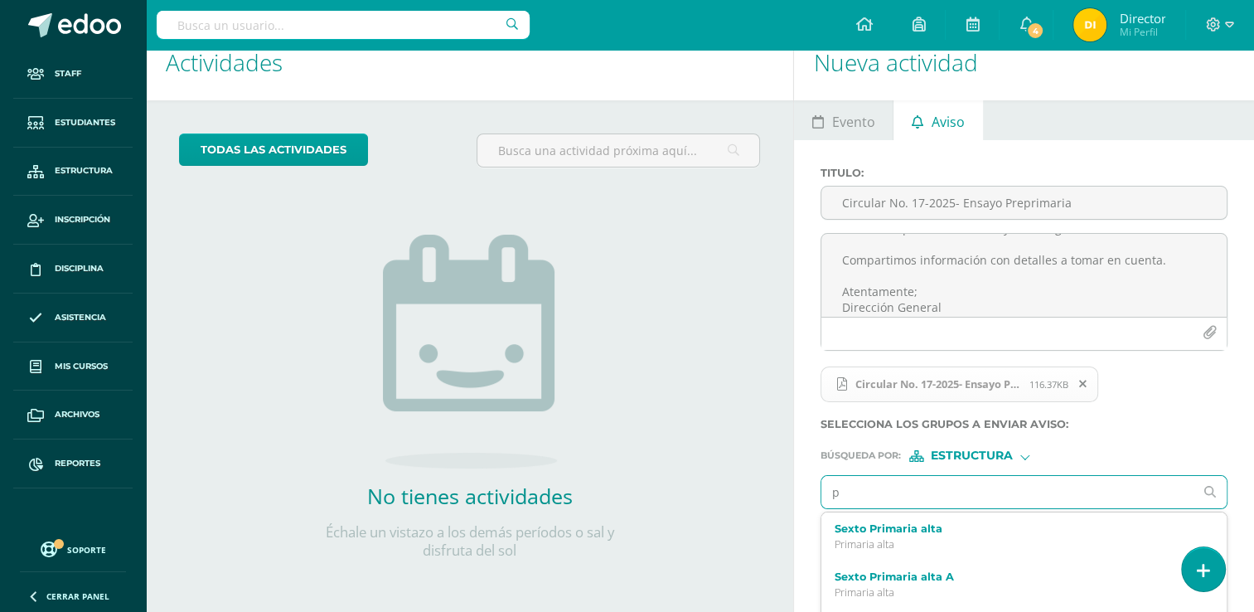
scroll to position [41, 0]
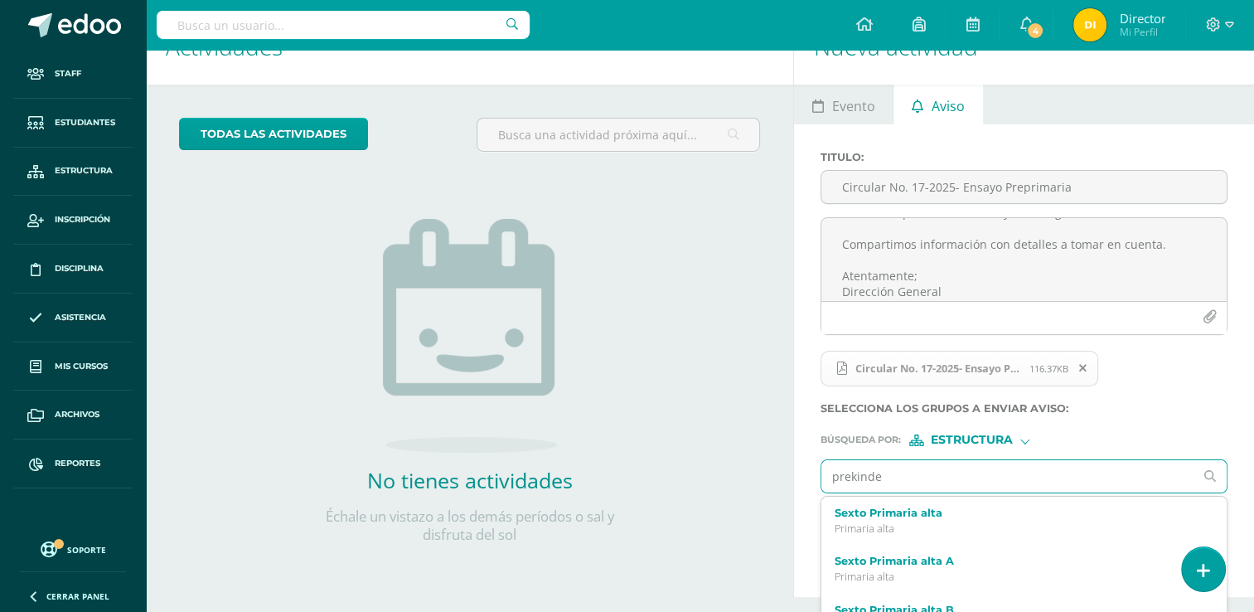
type input "prekinder"
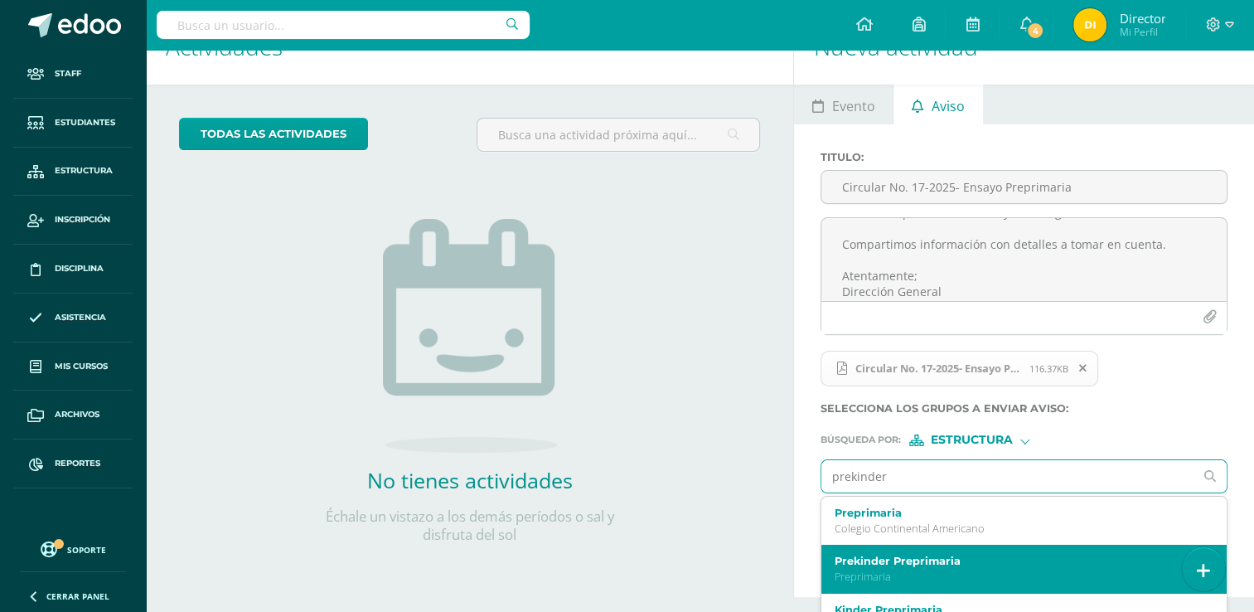
click at [965, 563] on label "Prekinder Preprimaria" at bounding box center [1016, 560] width 363 height 12
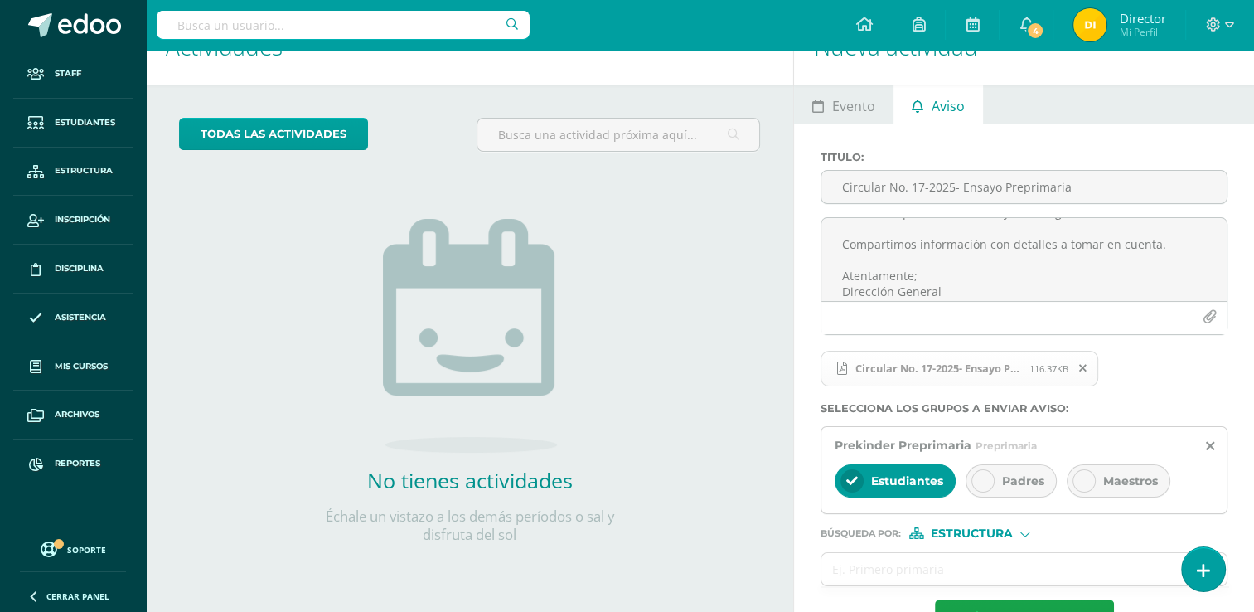
drag, startPoint x: 990, startPoint y: 482, endPoint x: 1077, endPoint y: 494, distance: 87.0
click at [992, 481] on div at bounding box center [982, 480] width 23 height 23
click at [1119, 485] on span "Maestros" at bounding box center [1130, 480] width 55 height 15
click at [1070, 558] on input "text" at bounding box center [1007, 569] width 372 height 32
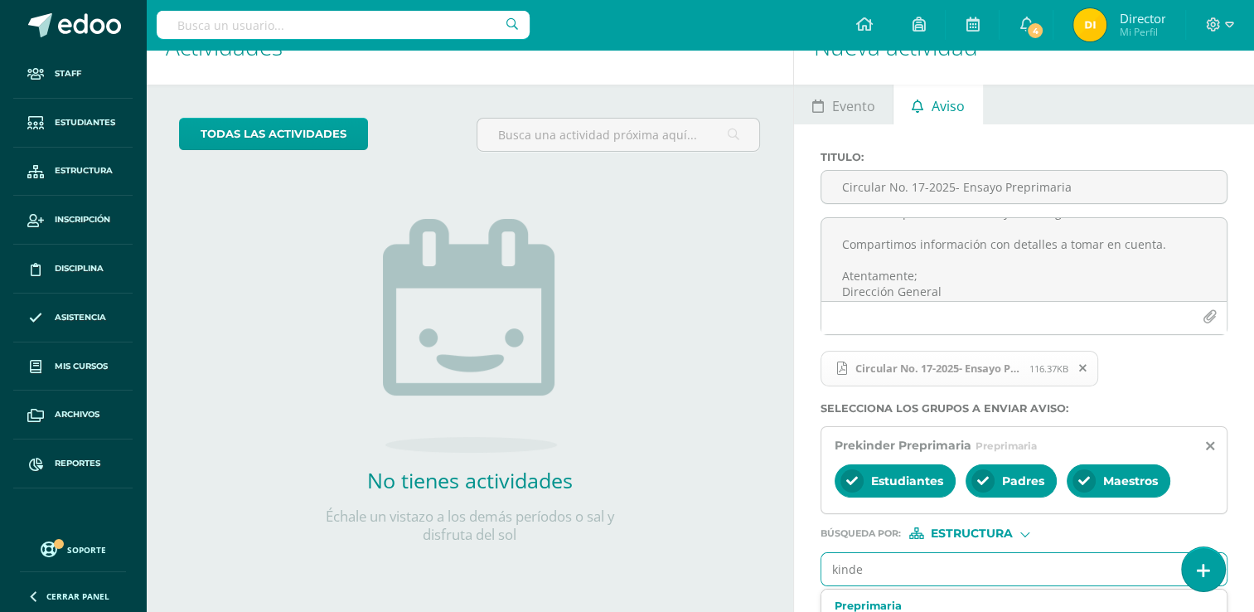
type input "kinder"
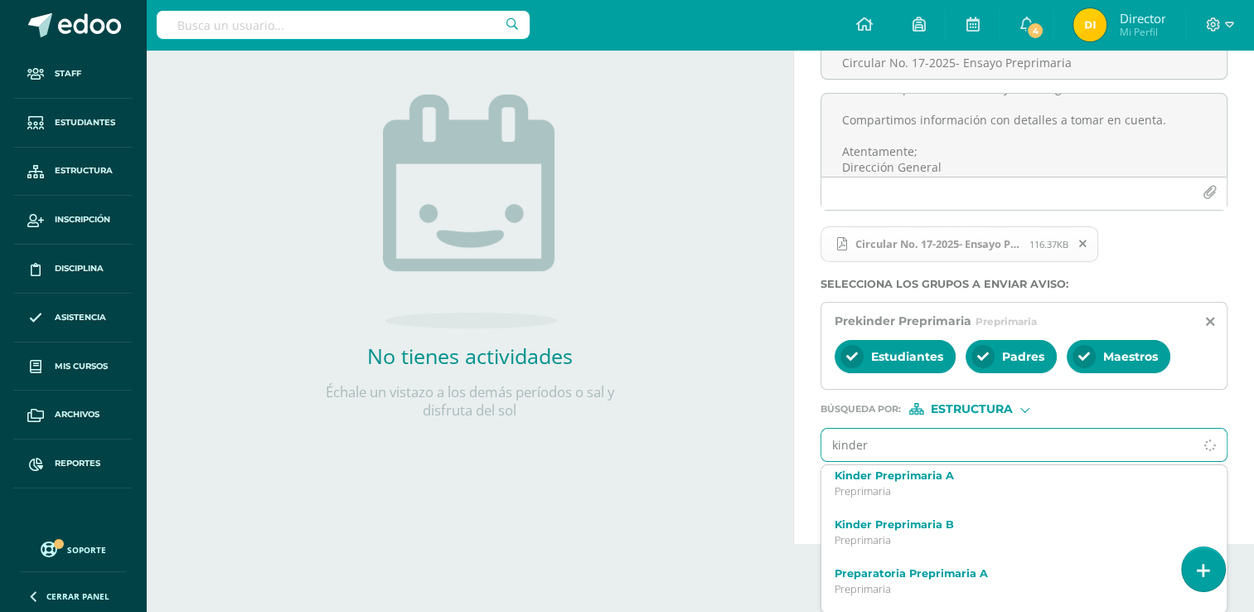
scroll to position [0, 0]
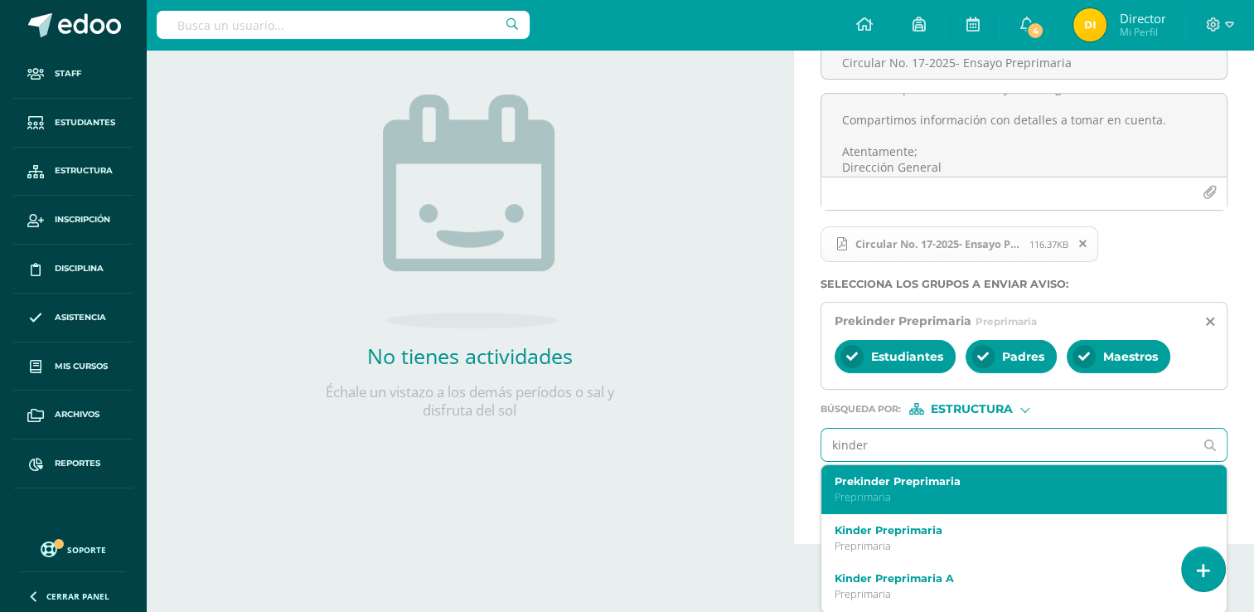
click at [990, 482] on label "Prekinder Preprimaria" at bounding box center [1016, 481] width 363 height 12
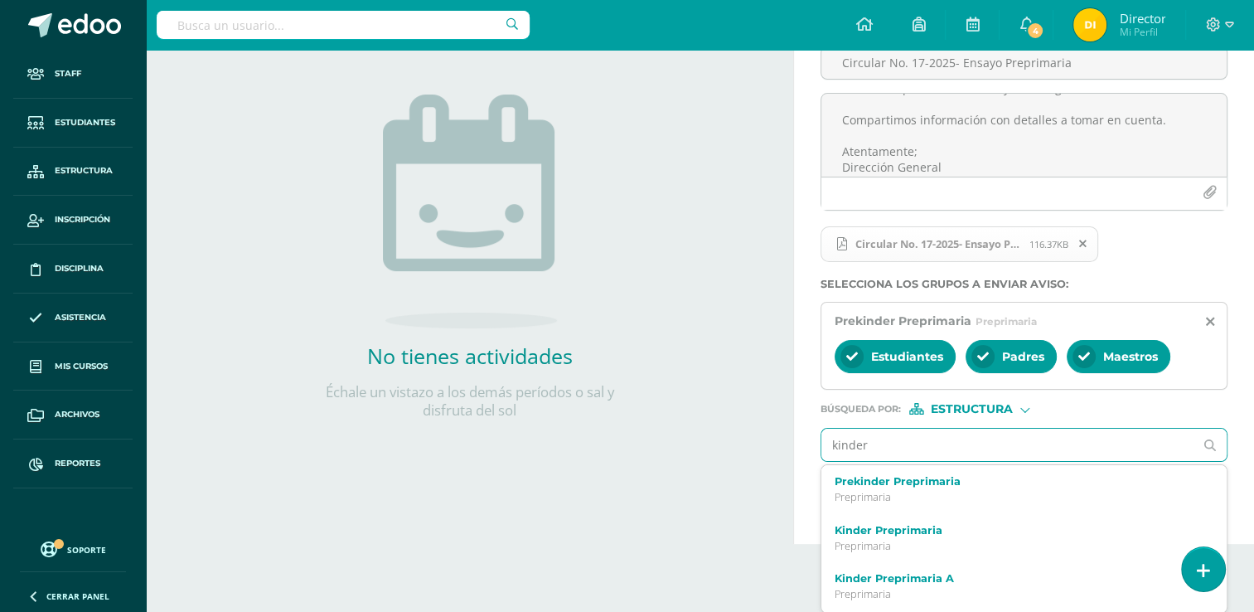
scroll to position [95, 0]
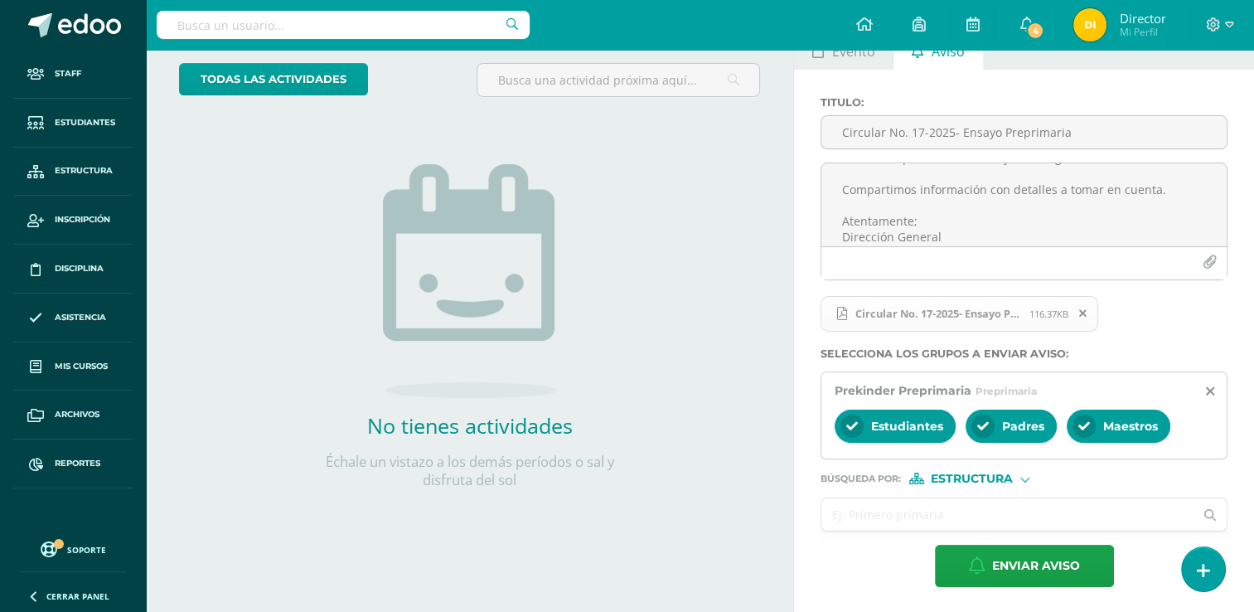
click at [971, 508] on input "text" at bounding box center [1007, 514] width 372 height 32
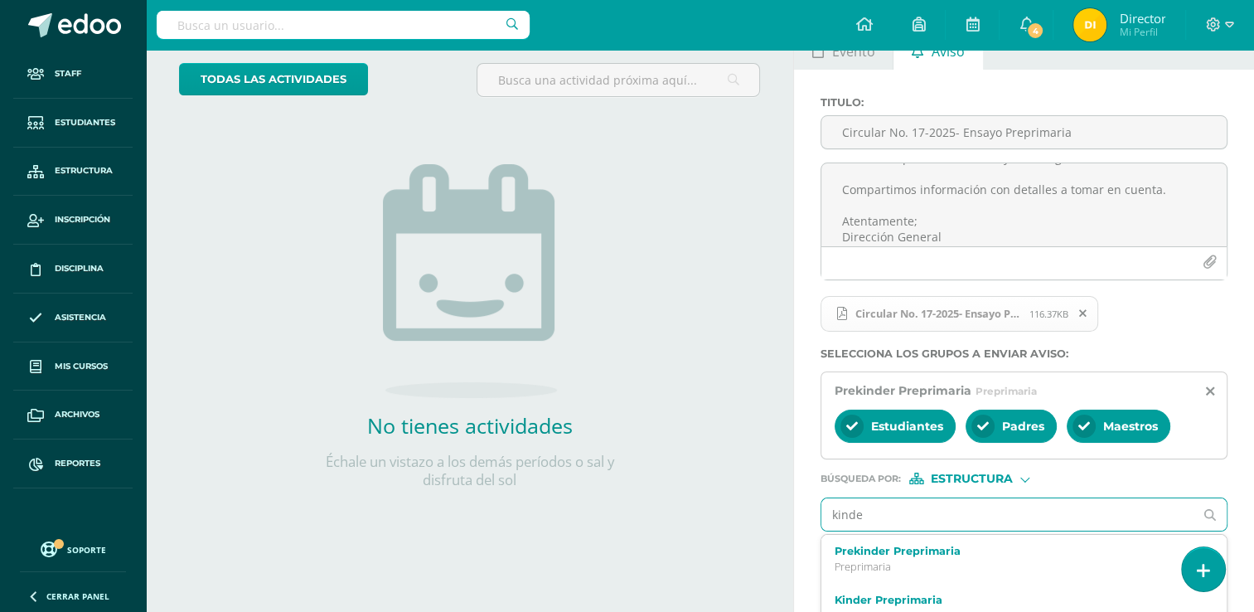
type input "kinder"
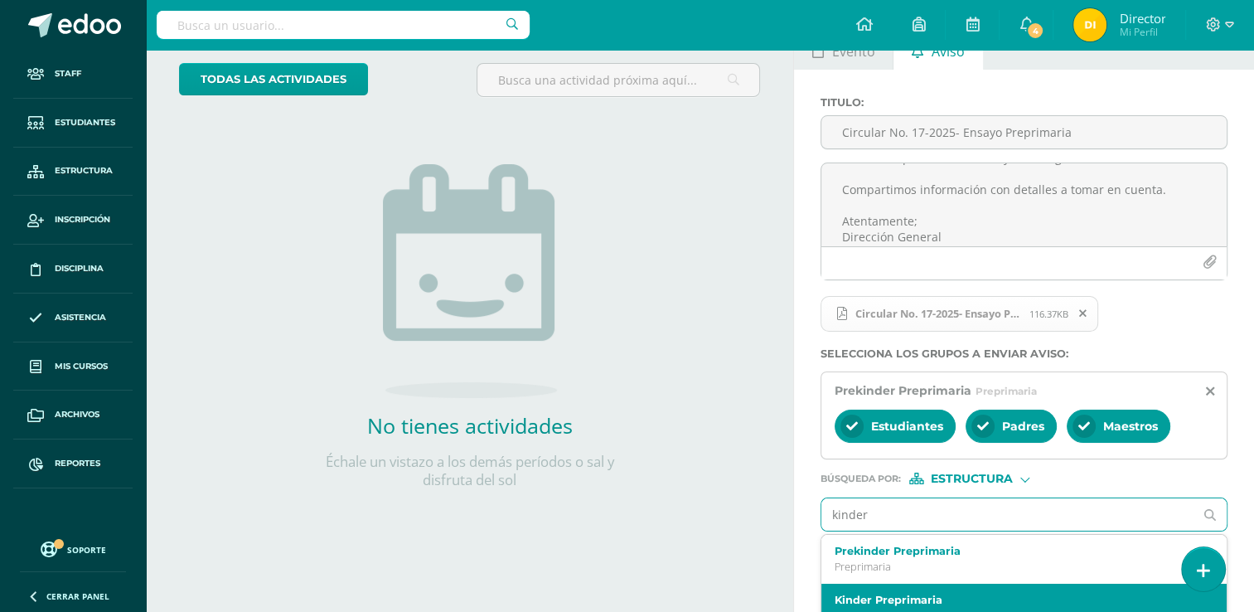
click at [950, 587] on div "Kinder Preprimaria Preprimaria" at bounding box center [1023, 607] width 405 height 49
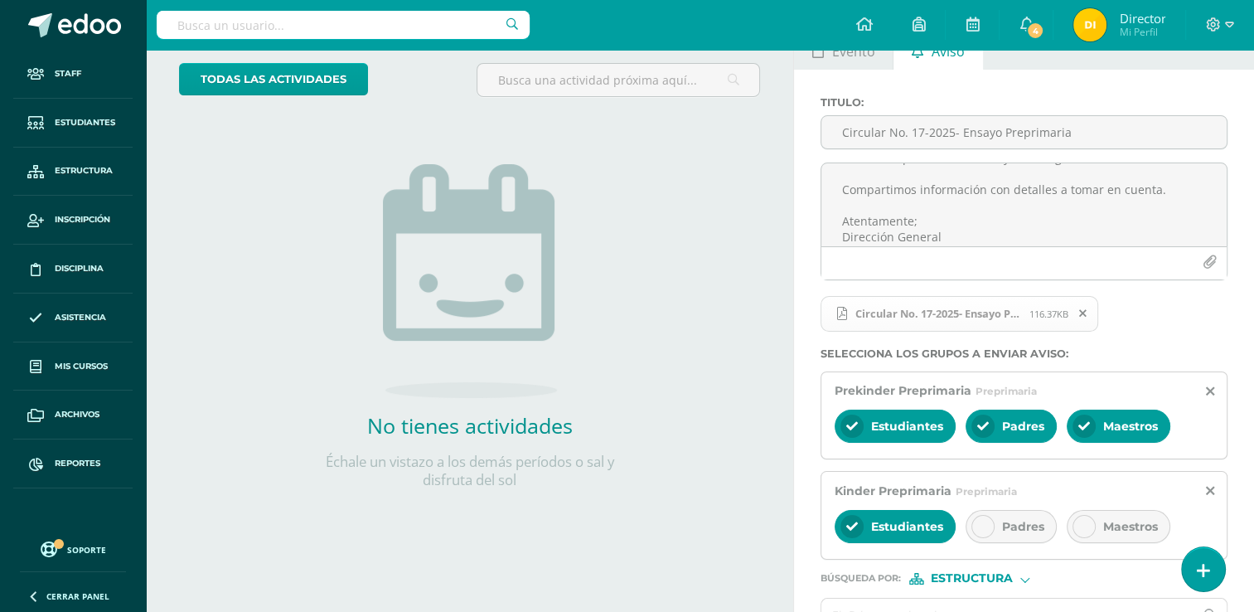
click at [1012, 524] on span "Padres" at bounding box center [1023, 526] width 42 height 15
click at [1105, 520] on span "Maestros" at bounding box center [1130, 526] width 55 height 15
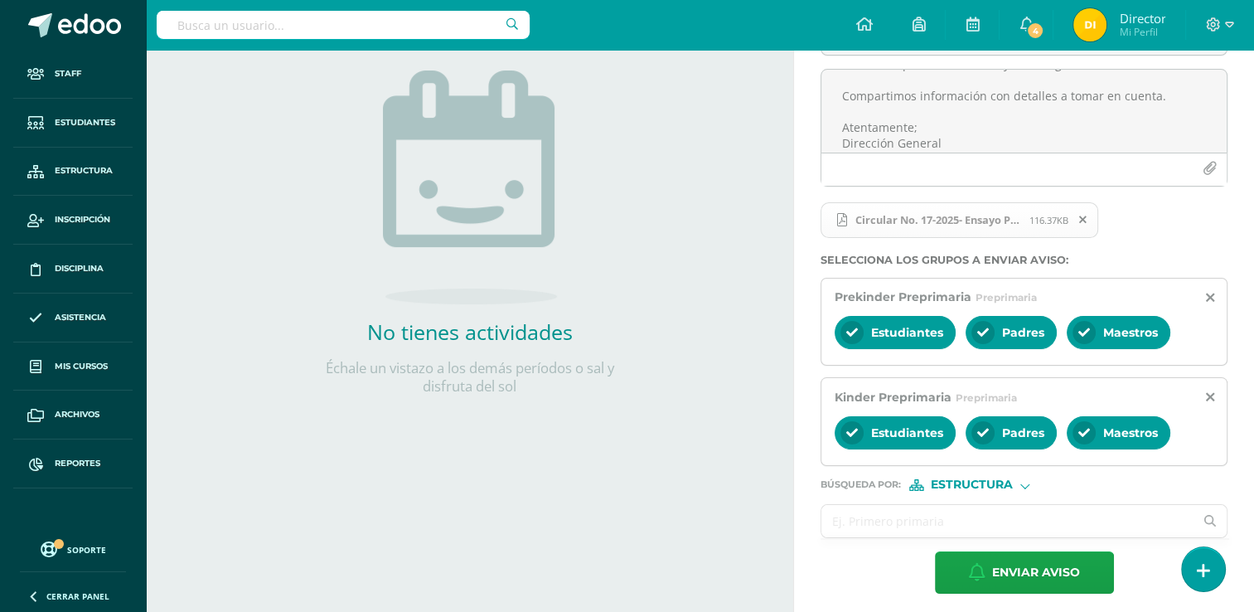
scroll to position [195, 0]
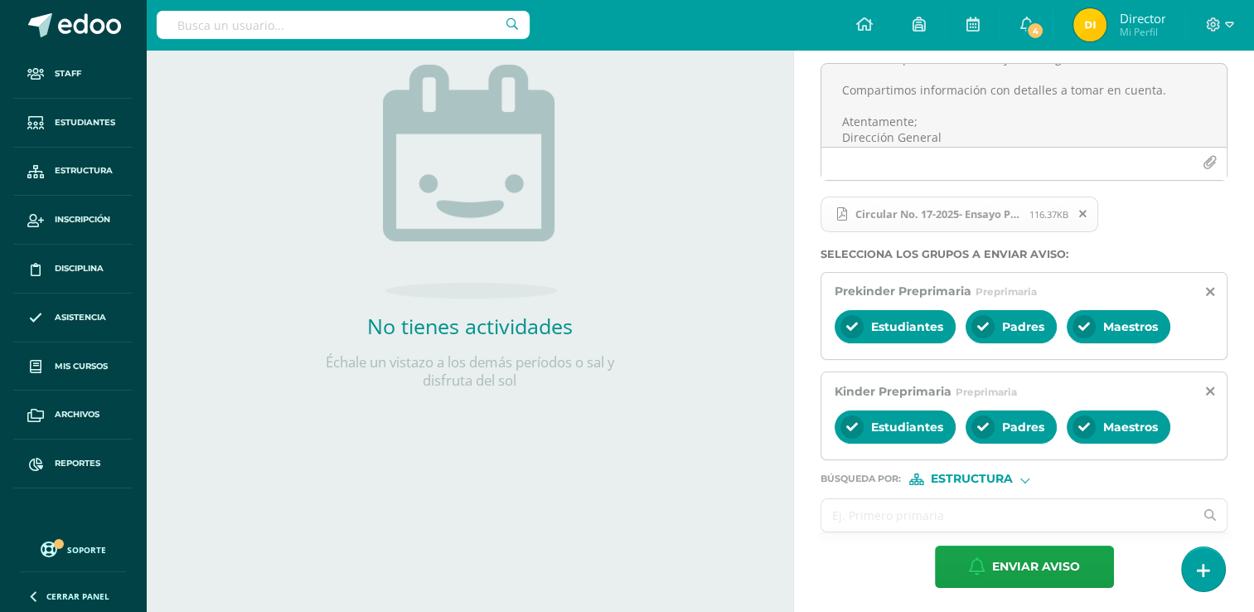
click at [1011, 510] on input "text" at bounding box center [1007, 515] width 372 height 32
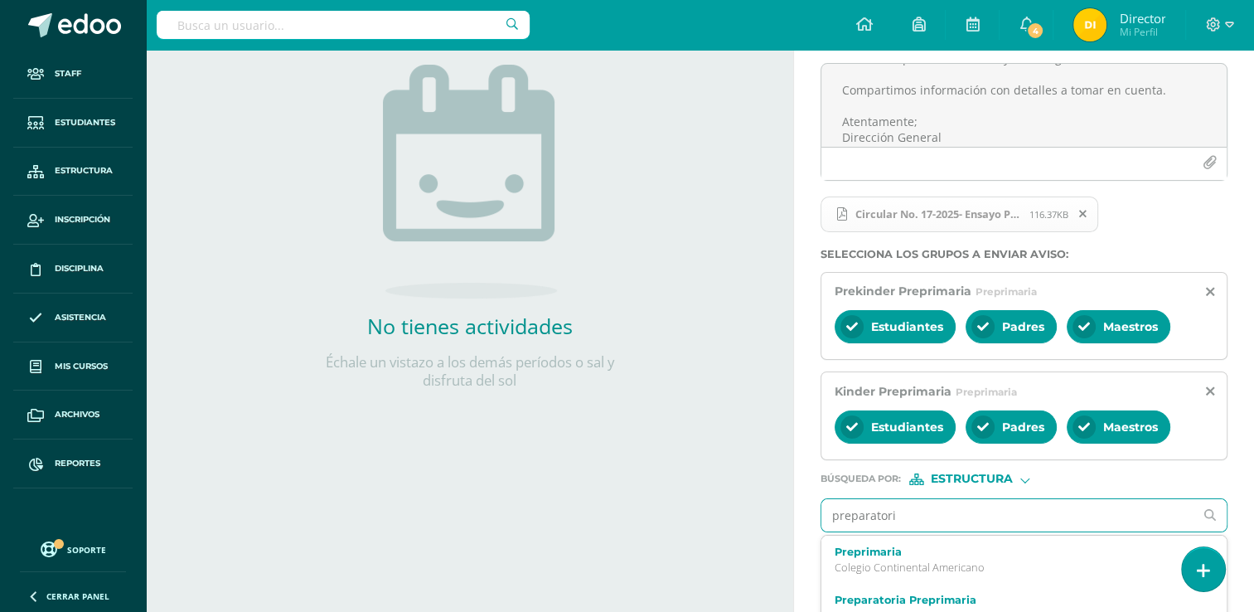
type input "preparatoria"
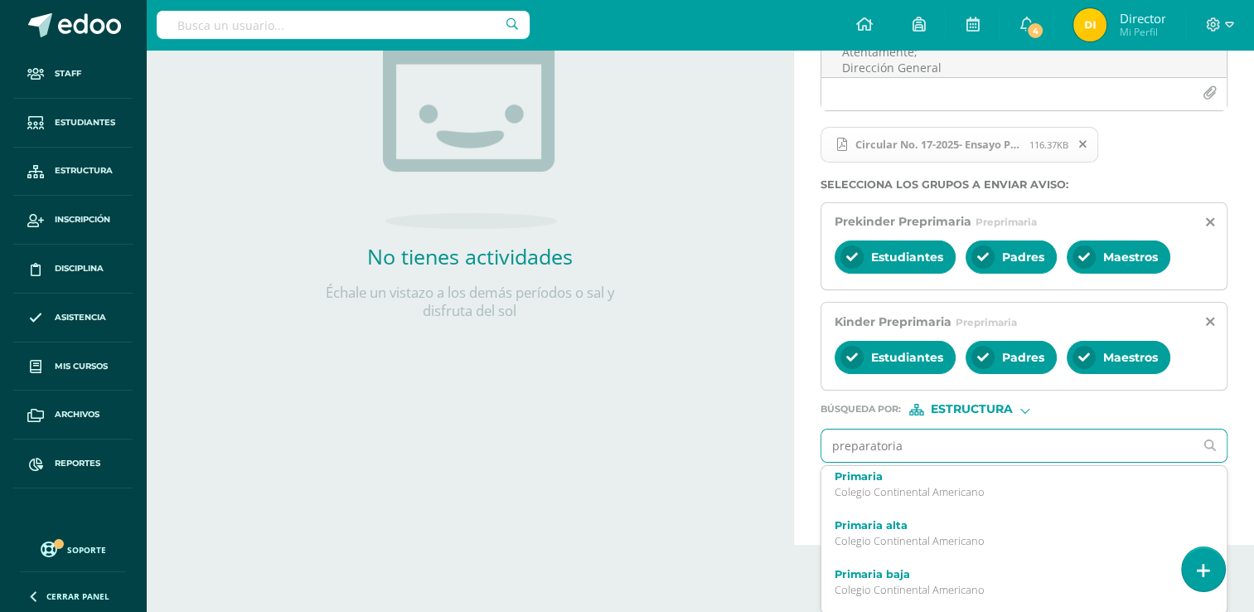
scroll to position [83, 0]
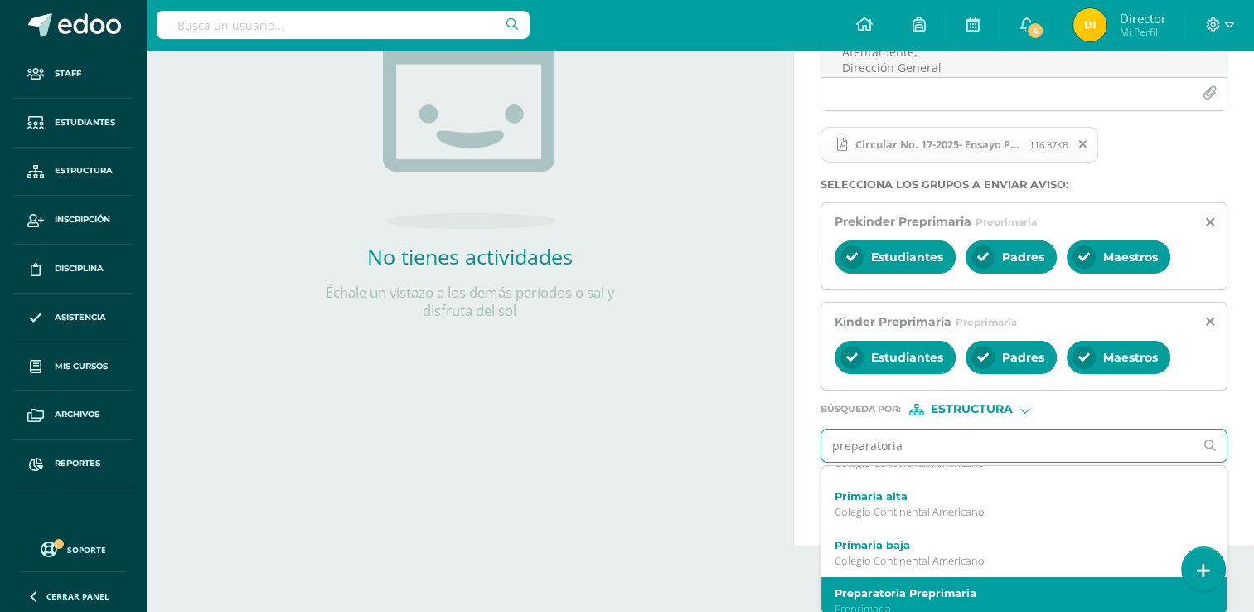
click at [970, 594] on label "Preparatoria Preprimaria" at bounding box center [1016, 593] width 363 height 12
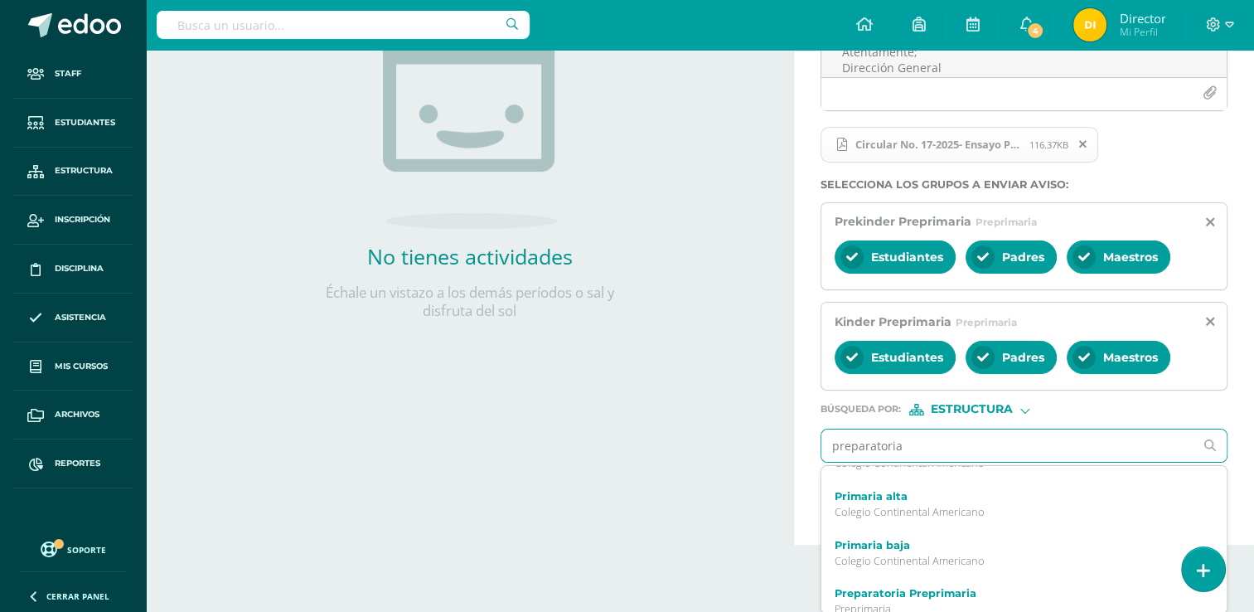
scroll to position [0, 0]
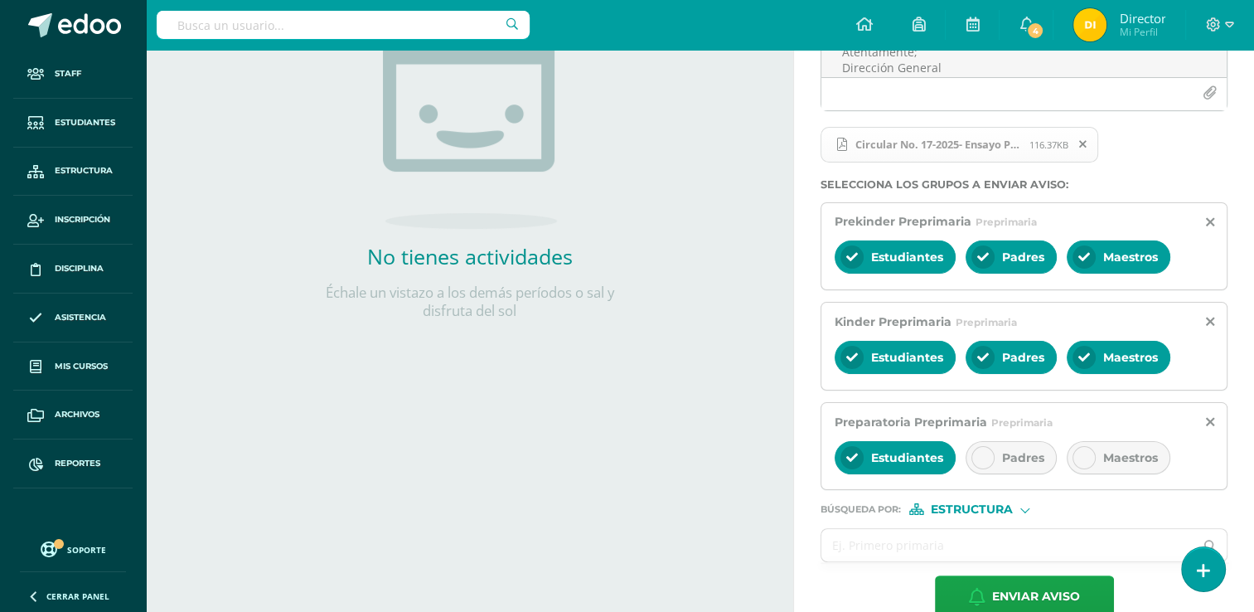
click at [1033, 452] on span "Padres" at bounding box center [1023, 457] width 42 height 15
drag, startPoint x: 1033, startPoint y: 452, endPoint x: 1120, endPoint y: 452, distance: 87.8
click at [1120, 452] on span "Maestros" at bounding box center [1130, 457] width 55 height 15
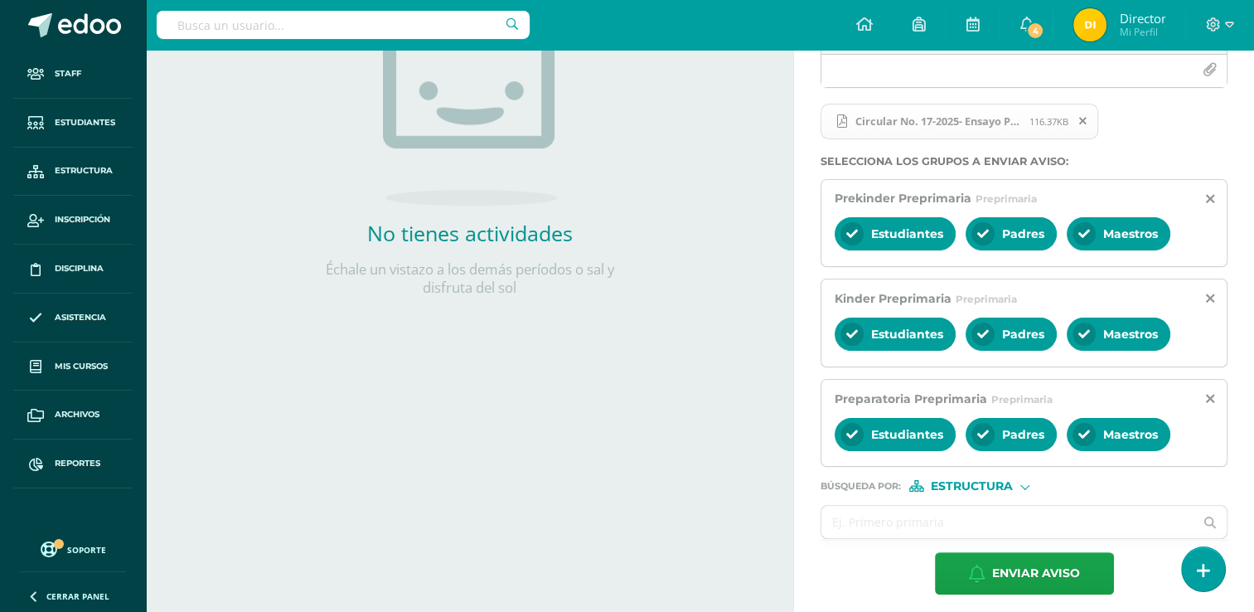
scroll to position [294, 0]
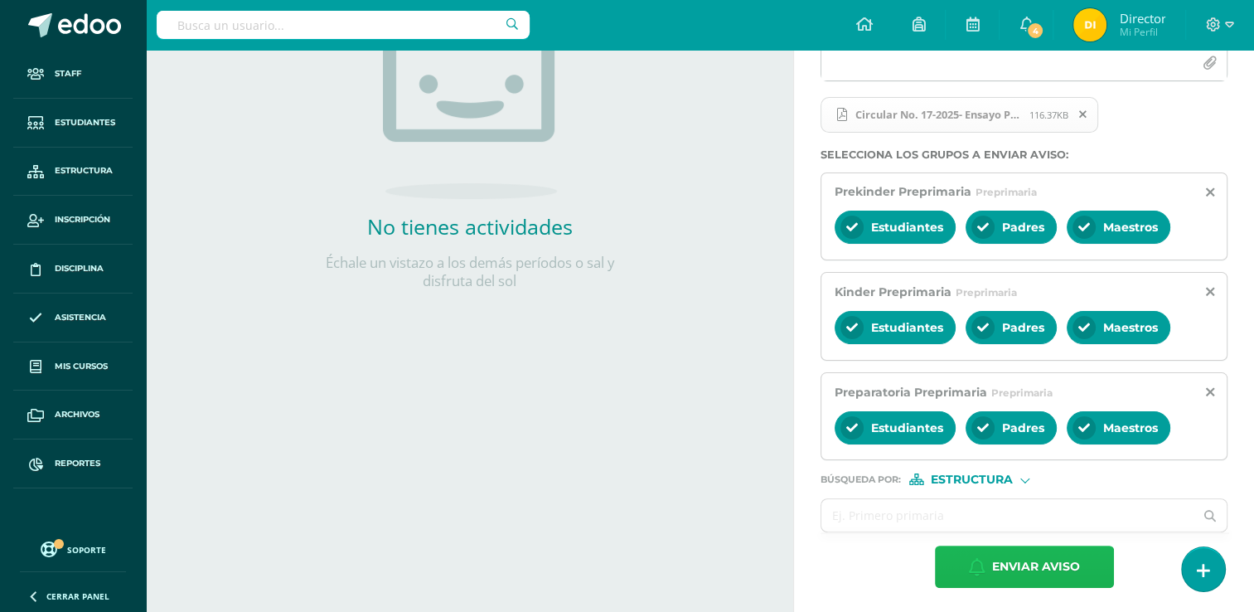
click at [1033, 561] on span "Enviar aviso" at bounding box center [1036, 566] width 88 height 41
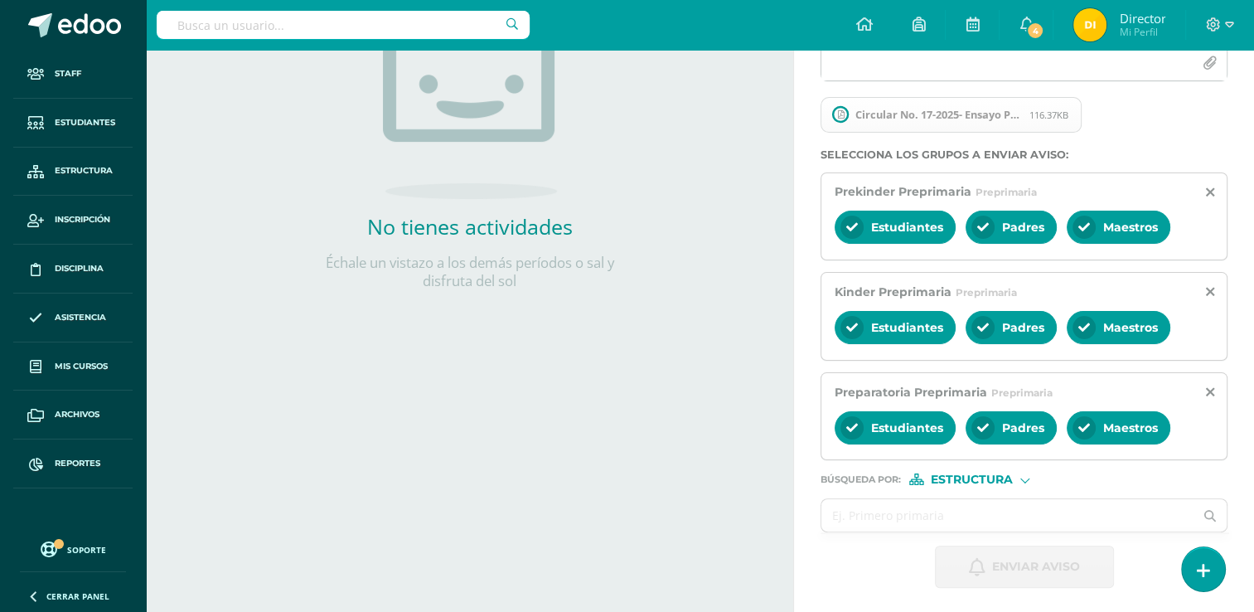
scroll to position [25, 0]
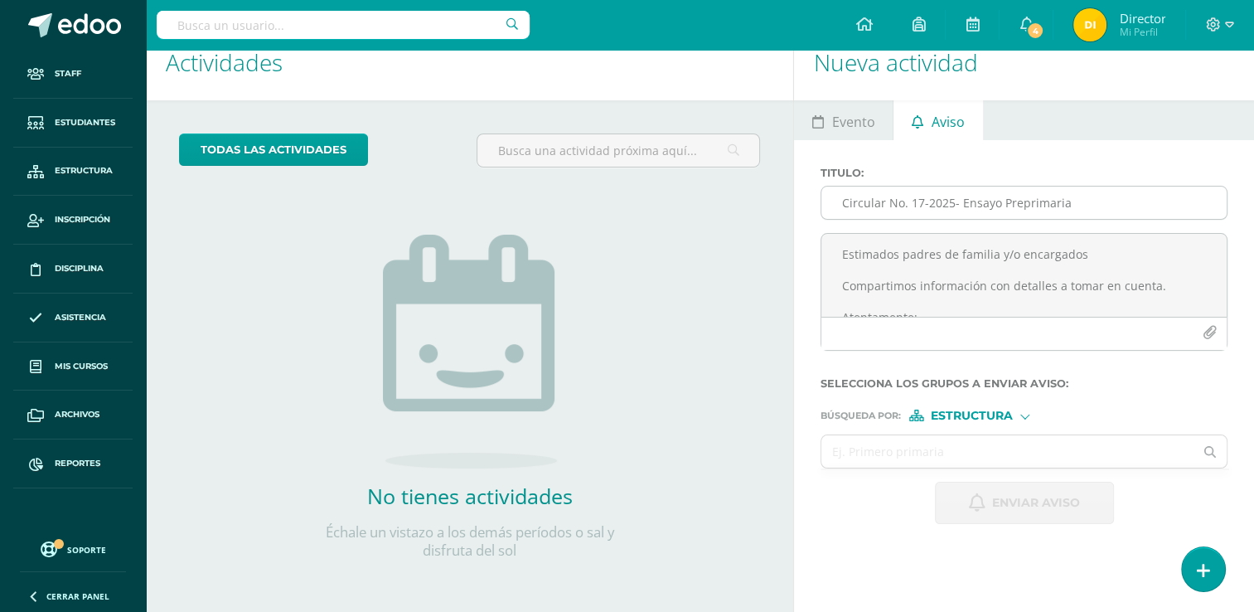
click at [885, 214] on input "Circular No. 17-2025- Ensayo Preprimaria" at bounding box center [1023, 202] width 405 height 32
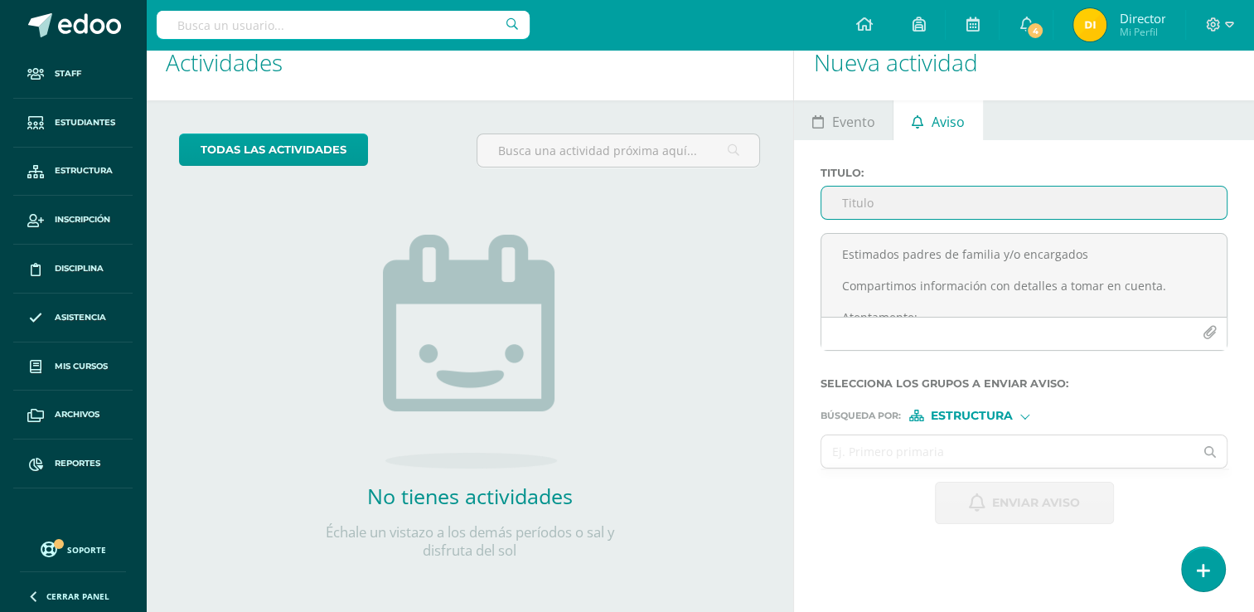
paste input "Circular No. 19-2025- Ensayo Tercero Básico"
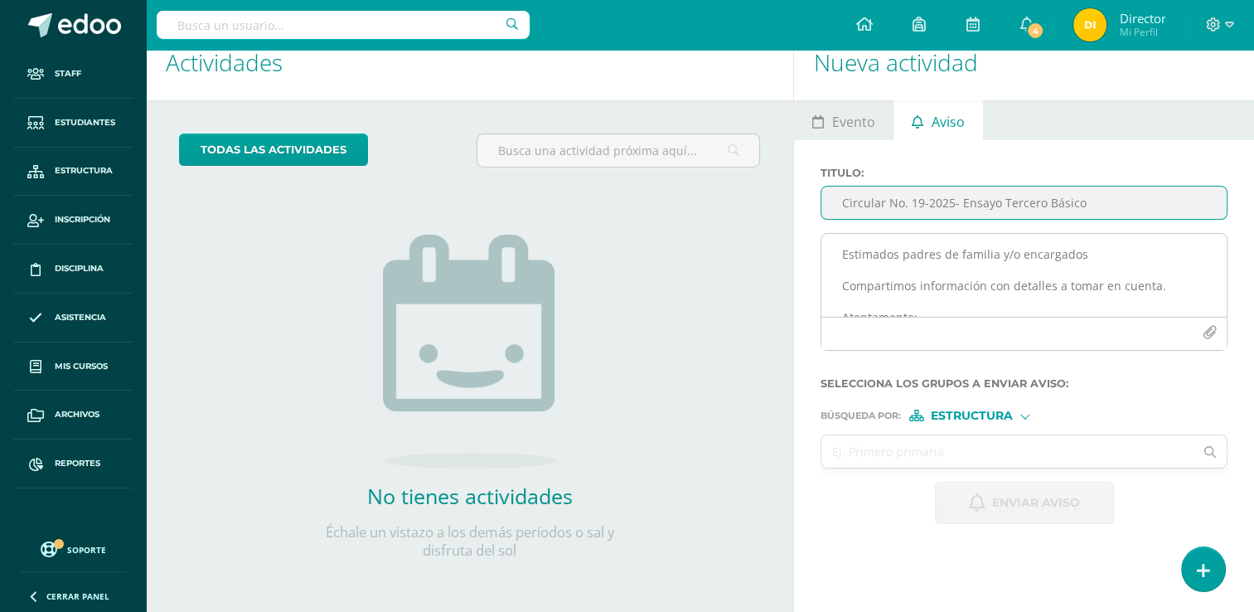
type input "Circular No. 19-2025- Ensayo Tercero Básico"
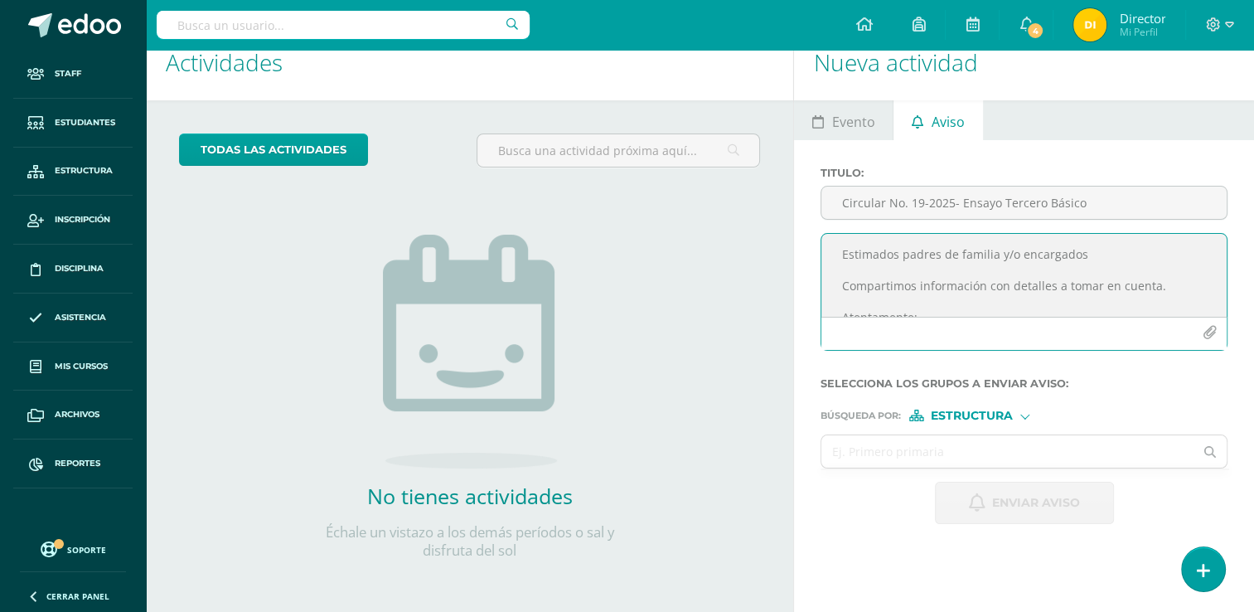
click at [880, 270] on textarea "Estimados padres de familia y/o encargados Compartimos información con detalles…" at bounding box center [1023, 275] width 405 height 83
paste textarea "Estimados padres de familia y/o encargados Compartimos información con detalles…"
type textarea "Estimados padres de familia y/o encargados Compartimos información con detalles…"
click at [1204, 328] on icon "button" at bounding box center [1209, 333] width 14 height 14
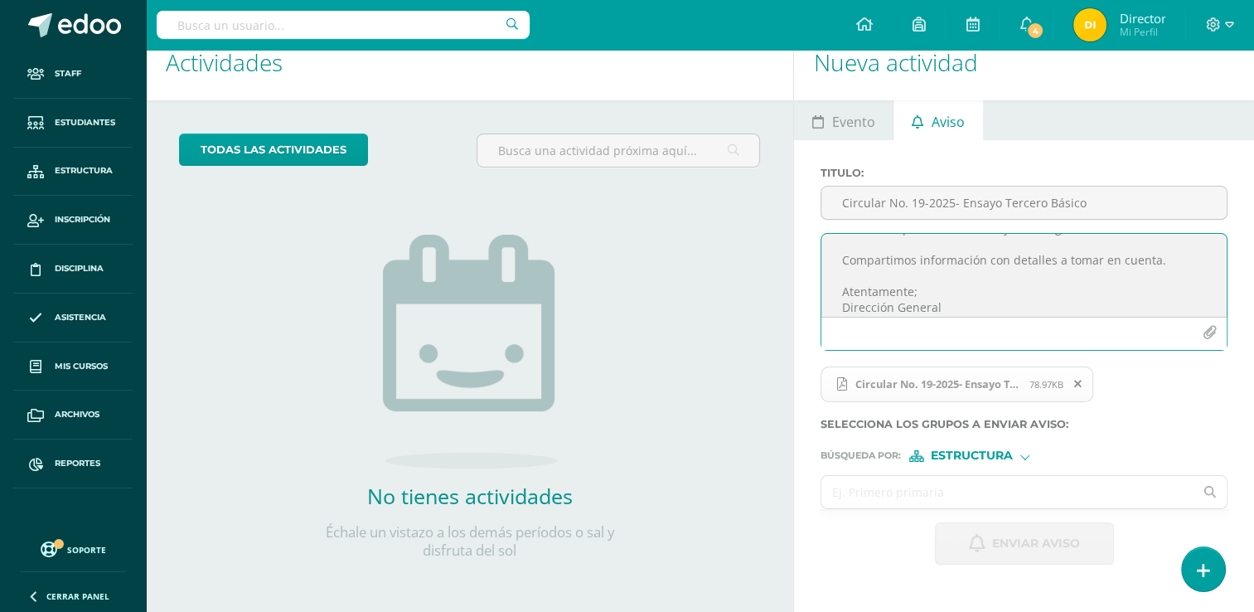
click at [938, 487] on input "text" at bounding box center [1007, 492] width 372 height 32
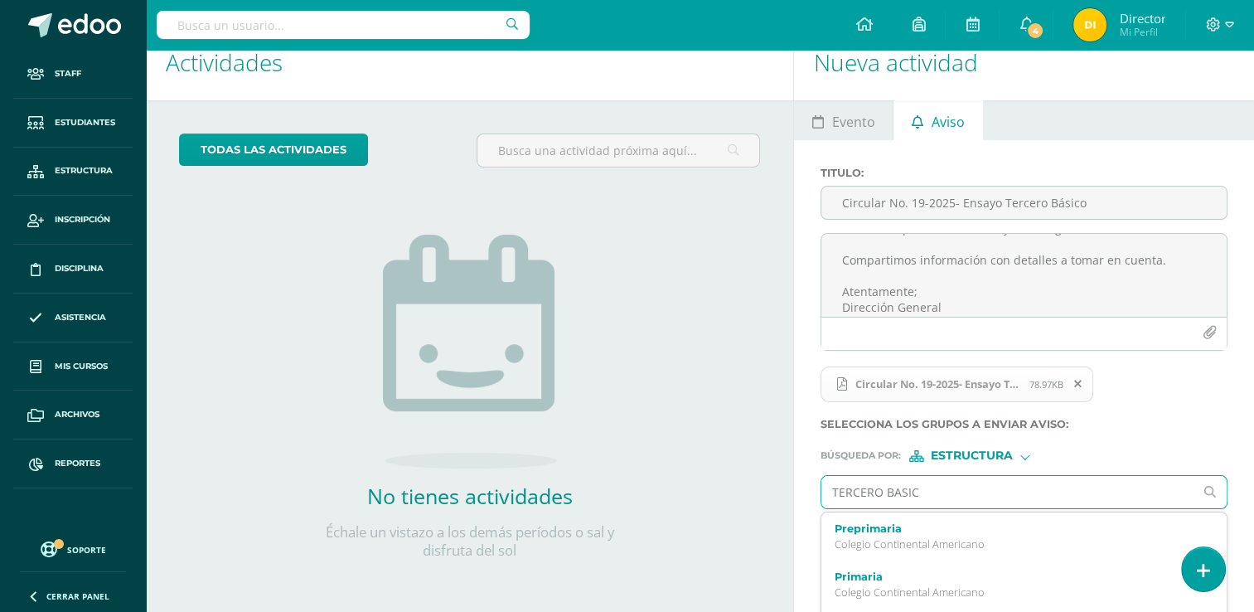
type input "TERCERO BASICO"
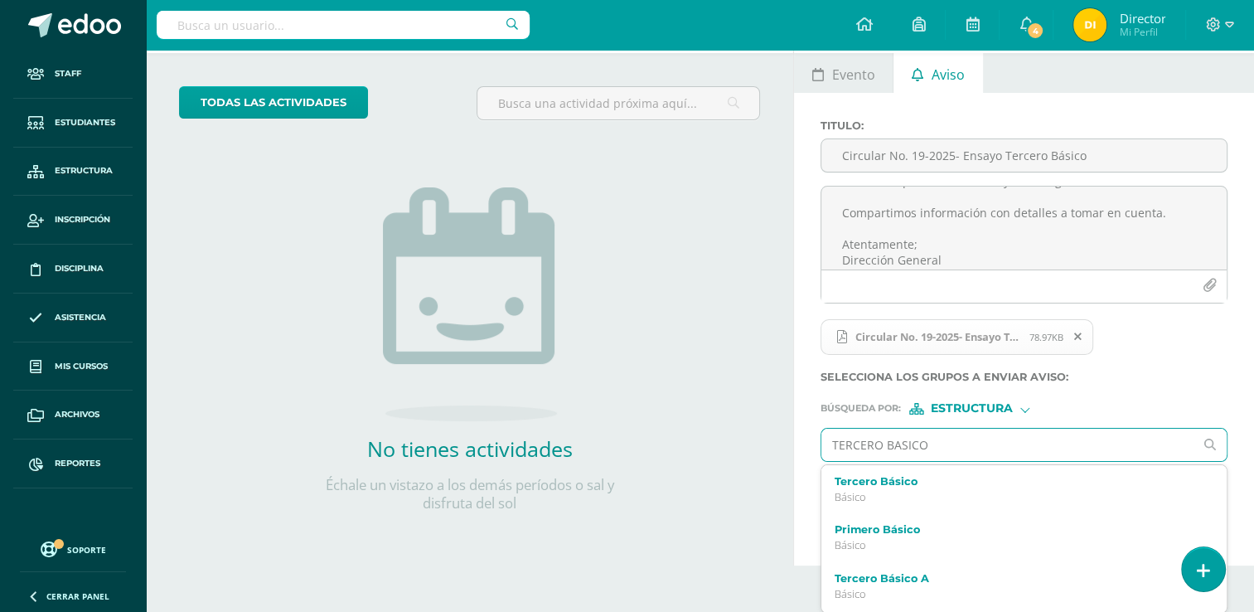
drag, startPoint x: 928, startPoint y: 492, endPoint x: 941, endPoint y: 486, distance: 14.1
click at [927, 492] on p "Básico" at bounding box center [1016, 497] width 363 height 14
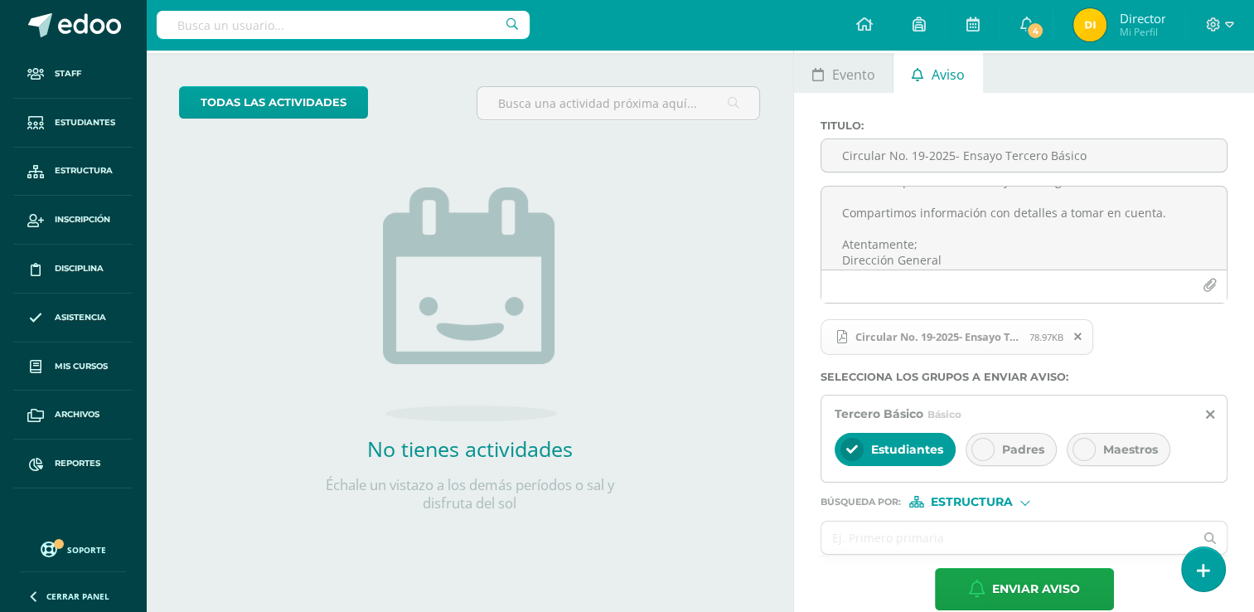
click at [989, 452] on div at bounding box center [982, 449] width 23 height 23
click at [1153, 457] on div "Maestros" at bounding box center [1119, 449] width 104 height 33
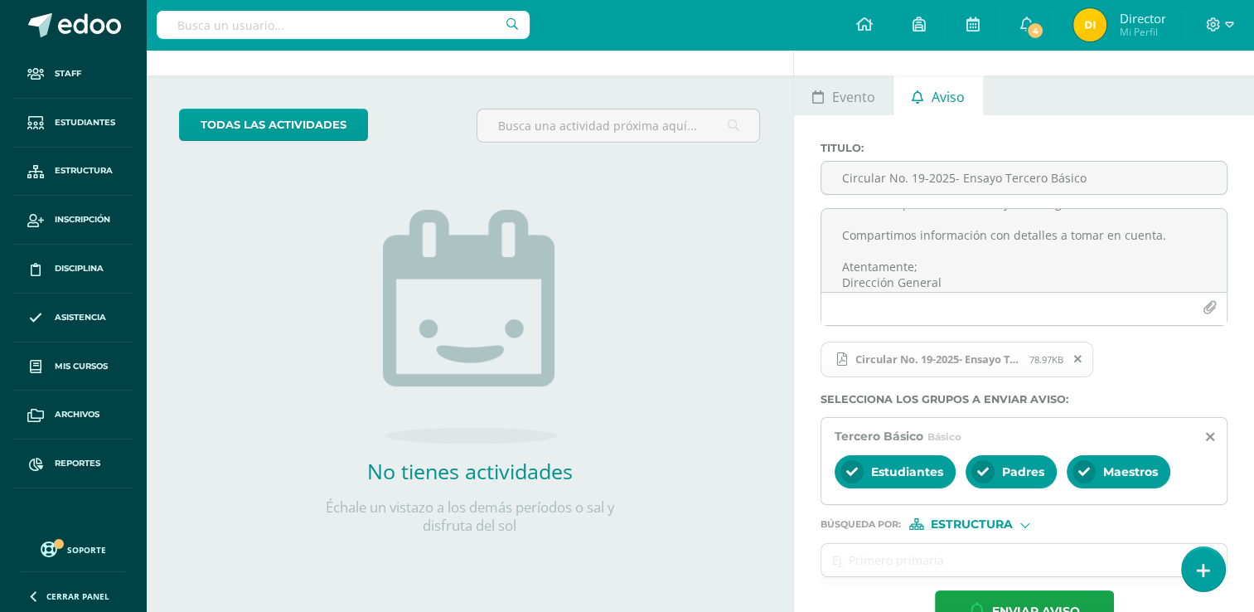
scroll to position [95, 0]
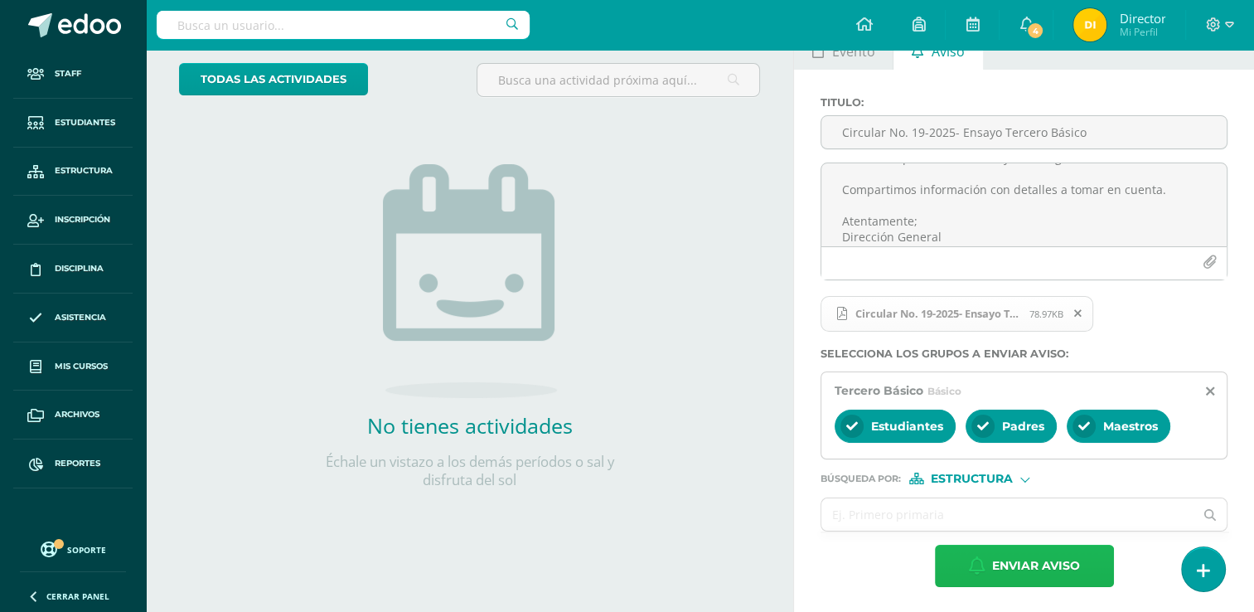
click at [1038, 569] on span "Enviar aviso" at bounding box center [1036, 565] width 88 height 41
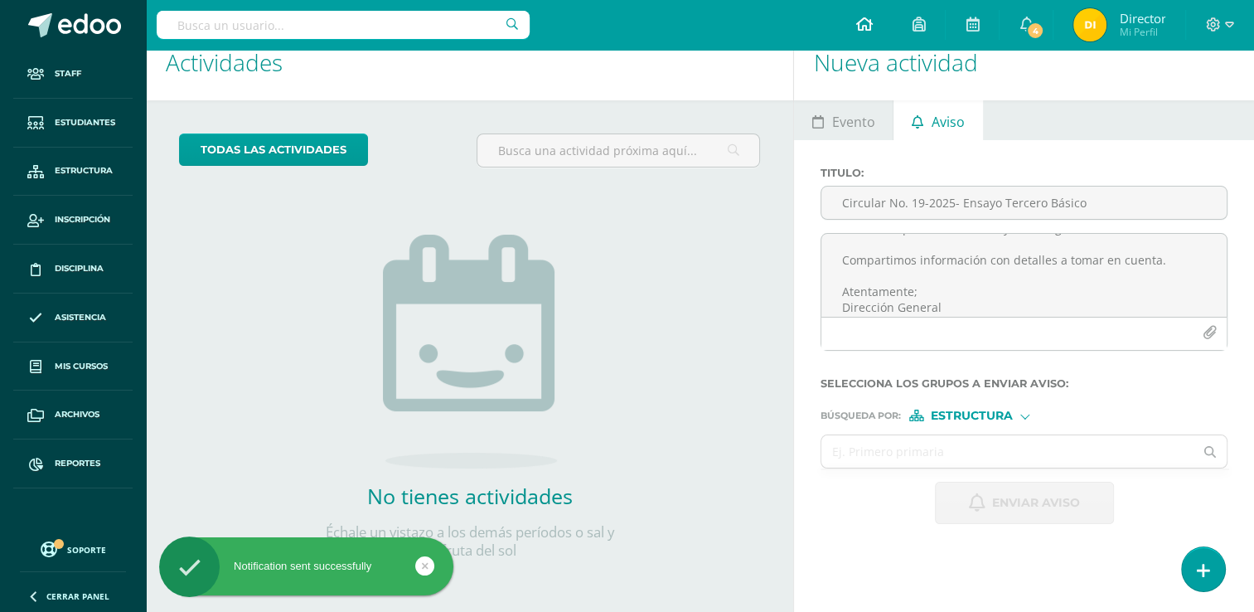
scroll to position [0, 0]
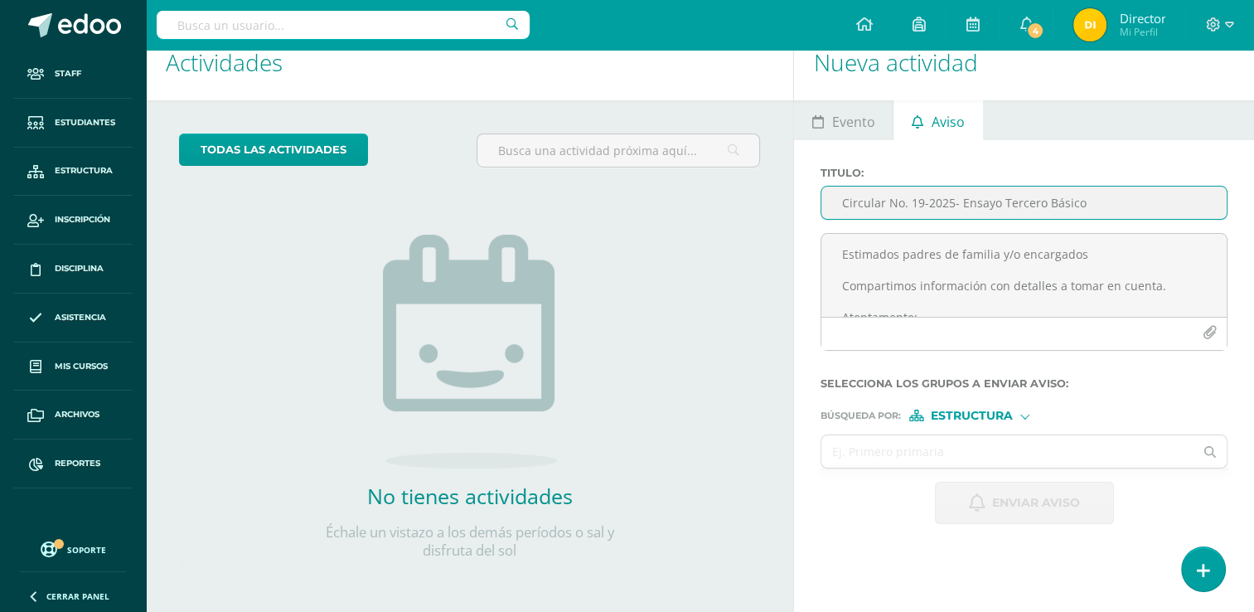
click at [941, 206] on input "Circular No. 19-2025- Ensayo Tercero Básico" at bounding box center [1023, 202] width 405 height 32
click at [846, 204] on input "Circular No. 19-2025- Ensayo Tercero Básico" at bounding box center [1023, 202] width 405 height 32
paste input "Circular No.20-2025 - Toga y ensayos [PERSON_NAME]"
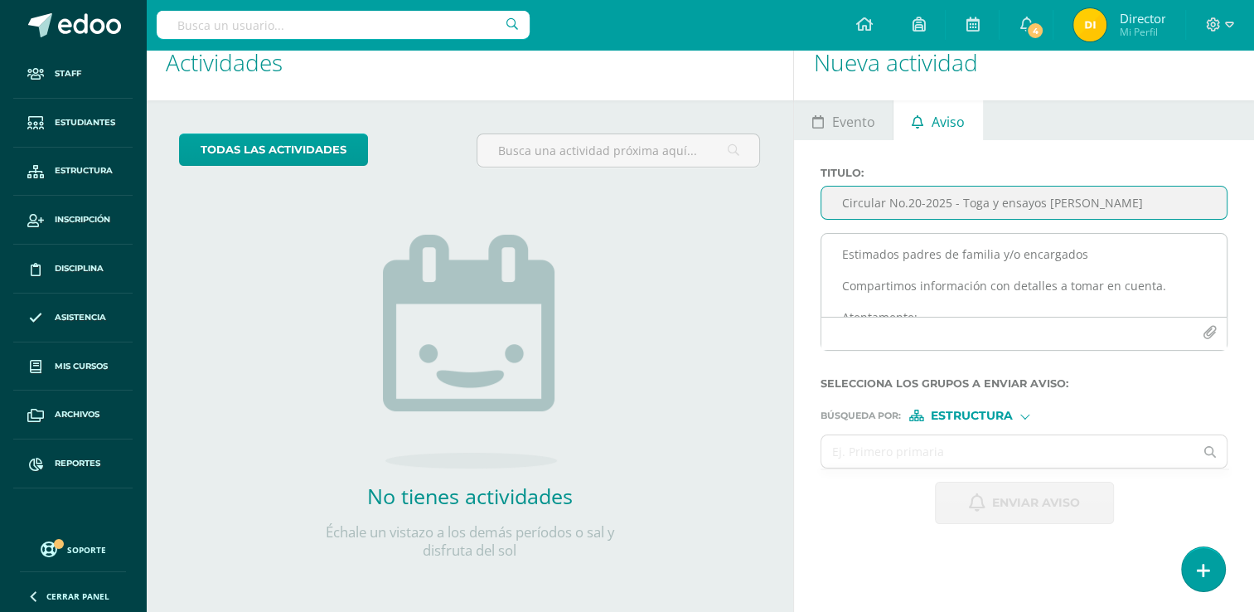
type input "Circular No.20-2025 - Toga y ensayos [PERSON_NAME]"
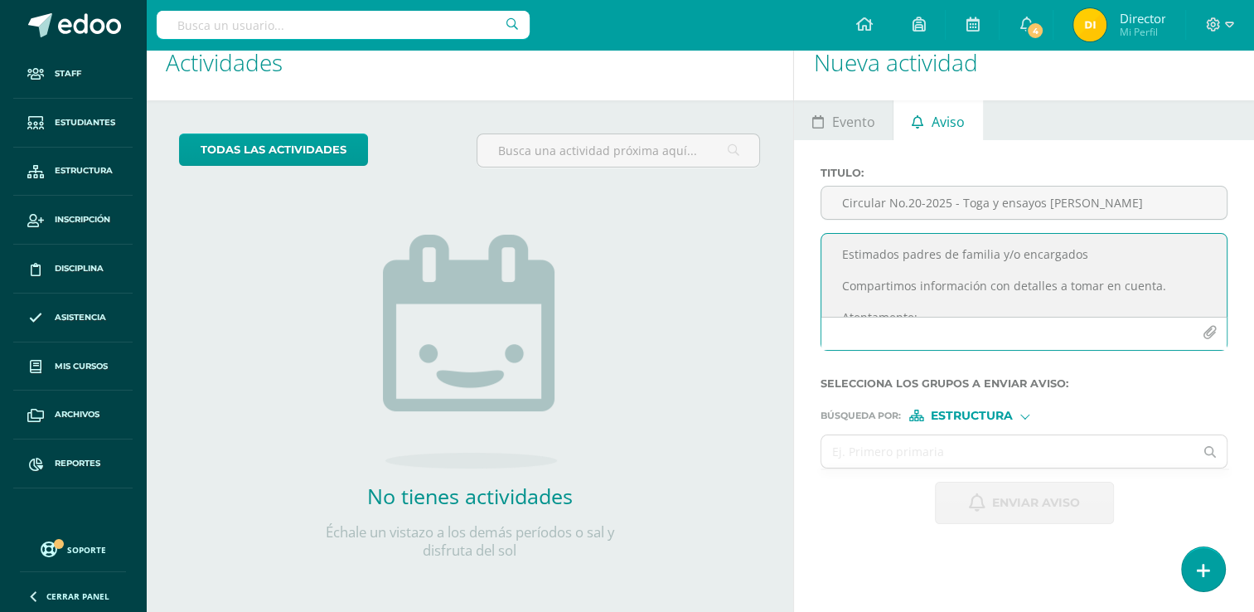
click at [1001, 262] on textarea "Estimados padres de familia y/o encargados Compartimos información con detalles…" at bounding box center [1023, 275] width 405 height 83
click at [921, 257] on textarea "Estimados padres de familia y/o encargados Compartimos información con detalles…" at bounding box center [1023, 275] width 405 height 83
paste textarea "Estimados padres de familia y/o encargados Compartimos información con detalles…"
type textarea "Estimados padres de familia y/o encargados Compartimos información con detalles…"
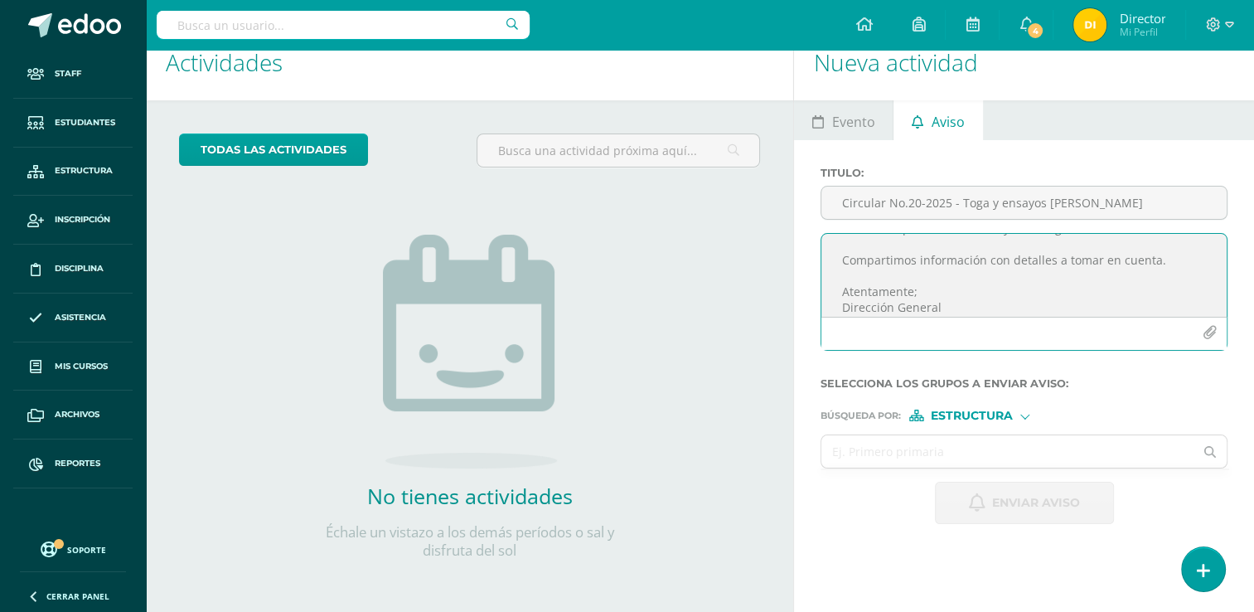
click at [1202, 333] on icon "button" at bounding box center [1209, 333] width 14 height 14
click at [1213, 336] on icon "button" at bounding box center [1209, 333] width 14 height 14
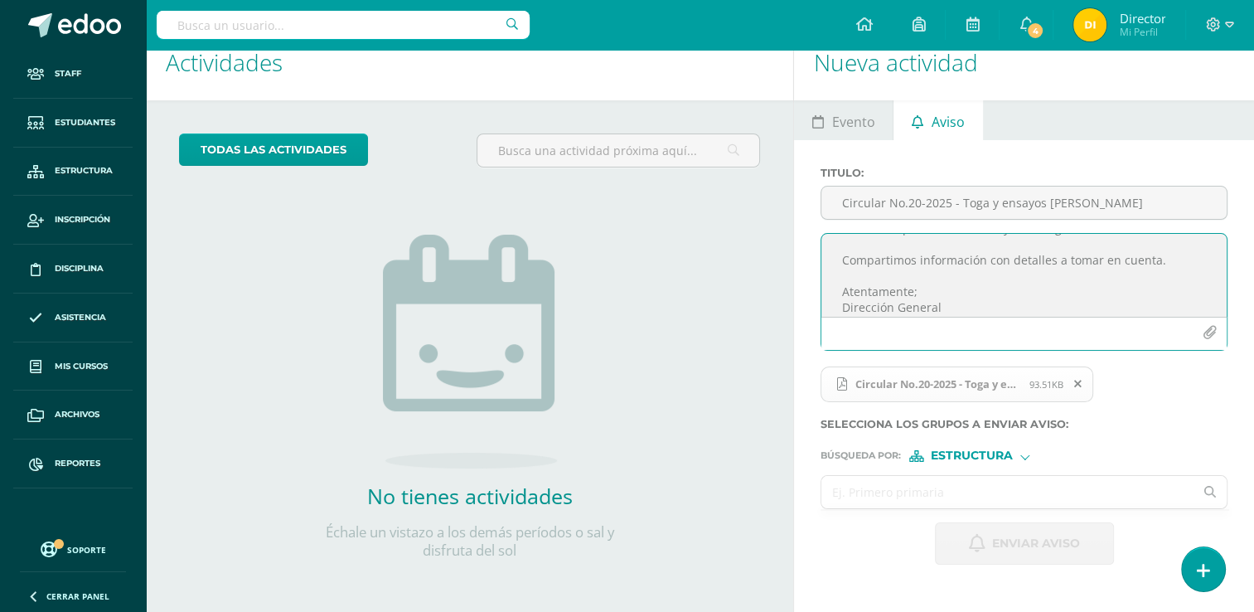
click at [1004, 480] on input "text" at bounding box center [1007, 492] width 372 height 32
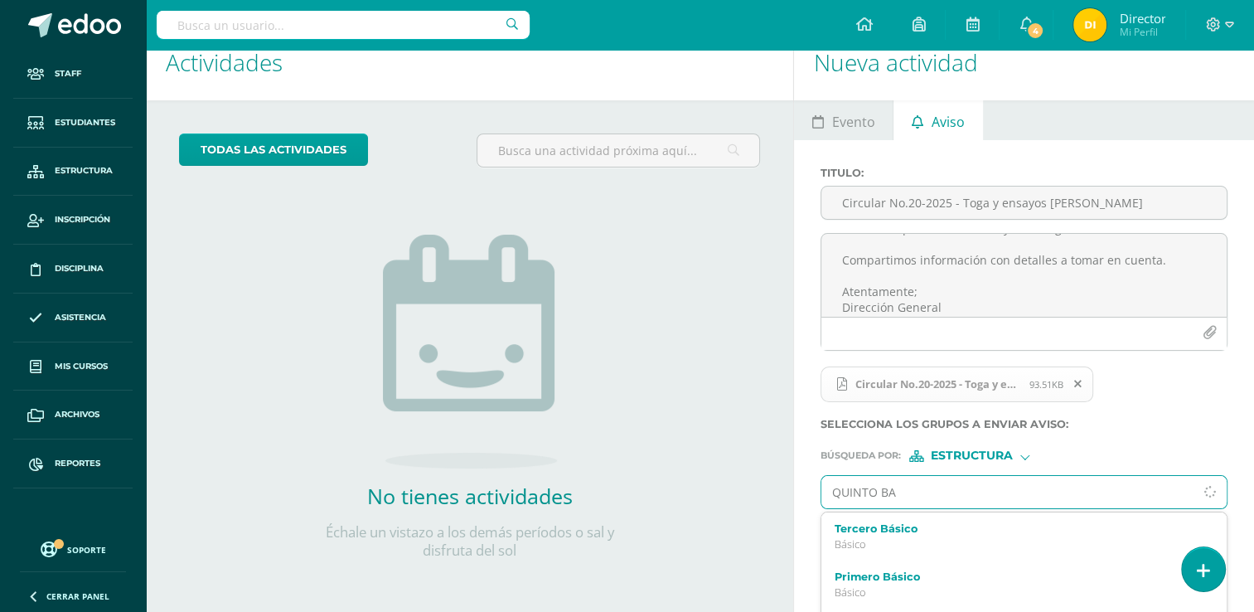
type input "QUINTO BAC"
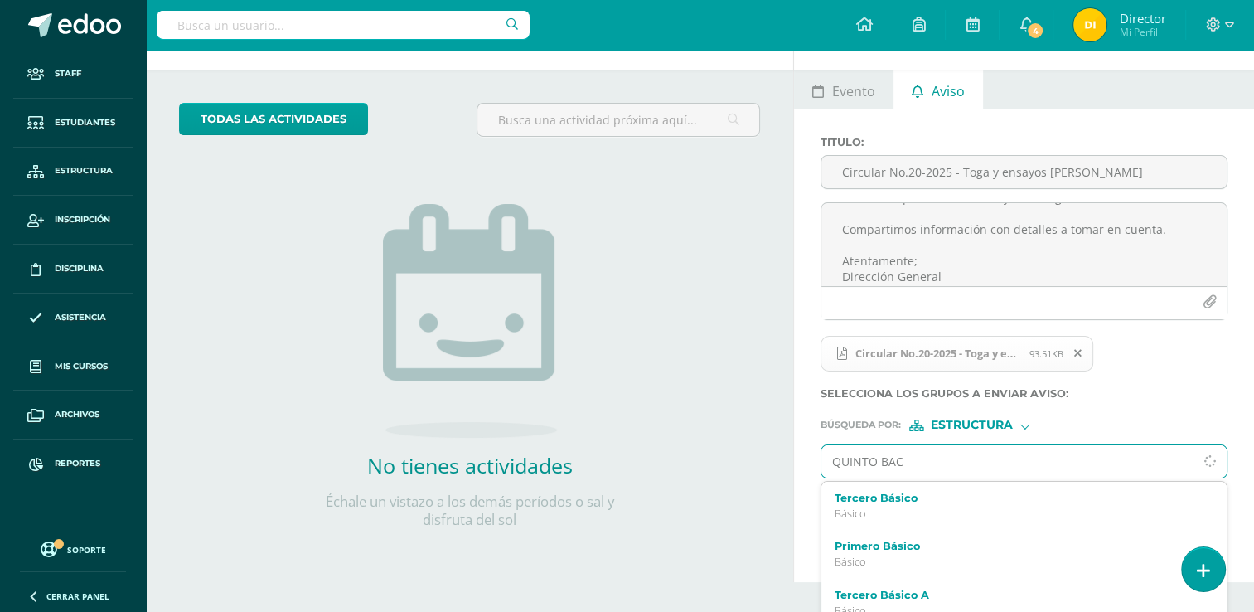
scroll to position [72, 0]
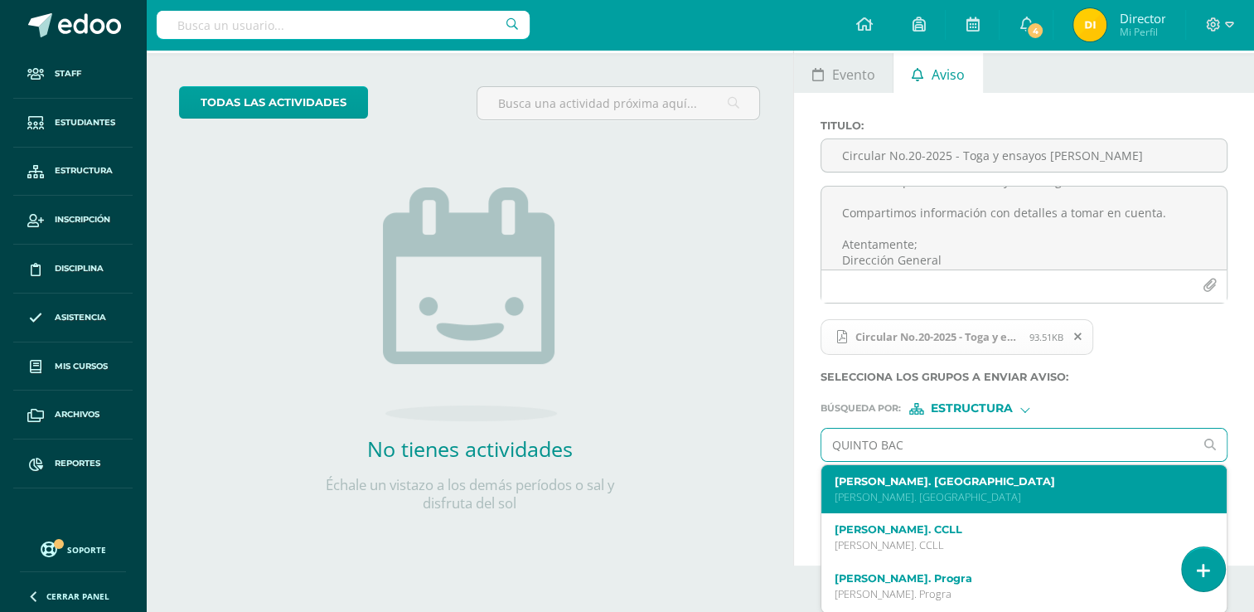
click at [963, 490] on p "[PERSON_NAME]. [GEOGRAPHIC_DATA]" at bounding box center [1016, 497] width 363 height 14
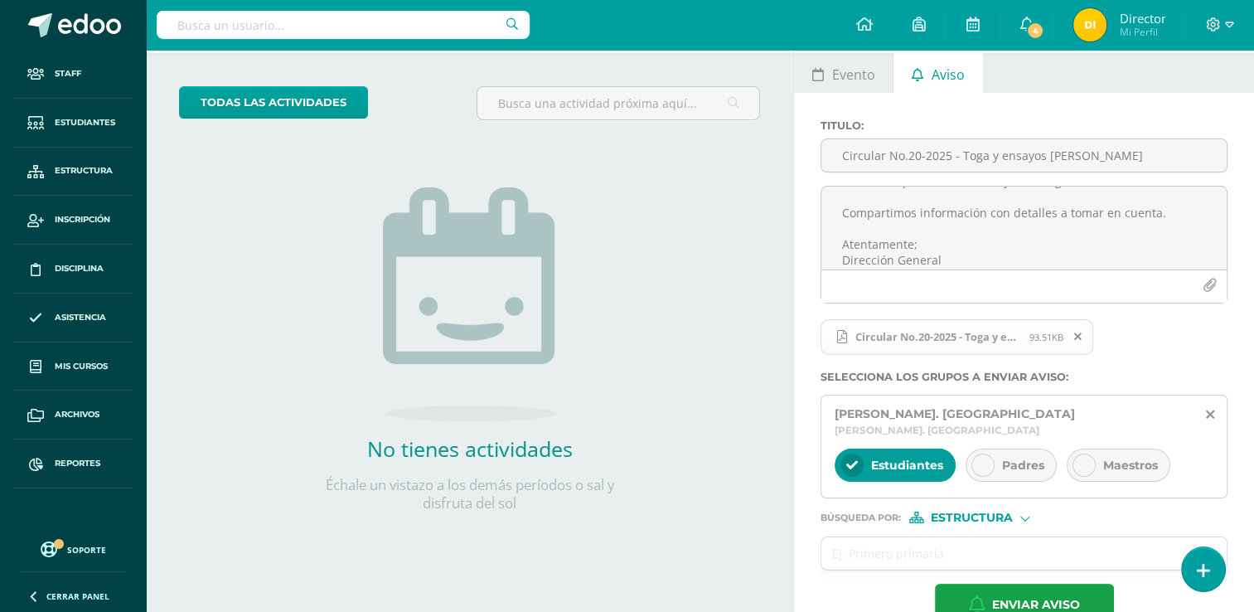
click at [1014, 448] on div "Padres" at bounding box center [1010, 464] width 91 height 33
click at [1110, 459] on div "Maestros" at bounding box center [1119, 464] width 104 height 33
click at [1062, 537] on input "text" at bounding box center [1007, 553] width 372 height 32
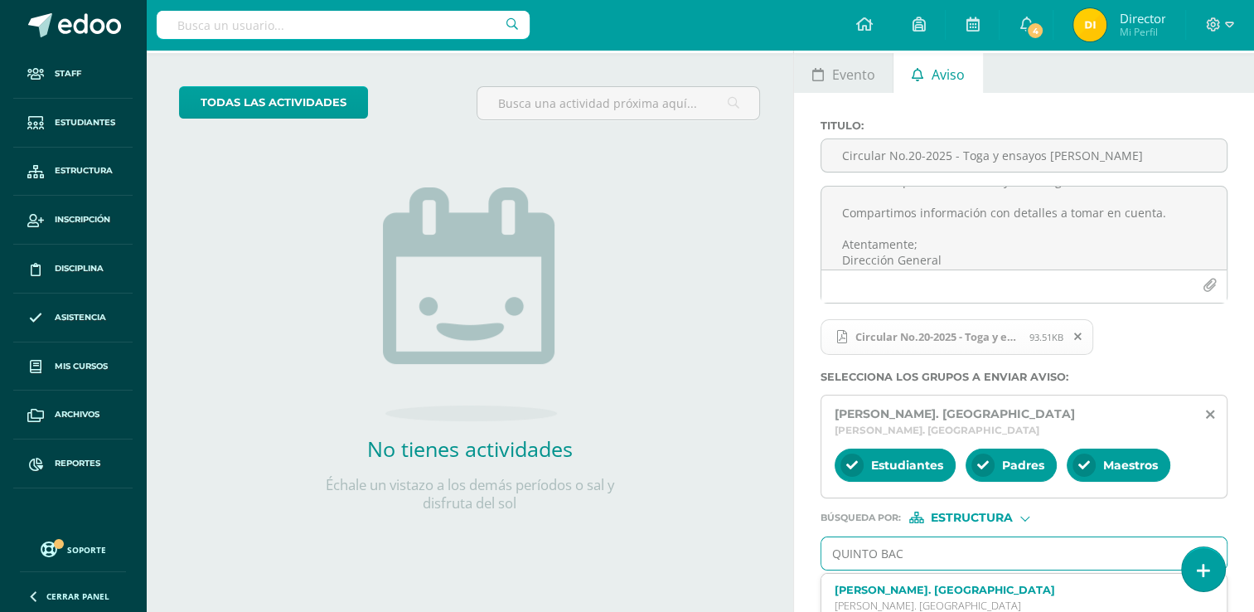
type input "[PERSON_NAME]"
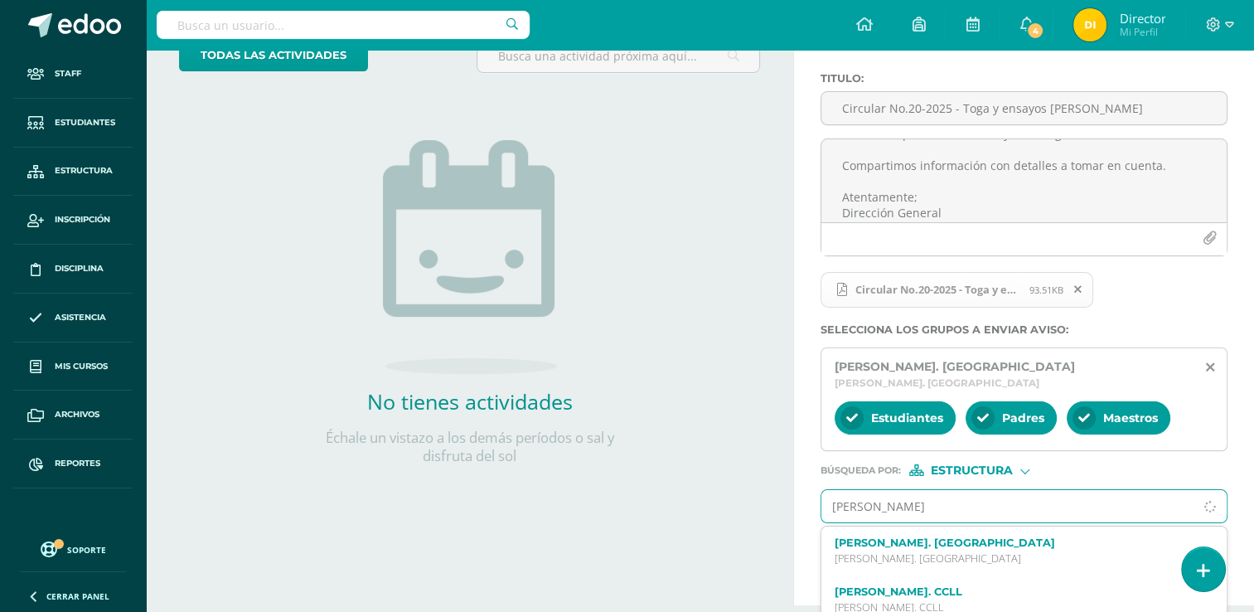
scroll to position [165, 0]
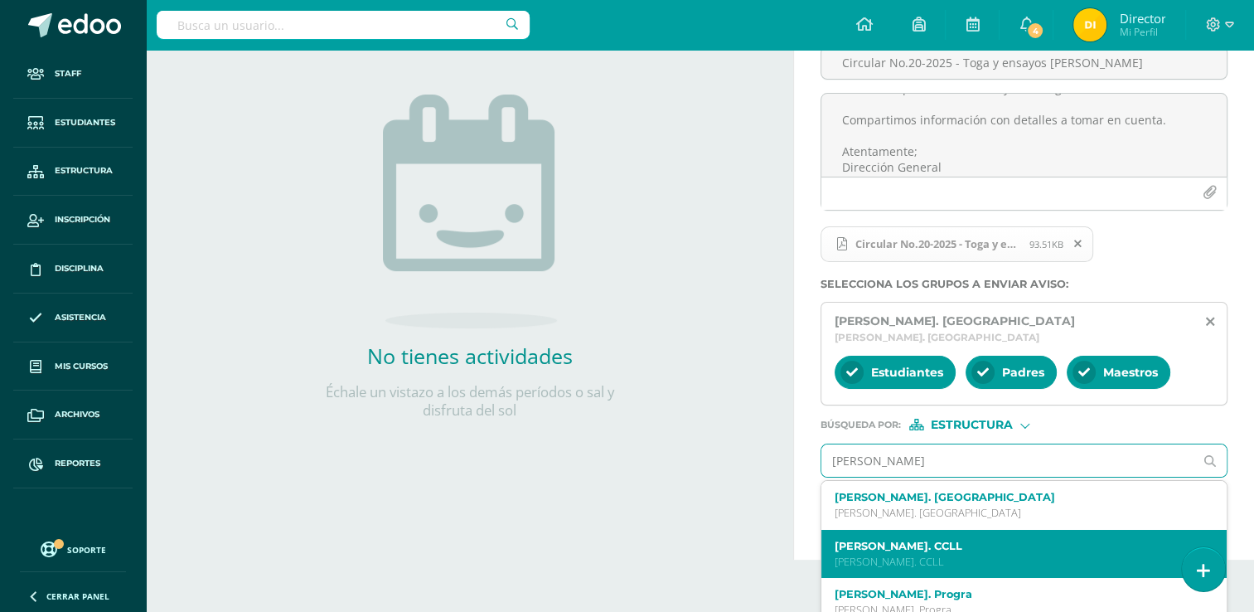
click at [1057, 554] on p "[PERSON_NAME]. CCLL" at bounding box center [1016, 561] width 363 height 14
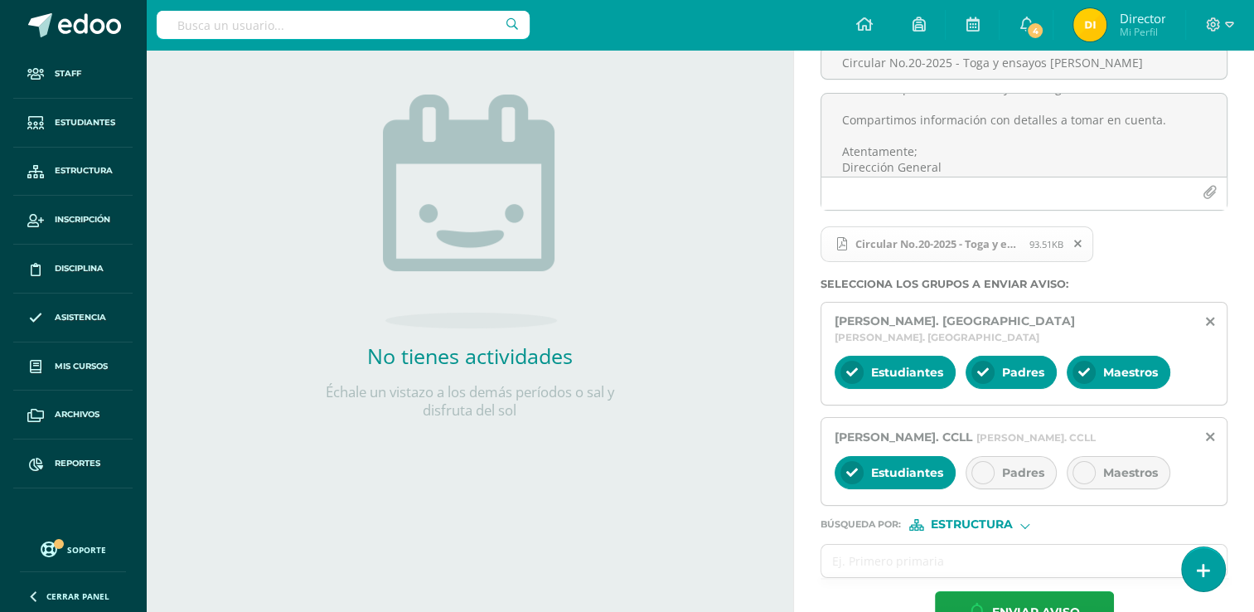
click at [1035, 465] on span "Padres" at bounding box center [1023, 472] width 42 height 15
click at [1114, 465] on span "Maestros" at bounding box center [1130, 472] width 55 height 15
click at [1080, 544] on input "text" at bounding box center [1007, 560] width 372 height 32
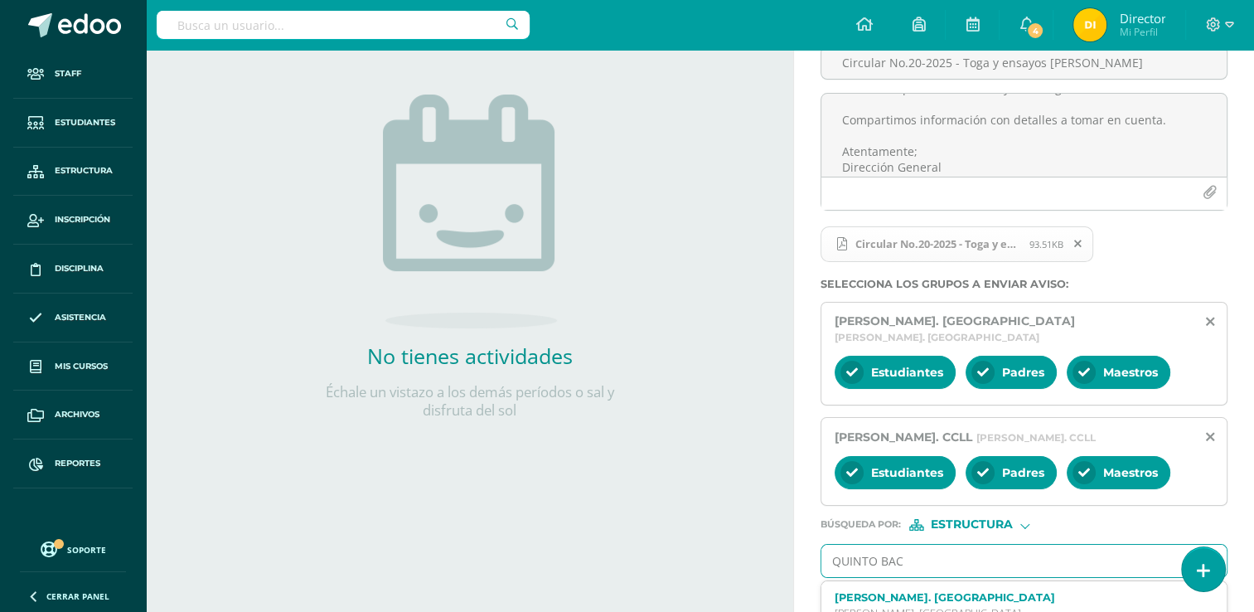
type input "[PERSON_NAME]"
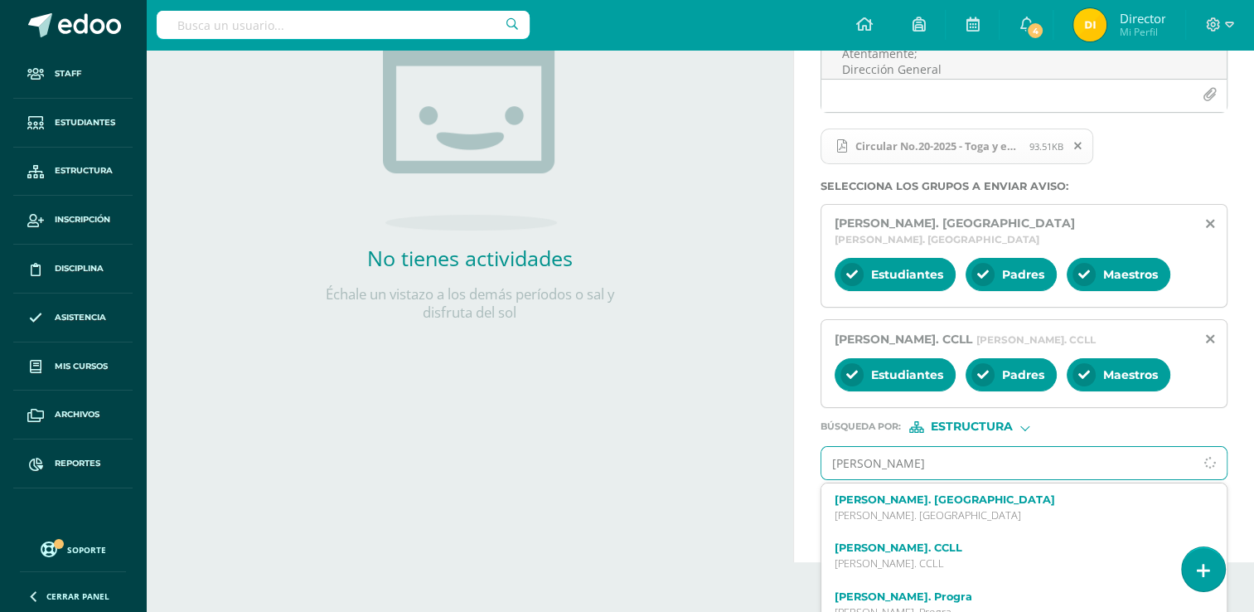
scroll to position [264, 0]
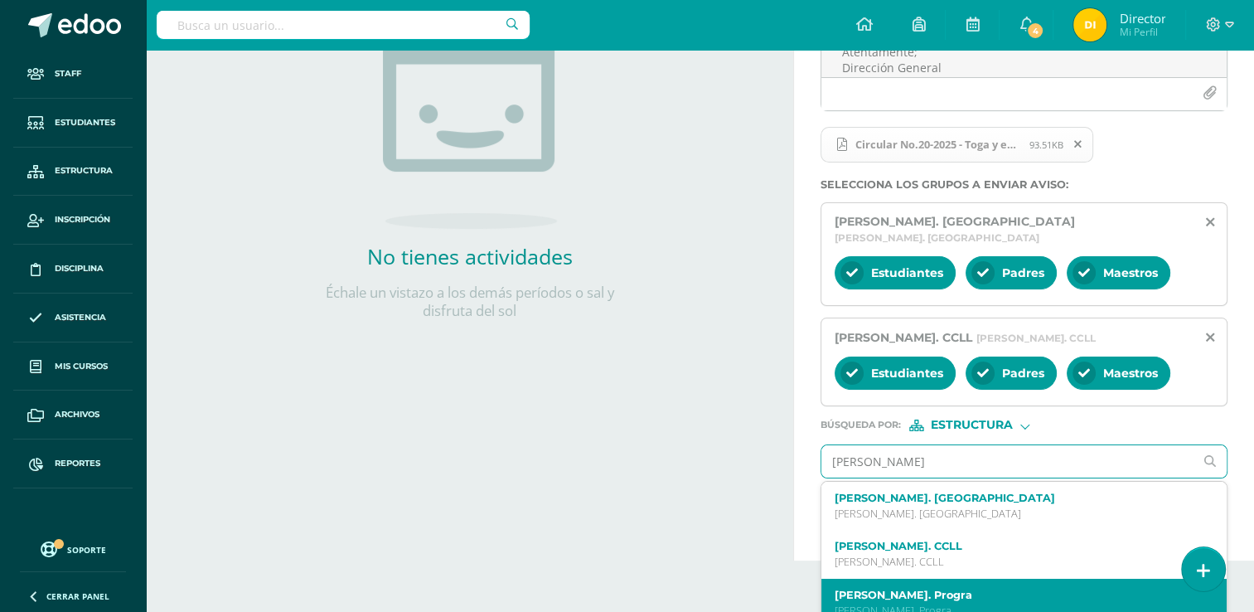
click at [1038, 603] on p "[PERSON_NAME]. Progra" at bounding box center [1016, 610] width 363 height 14
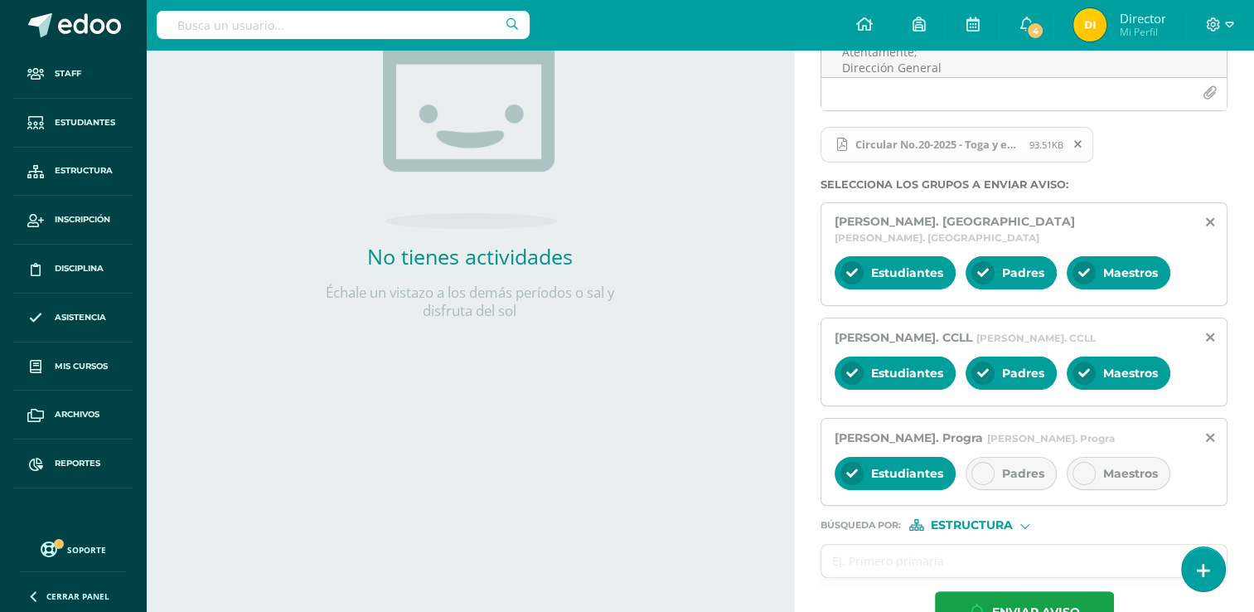
click at [1030, 466] on span "Padres" at bounding box center [1023, 473] width 42 height 15
click at [1134, 466] on span "Maestros" at bounding box center [1130, 473] width 55 height 15
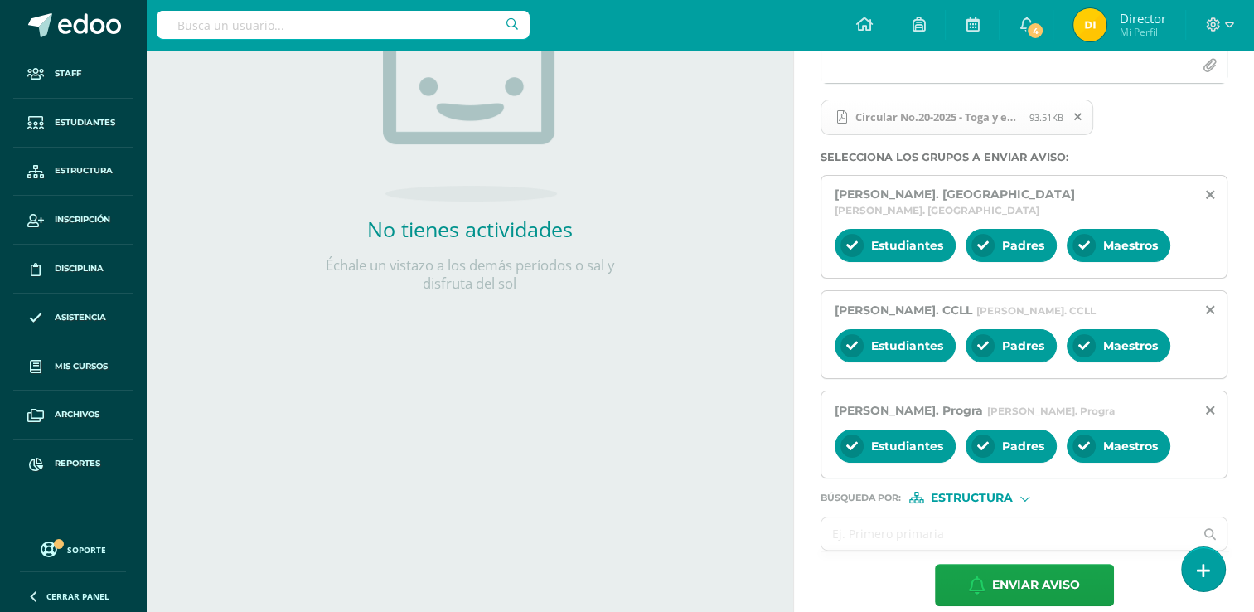
scroll to position [294, 0]
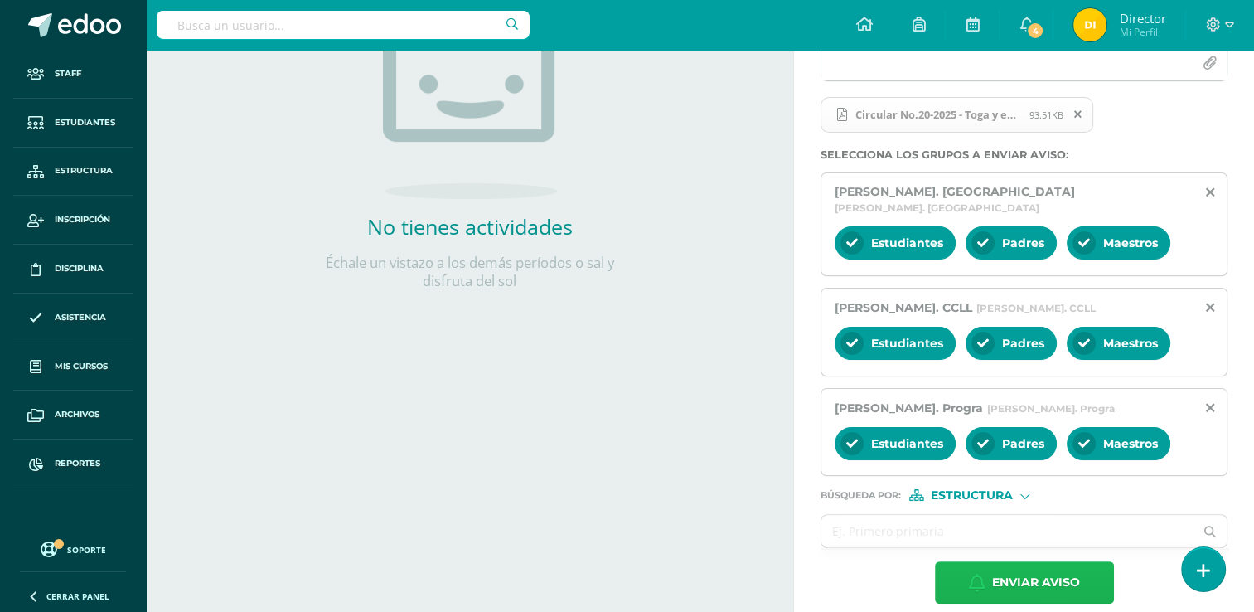
click at [1021, 578] on span "Enviar aviso" at bounding box center [1036, 582] width 88 height 41
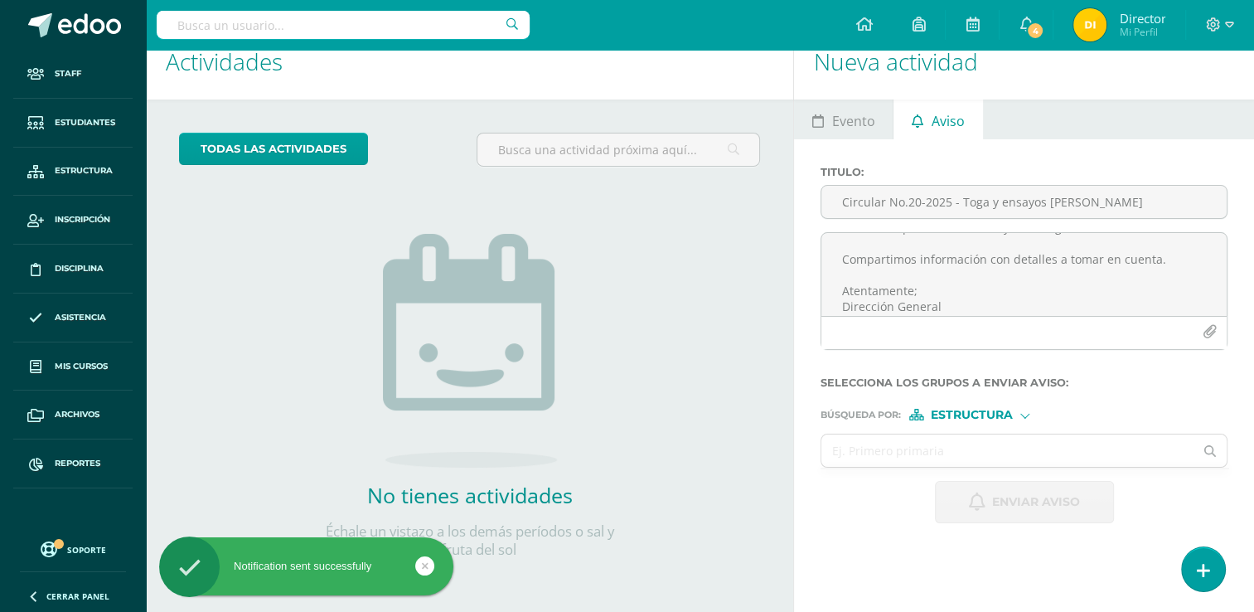
scroll to position [0, 0]
